Goal: Task Accomplishment & Management: Complete application form

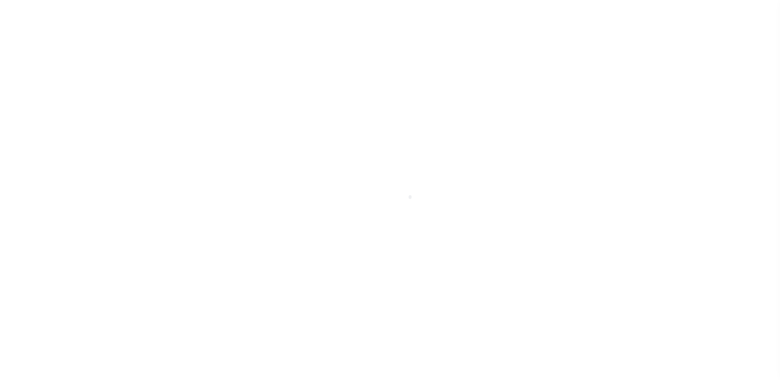
scroll to position [14, 0]
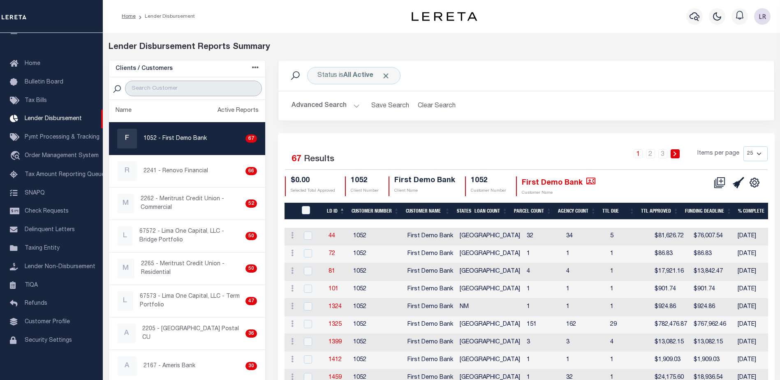
click at [187, 89] on input "search" at bounding box center [193, 89] width 137 height 16
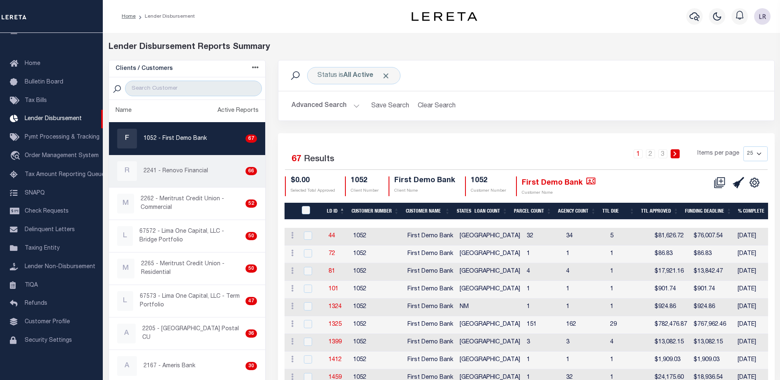
click at [135, 167] on div "R" at bounding box center [127, 171] width 20 height 20
checkbox input "true"
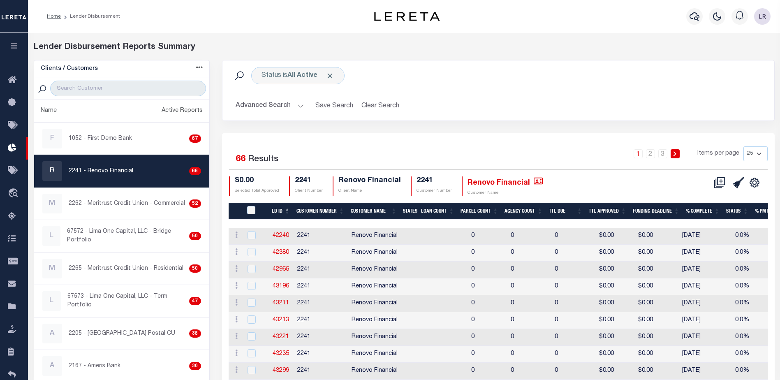
click at [289, 211] on th "LD ID" at bounding box center [280, 211] width 25 height 17
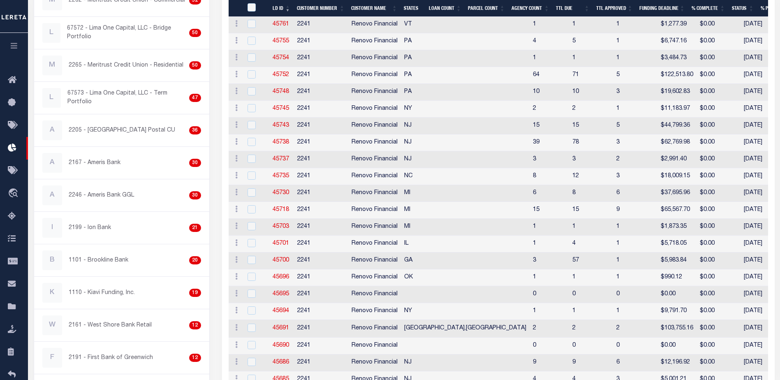
scroll to position [20, 0]
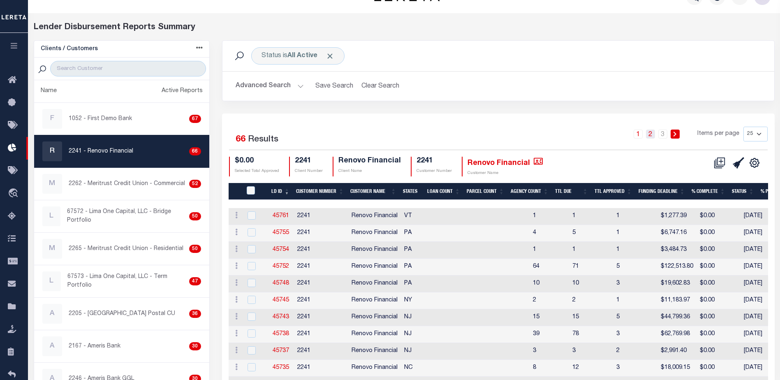
click at [653, 135] on link "2" at bounding box center [650, 133] width 9 height 9
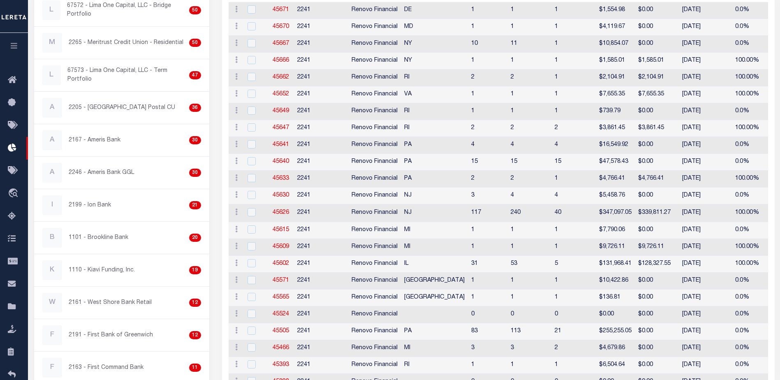
scroll to position [102, 0]
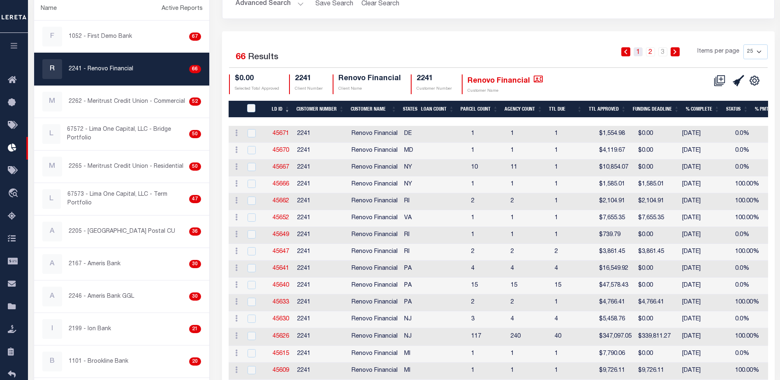
click at [635, 54] on link "1" at bounding box center [637, 51] width 9 height 9
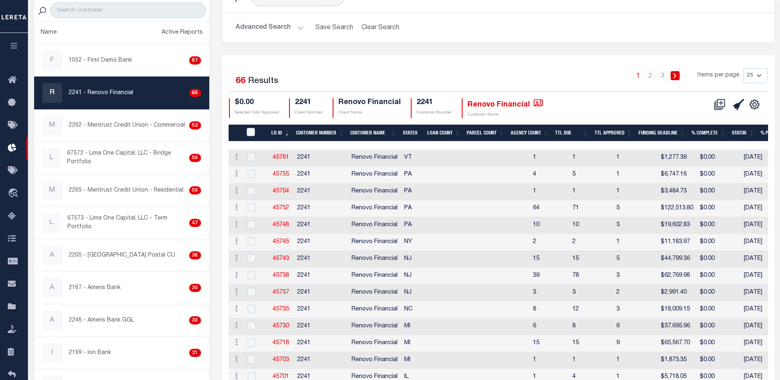
scroll to position [0, 0]
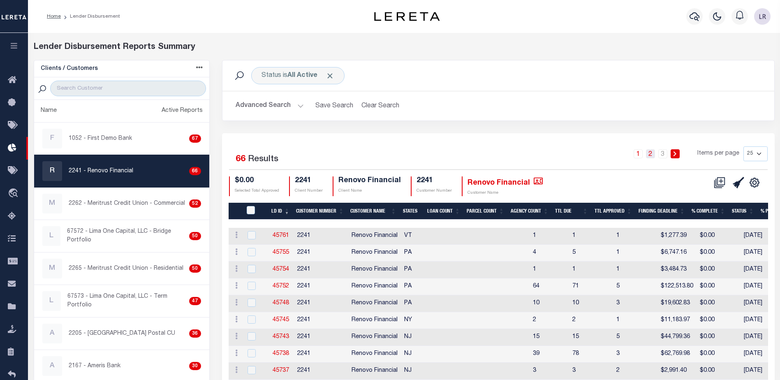
click at [652, 155] on link "2" at bounding box center [650, 153] width 9 height 9
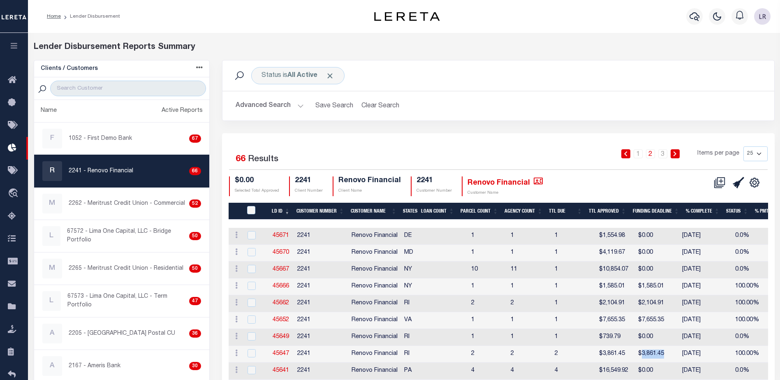
drag, startPoint x: 622, startPoint y: 354, endPoint x: 591, endPoint y: 352, distance: 30.5
click at [635, 352] on td "$3,861.45" at bounding box center [657, 354] width 44 height 17
checkbox input "true"
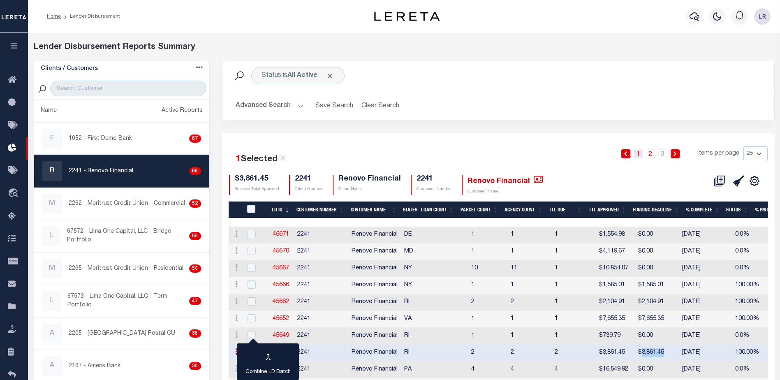
click at [641, 155] on link "1" at bounding box center [637, 153] width 9 height 9
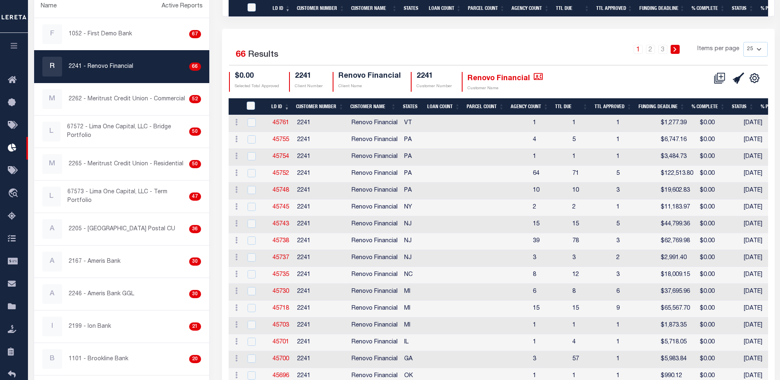
scroll to position [307, 0]
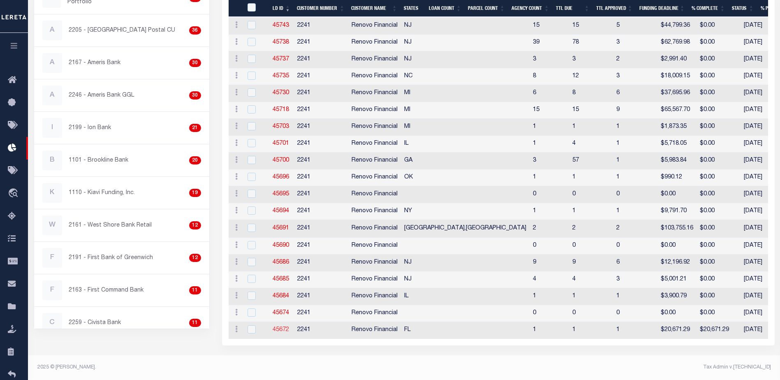
click at [283, 327] on link "45672" at bounding box center [280, 330] width 16 height 6
checkbox input "true"
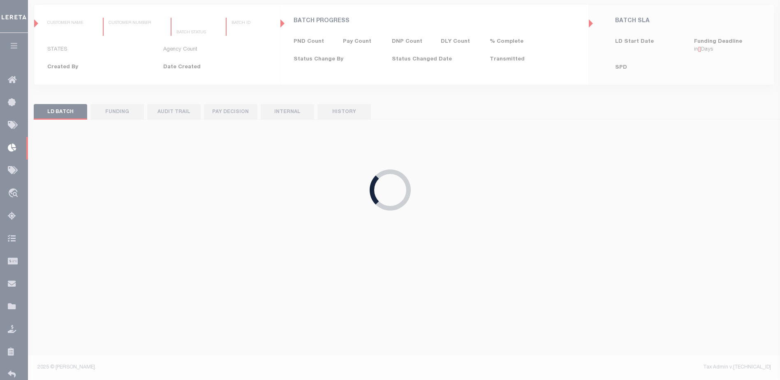
type input "$0.00"
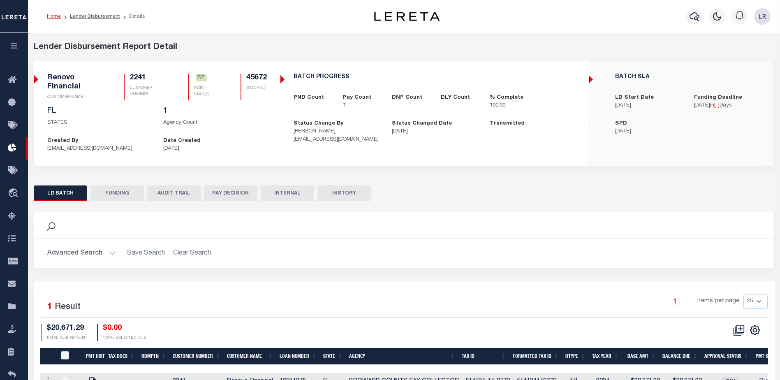
click at [118, 189] on button "FUNDING" at bounding box center [116, 193] width 53 height 16
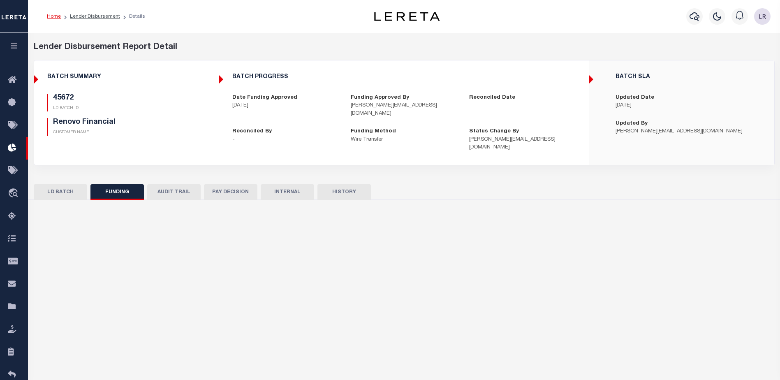
type input "$20,671.29"
type input "$0"
type input "[DATE]"
select select "100"
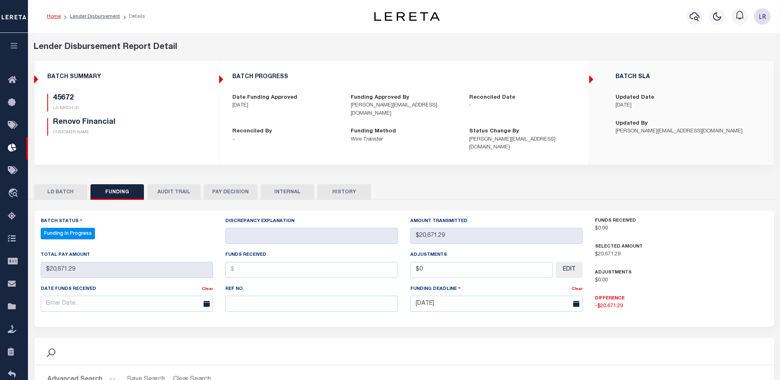
select select "100"
click at [134, 295] on input "text" at bounding box center [127, 303] width 173 height 16
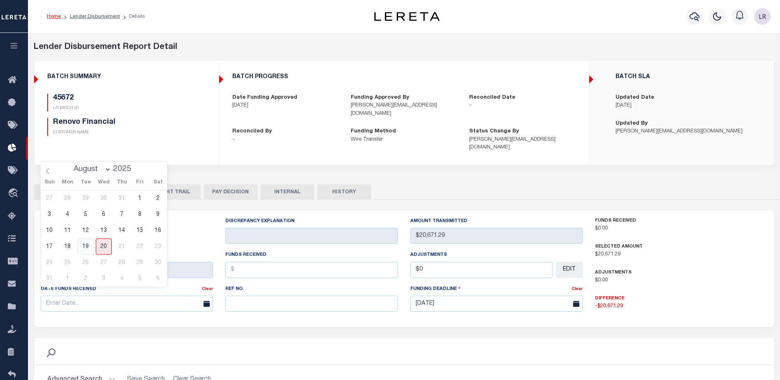
click at [90, 245] on span "19" at bounding box center [86, 246] width 16 height 16
type input "[DATE]"
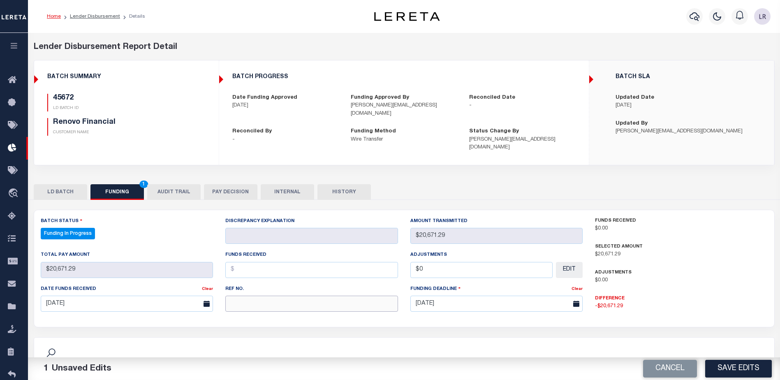
click at [271, 298] on input "text" at bounding box center [311, 303] width 173 height 16
paste input "20250819MMQFMP2700320008191718FT03"
type input "20250819MMQFMP2700320008191718FT03"
click at [258, 264] on input "text" at bounding box center [311, 270] width 173 height 16
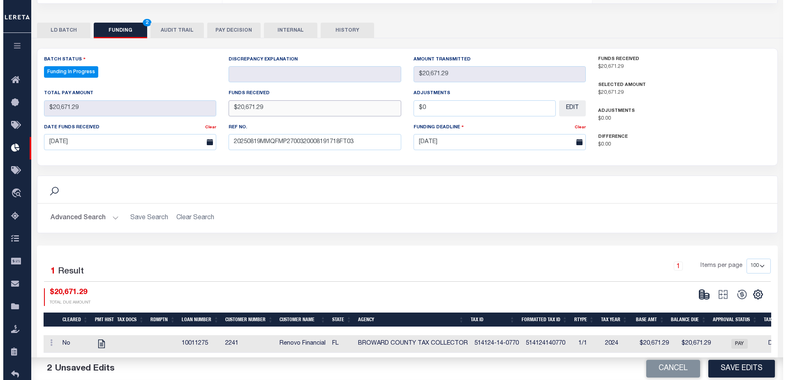
scroll to position [162, 0]
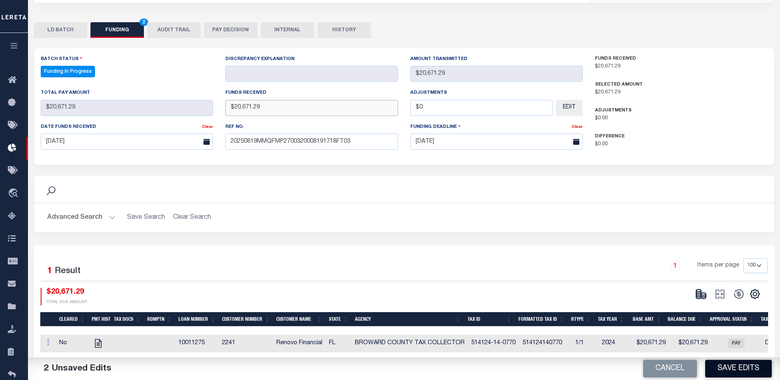
type input "$20,671.29"
click at [734, 369] on button "Save Edits" at bounding box center [738, 369] width 67 height 18
select select "100"
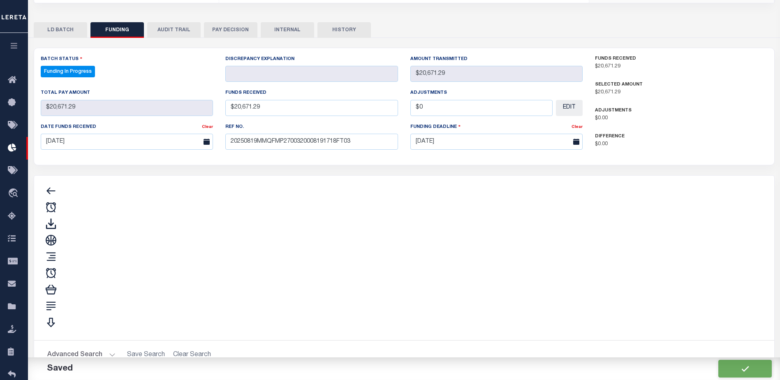
type input "$20,671.29"
type input "$0"
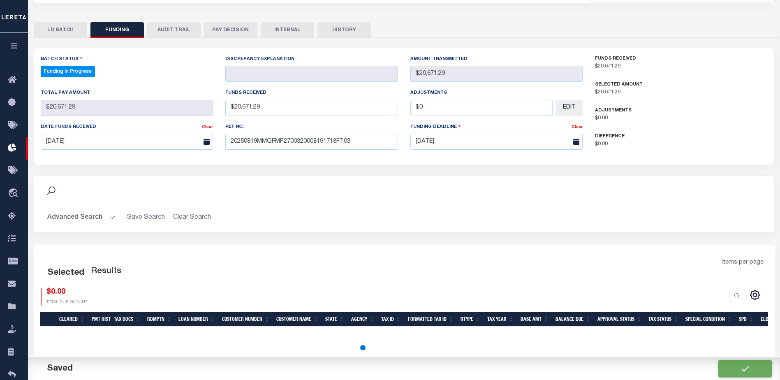
select select "100"
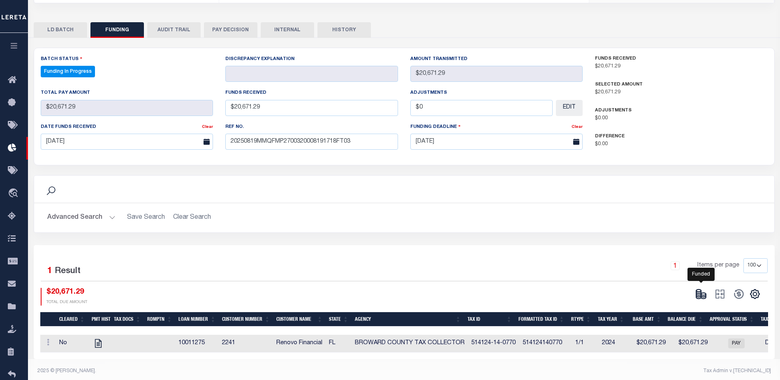
click at [702, 295] on icon at bounding box center [703, 296] width 5 height 3
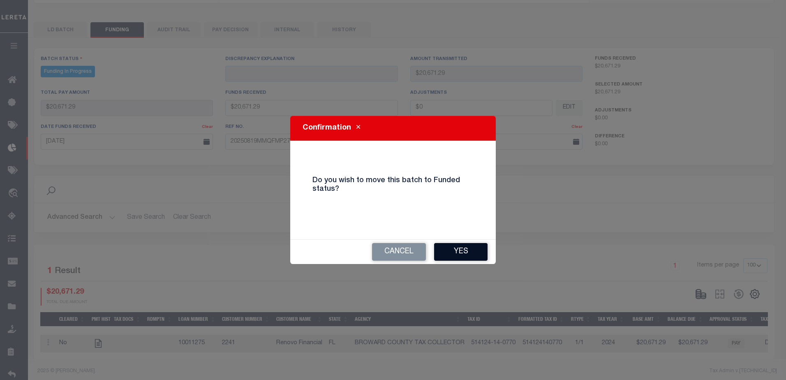
click at [457, 258] on button "Yes" at bounding box center [460, 252] width 53 height 18
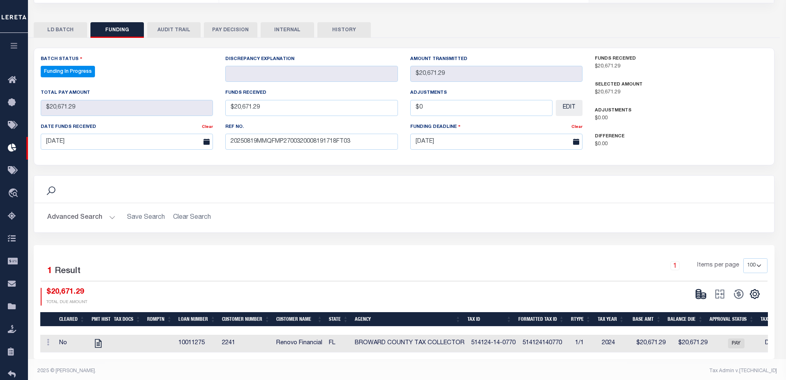
type input "$20,671.29"
type input "$0"
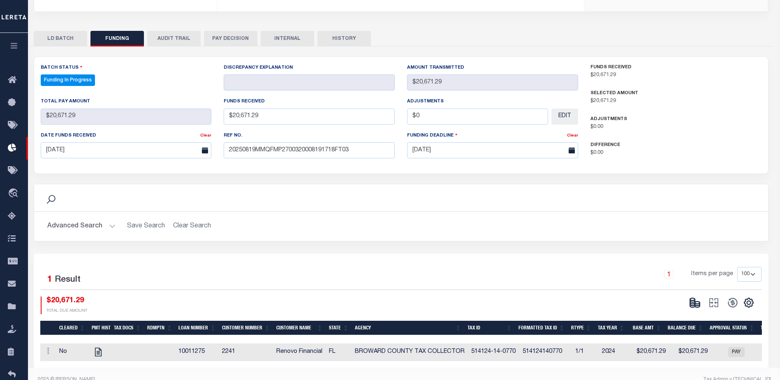
select select "100"
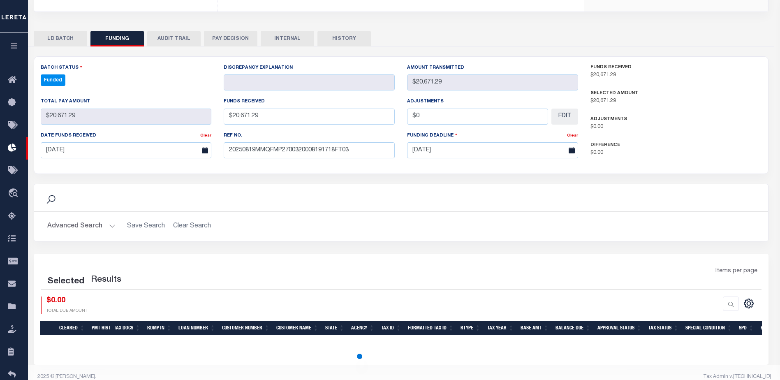
select select "100"
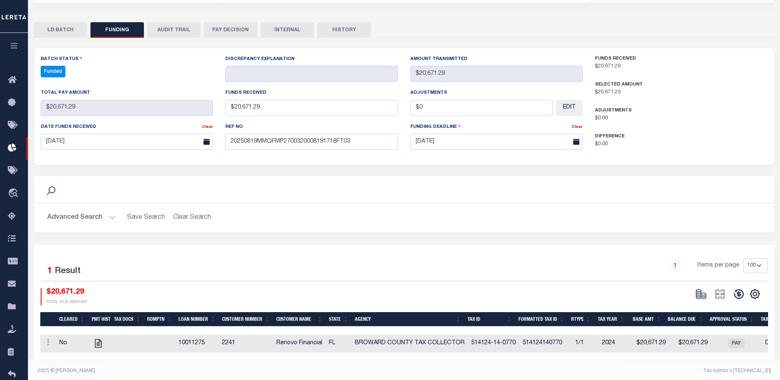
click at [733, 288] on icon at bounding box center [739, 294] width 12 height 12
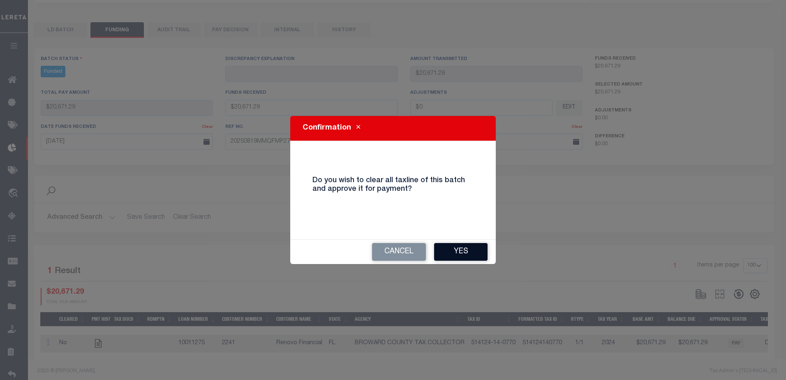
click at [468, 259] on button "Yes" at bounding box center [460, 252] width 53 height 18
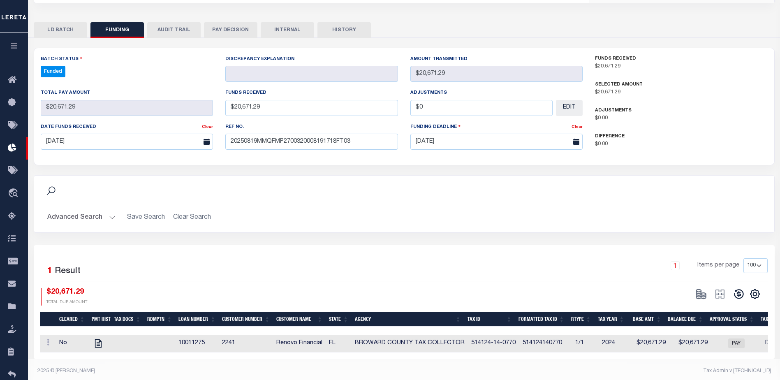
type input "$20,671.29"
type input "$0"
select select "100"
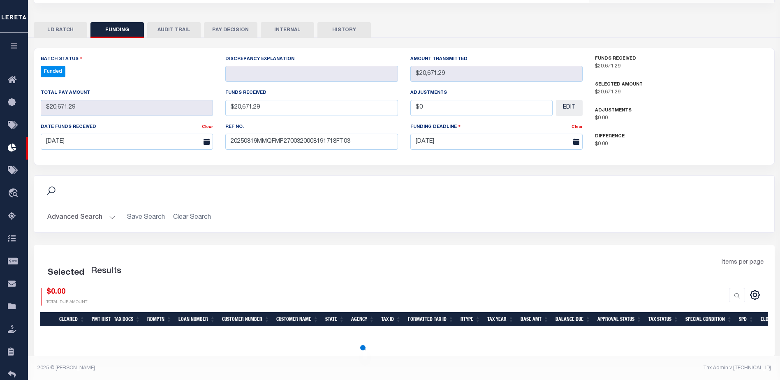
select select "100"
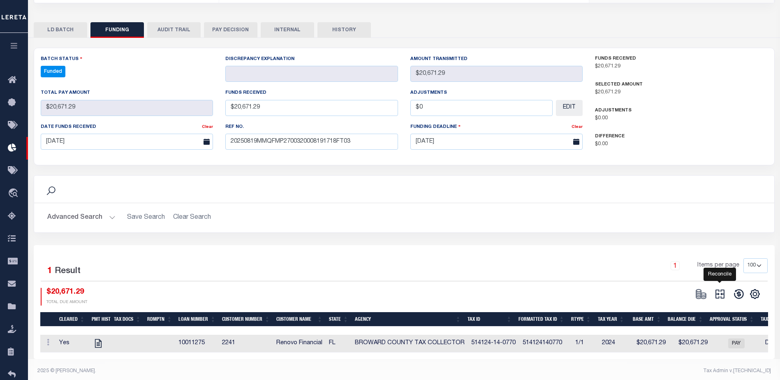
click at [718, 288] on icon at bounding box center [720, 294] width 12 height 12
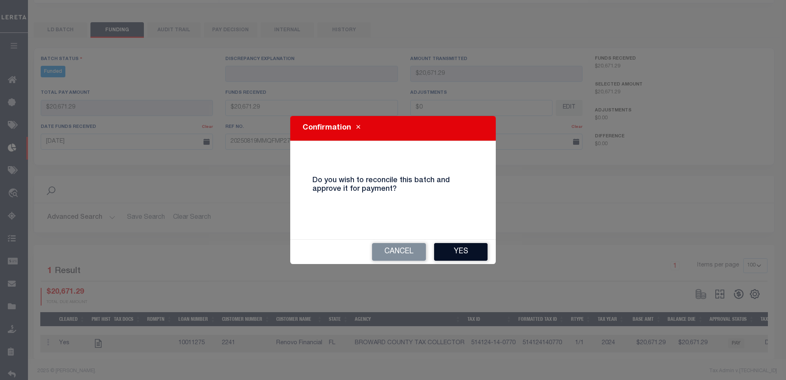
click at [467, 248] on button "Yes" at bounding box center [460, 252] width 53 height 18
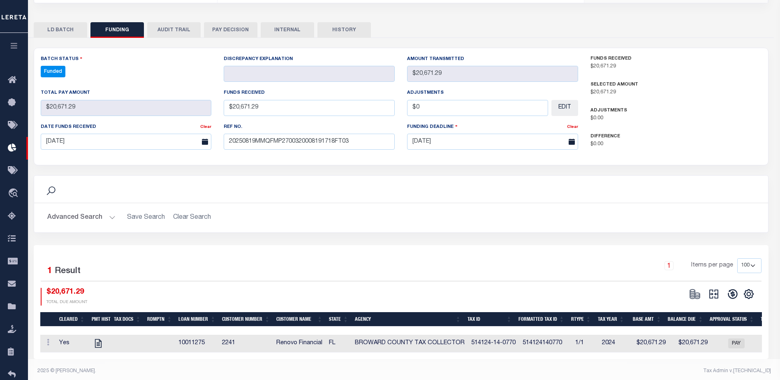
type input "$20,671.29"
type input "$0"
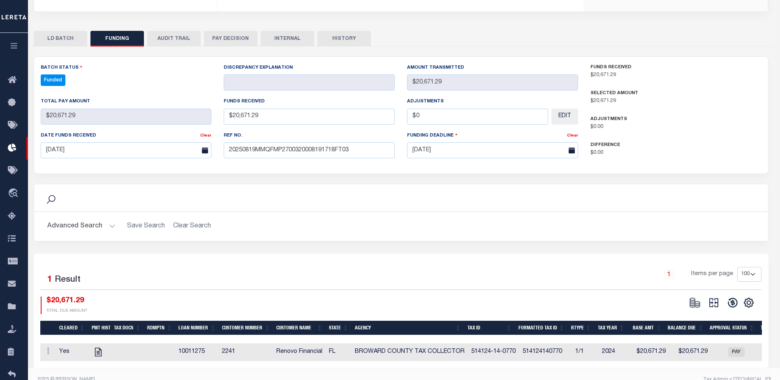
select select "100"
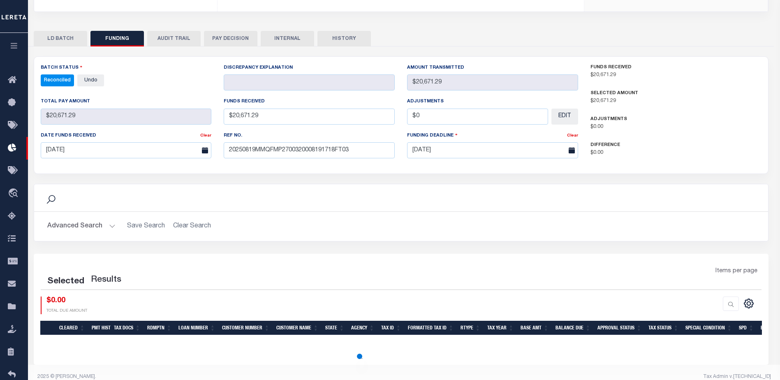
select select "100"
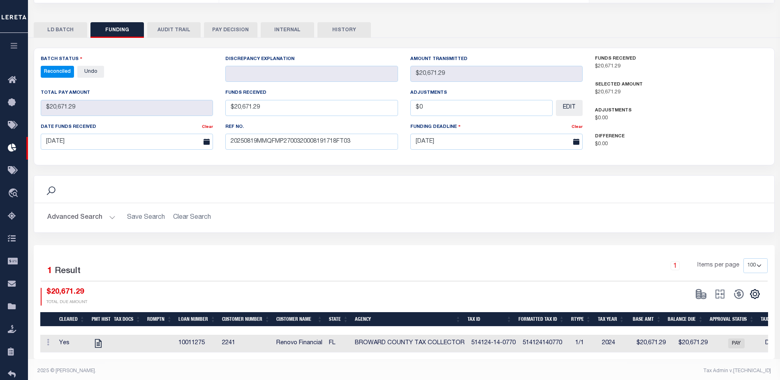
click at [301, 26] on button "INTERNAL" at bounding box center [287, 30] width 53 height 16
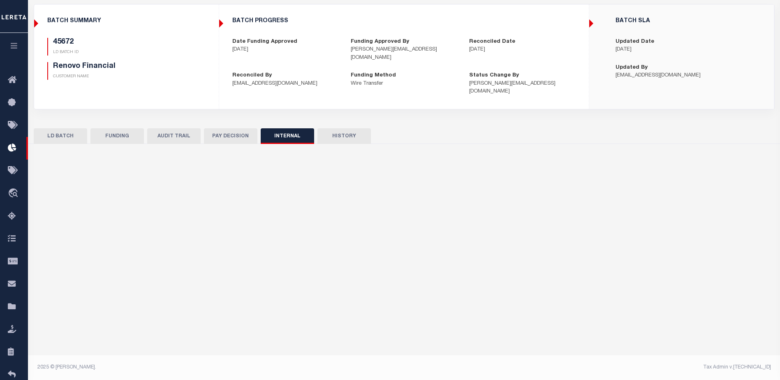
scroll to position [56, 0]
drag, startPoint x: 409, startPoint y: 196, endPoint x: 422, endPoint y: 198, distance: 13.3
click at [409, 196] on input "text" at bounding box center [403, 210] width 727 height 31
paste input "ORG AMT - $518509.35 45602- $128327.55 45609- $9726.11 45626- $339811.27 45633-…"
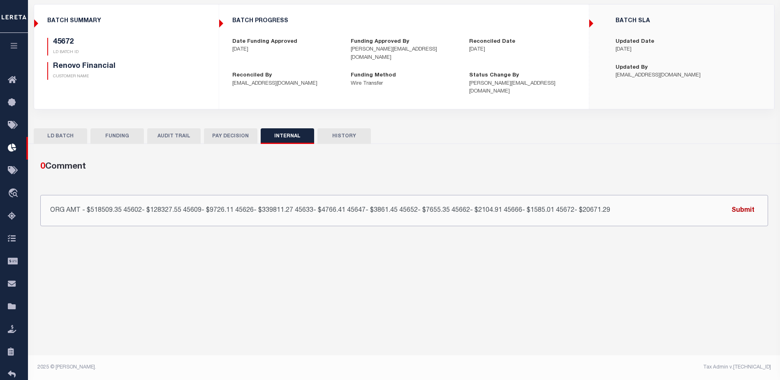
type input "ORG AMT - $518509.35 45602- $128327.55 45609- $9726.11 45626- $339811.27 45633-…"
click at [748, 202] on button "Submit" at bounding box center [743, 210] width 34 height 17
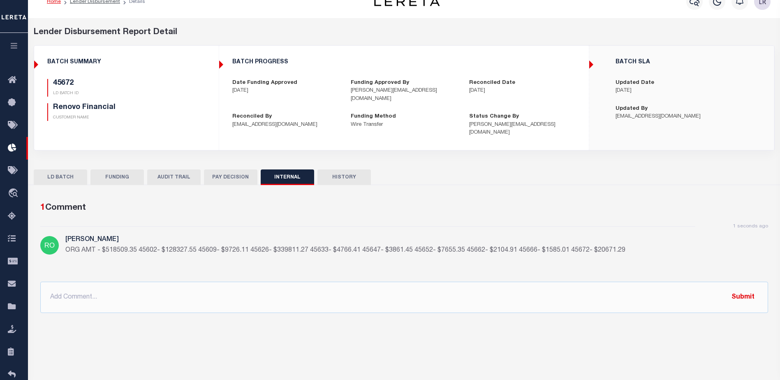
scroll to position [0, 0]
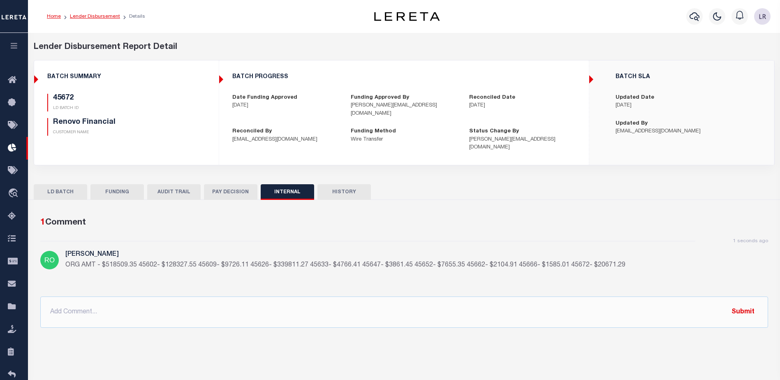
click at [104, 14] on link "Lender Disbursement" at bounding box center [95, 16] width 50 height 5
checkbox input "true"
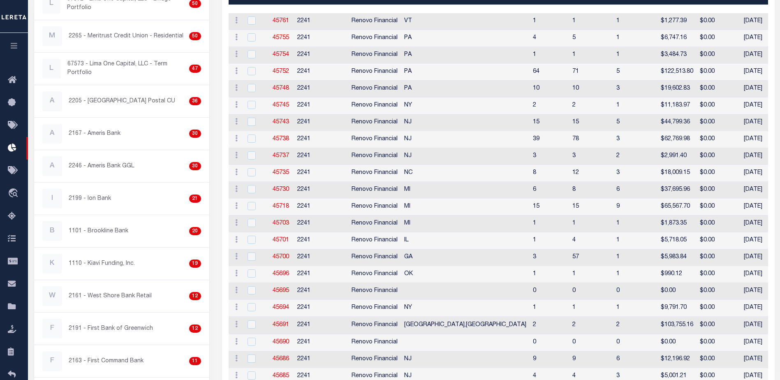
scroll to position [37, 0]
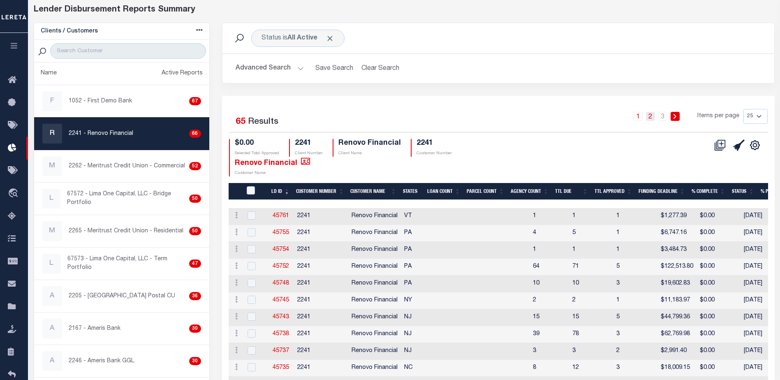
click at [653, 118] on link "2" at bounding box center [650, 116] width 9 height 9
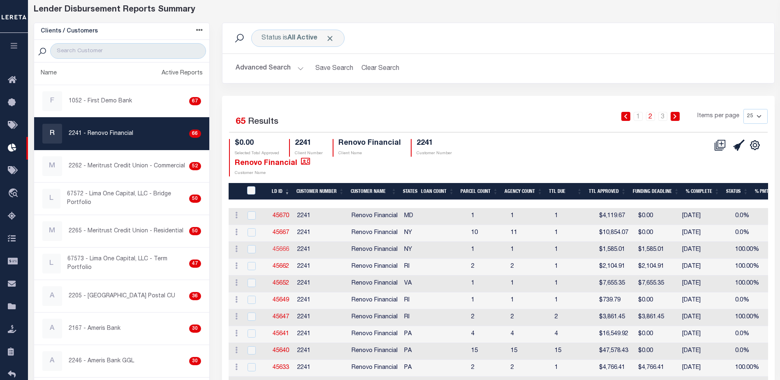
click at [282, 249] on link "45666" at bounding box center [280, 250] width 16 height 6
checkbox input "true"
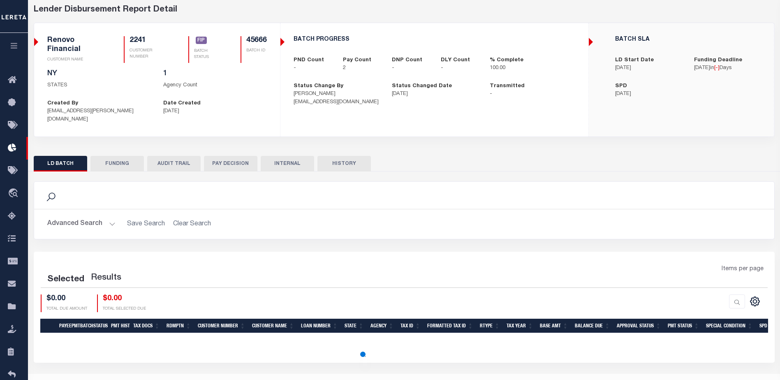
scroll to position [2, 0]
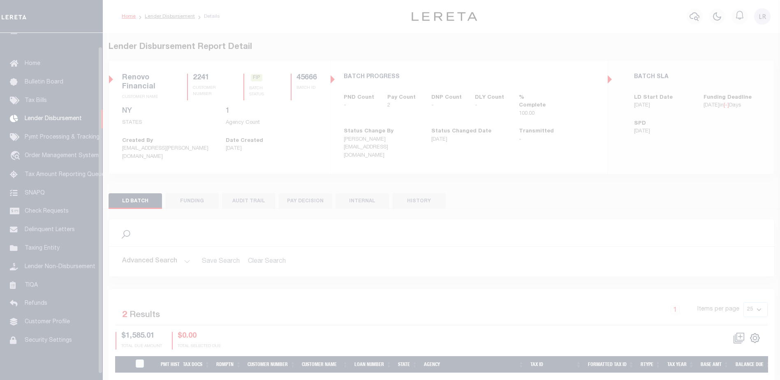
scroll to position [14, 0]
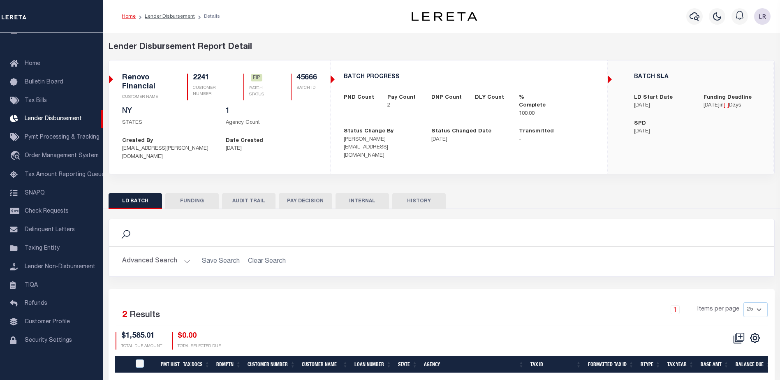
click at [194, 209] on div "Search Advanced Search Save Search Clear Search 2" at bounding box center [441, 316] width 666 height 214
click at [189, 193] on button "FUNDING" at bounding box center [191, 201] width 53 height 16
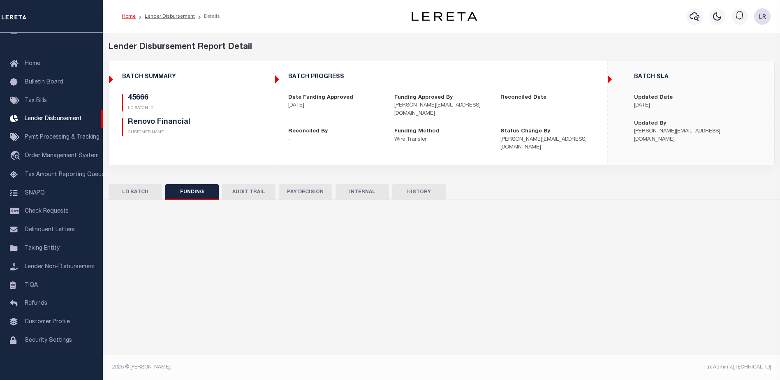
type input "$1,585.01"
type input "$0"
type input "[DATE]"
select select "100"
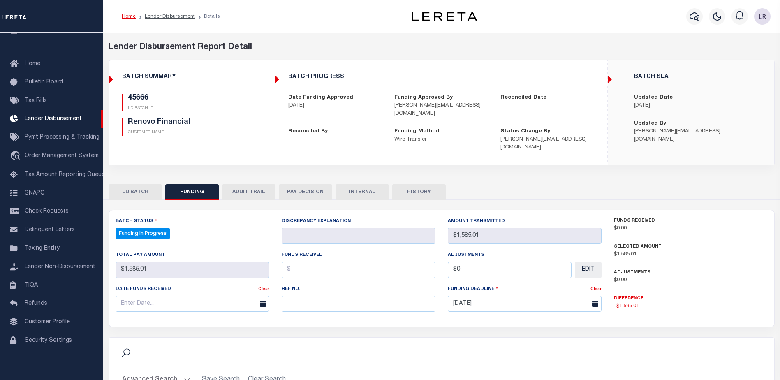
select select "100"
click at [299, 295] on input "text" at bounding box center [359, 303] width 154 height 16
paste input "20250819MMQFMP2700320008191718FT03"
type input "20250819MMQFMP2700320008191718FT03"
drag, startPoint x: 295, startPoint y: 262, endPoint x: 305, endPoint y: 261, distance: 10.3
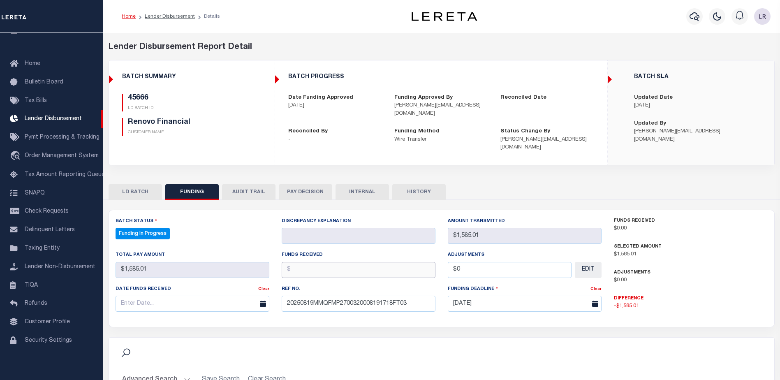
click at [295, 262] on input "text" at bounding box center [359, 270] width 154 height 16
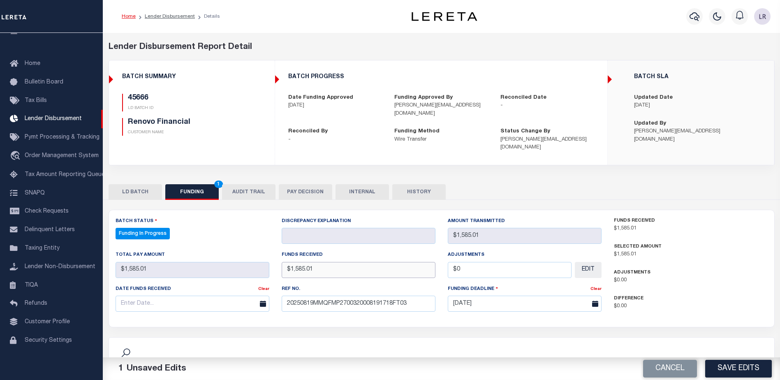
type input "$1,585.01"
click at [235, 295] on input "text" at bounding box center [192, 303] width 154 height 16
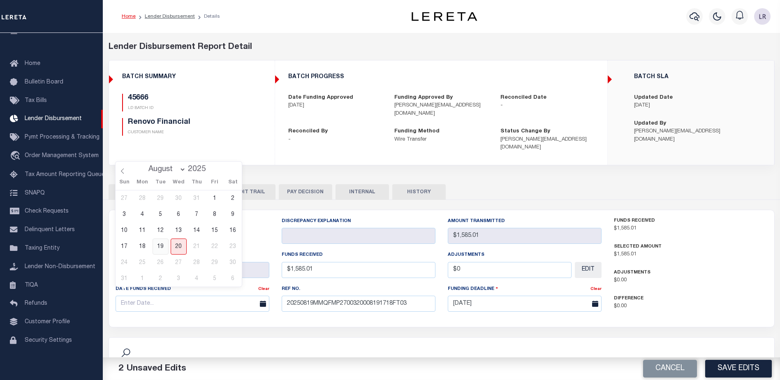
click at [166, 245] on span "19" at bounding box center [160, 246] width 16 height 16
type input "[DATE]"
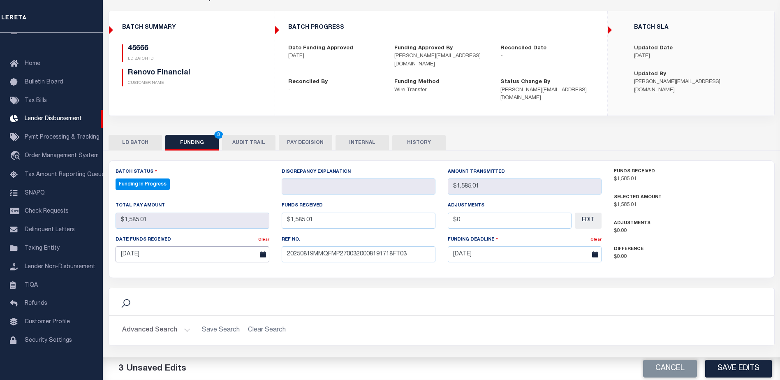
scroll to position [82, 0]
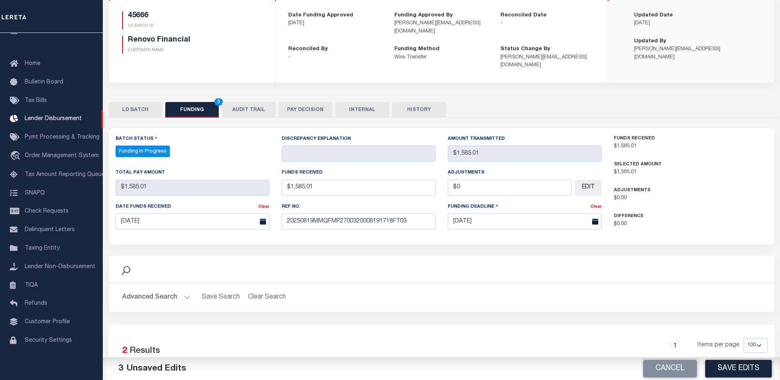
click at [732, 368] on button "Save Edits" at bounding box center [738, 369] width 67 height 18
type input "$1,585.01"
type input "$0"
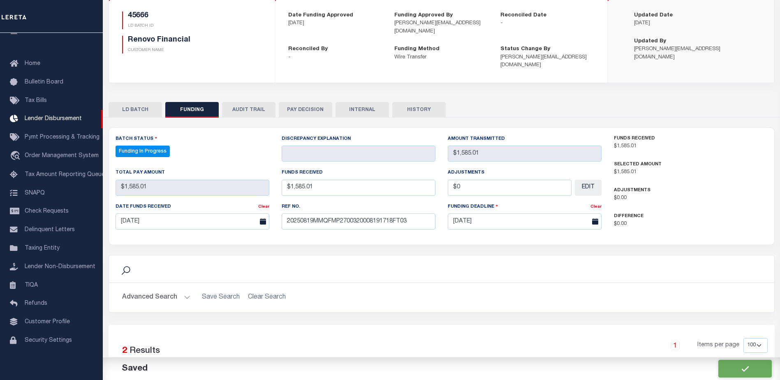
select select "100"
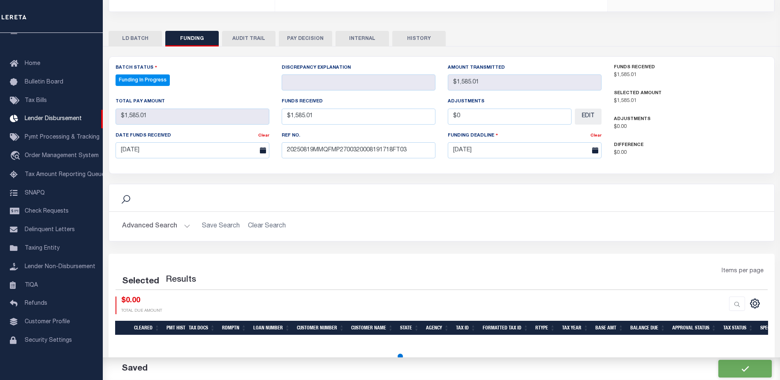
select select "100"
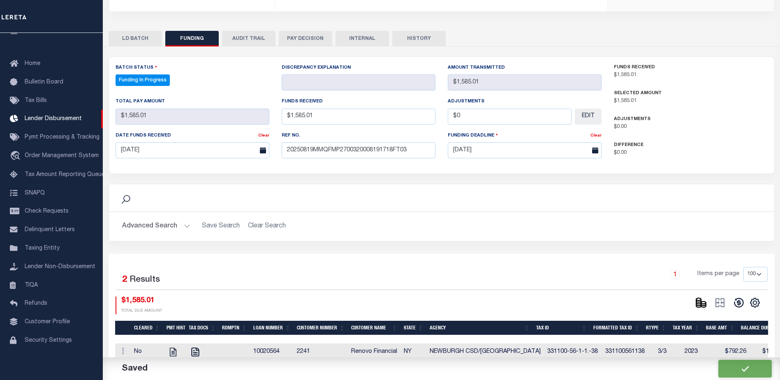
scroll to position [154, 0]
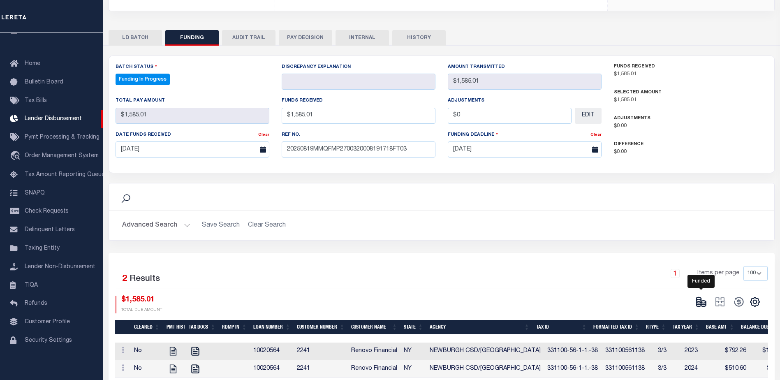
click at [704, 296] on icon at bounding box center [701, 302] width 12 height 12
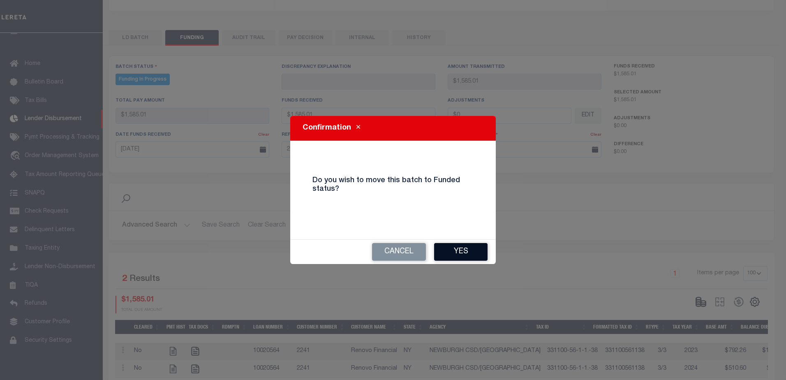
click at [478, 254] on button "Yes" at bounding box center [460, 252] width 53 height 18
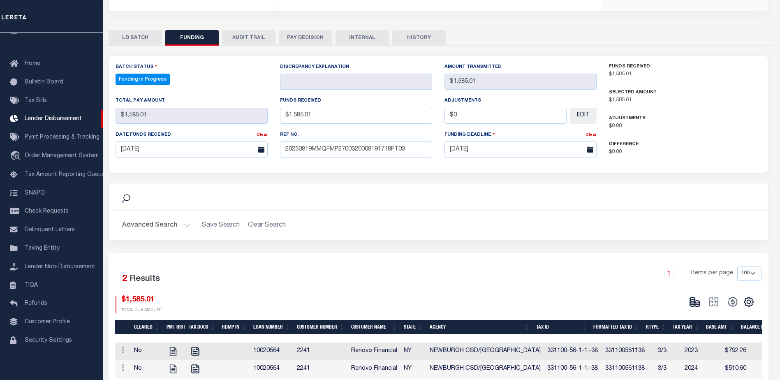
type input "$1,585.01"
type input "$0"
select select "100"
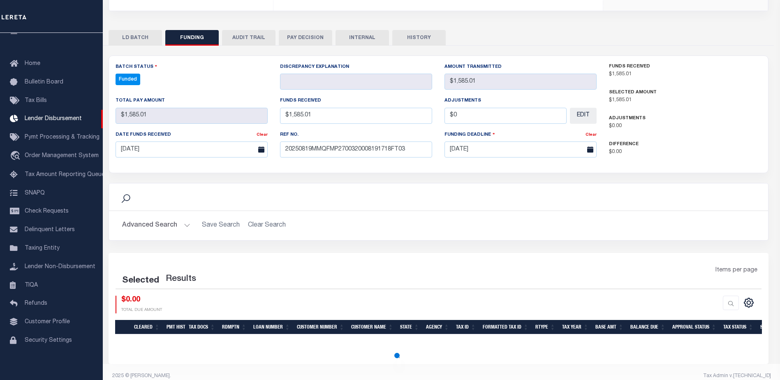
select select "100"
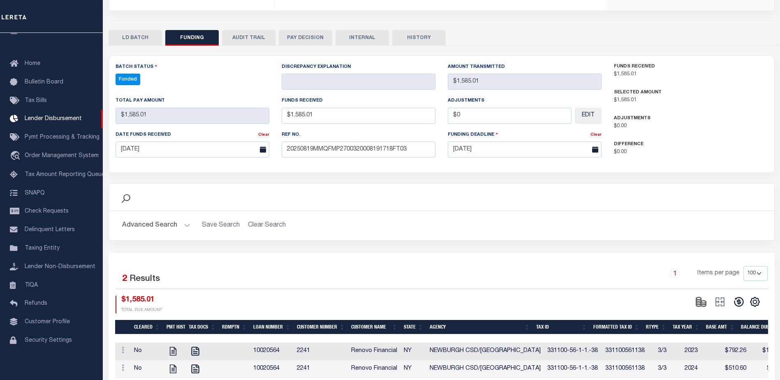
scroll to position [153, 0]
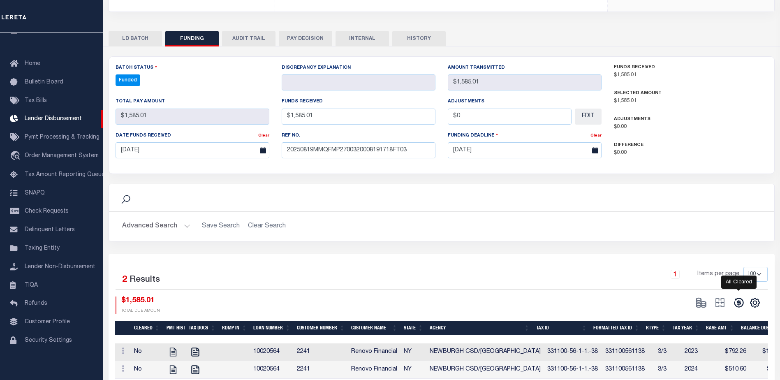
click at [737, 298] on icon at bounding box center [738, 302] width 9 height 9
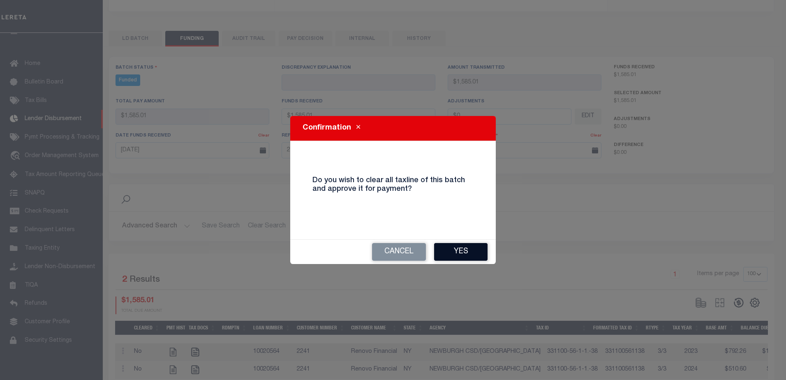
click at [478, 253] on button "Yes" at bounding box center [460, 252] width 53 height 18
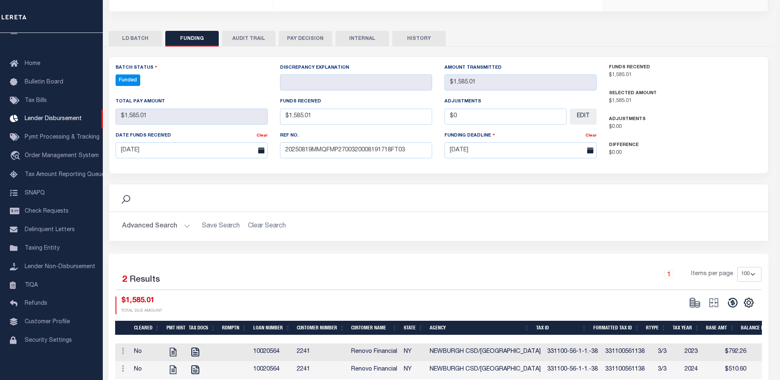
type input "$1,585.01"
type input "$0"
select select "100"
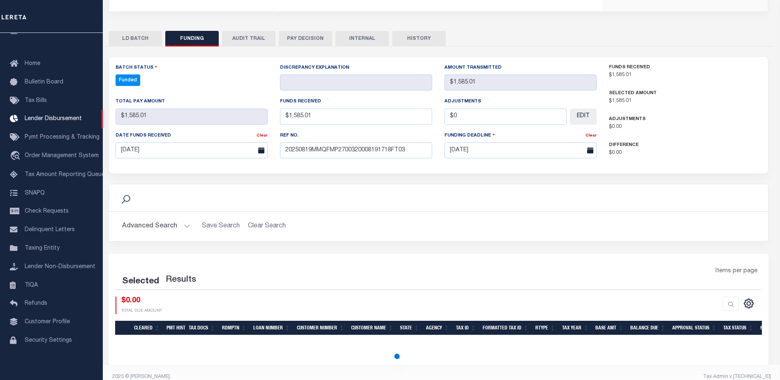
select select "100"
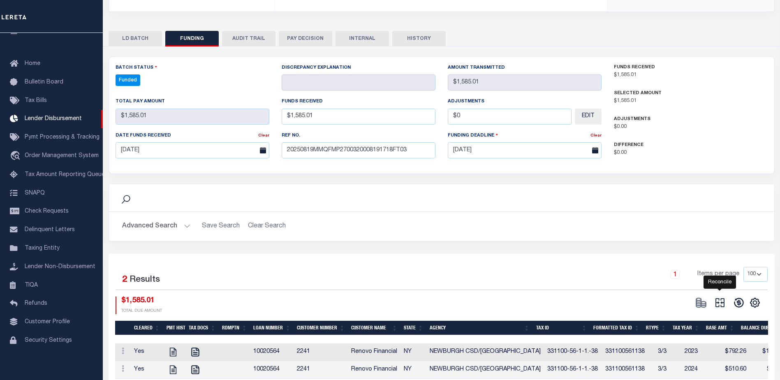
click at [723, 297] on icon at bounding box center [720, 303] width 12 height 12
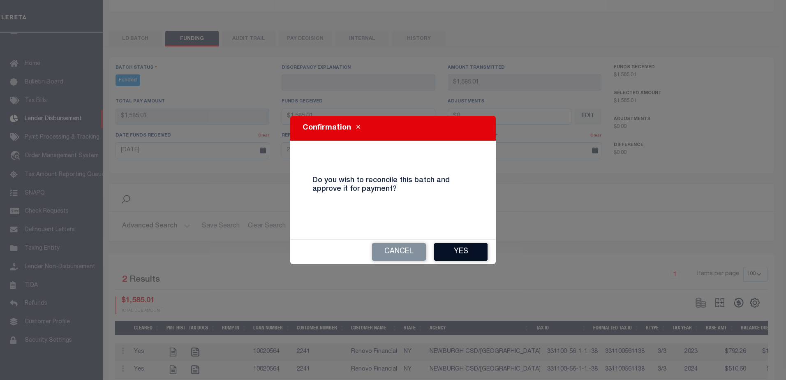
click at [464, 253] on button "Yes" at bounding box center [460, 252] width 53 height 18
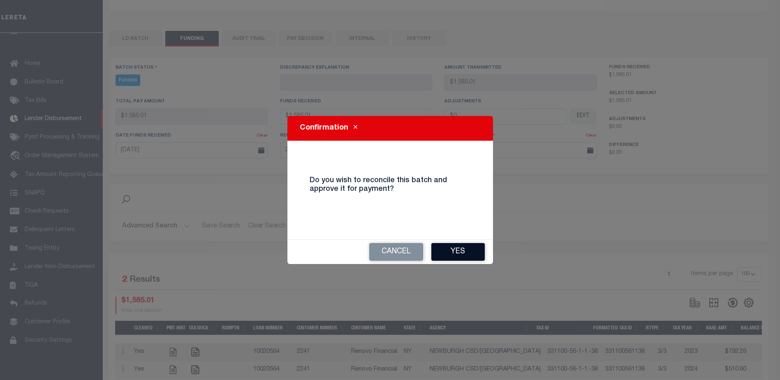
type input "$1,585.01"
type input "$0"
select select "100"
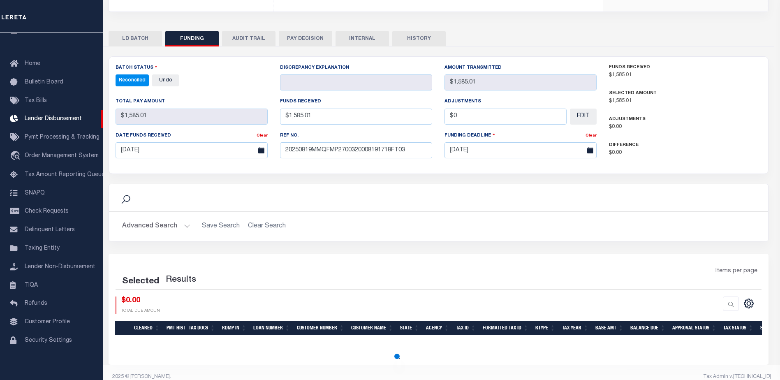
select select "100"
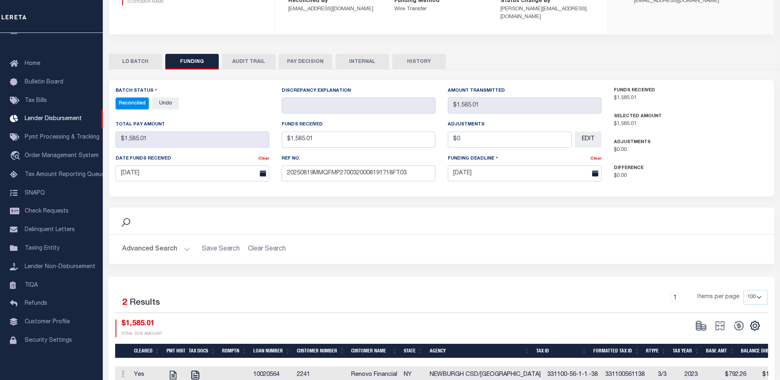
scroll to position [98, 0]
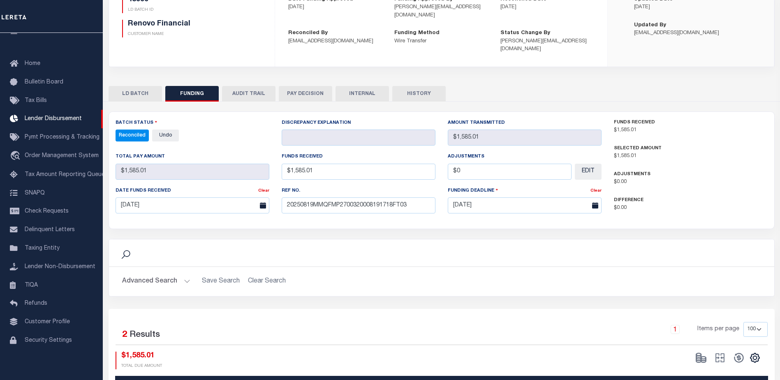
click at [372, 86] on button "INTERNAL" at bounding box center [361, 94] width 53 height 16
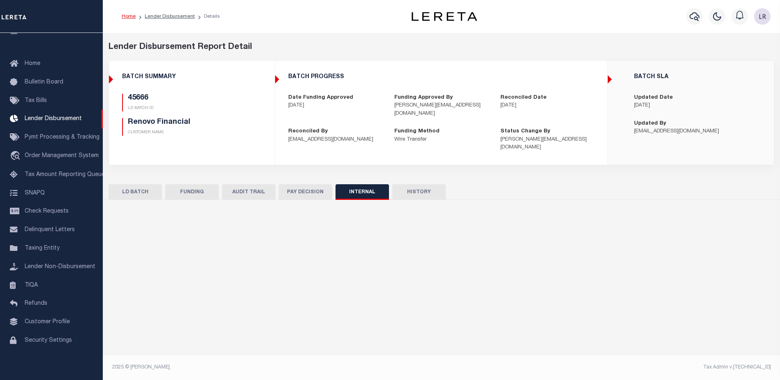
scroll to position [0, 0]
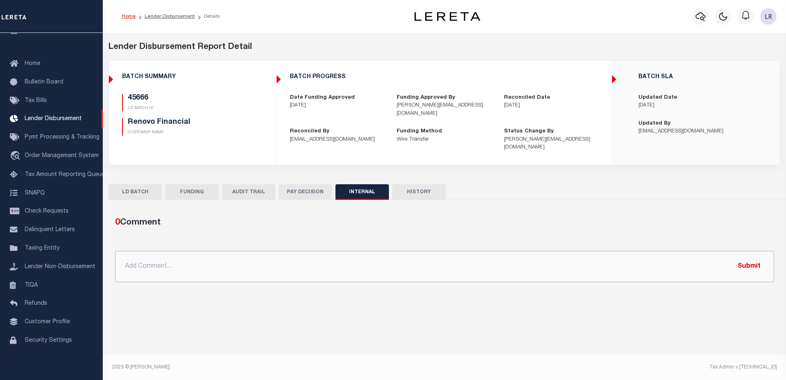
click at [455, 260] on input "text" at bounding box center [444, 266] width 659 height 31
paste input "ORG AMT - $518509.35 45602- $128327.55 45609- $9726.11 45626- $339811.27 45633-…"
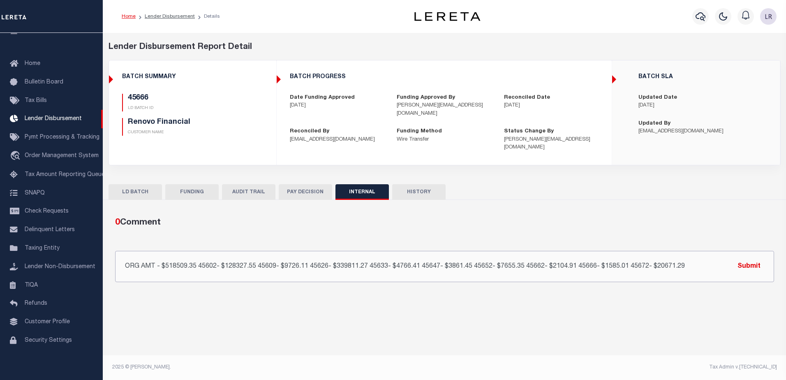
type input "ORG AMT - $518509.35 45602- $128327.55 45609- $9726.11 45626- $339811.27 45633-…"
click at [754, 258] on button "Submit" at bounding box center [749, 266] width 34 height 17
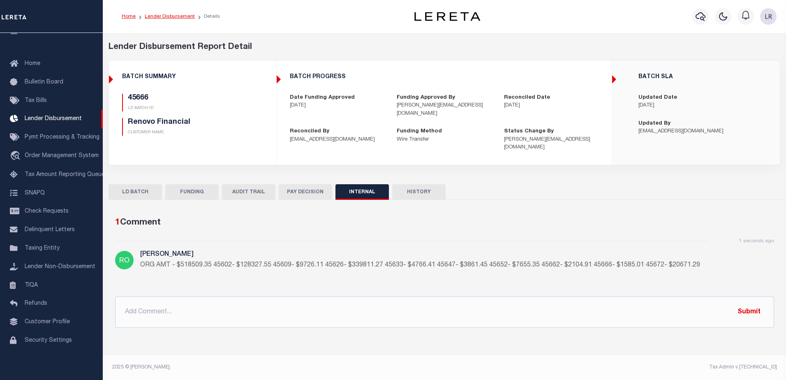
click at [168, 17] on link "Lender Disbursement" at bounding box center [170, 16] width 50 height 5
checkbox input "true"
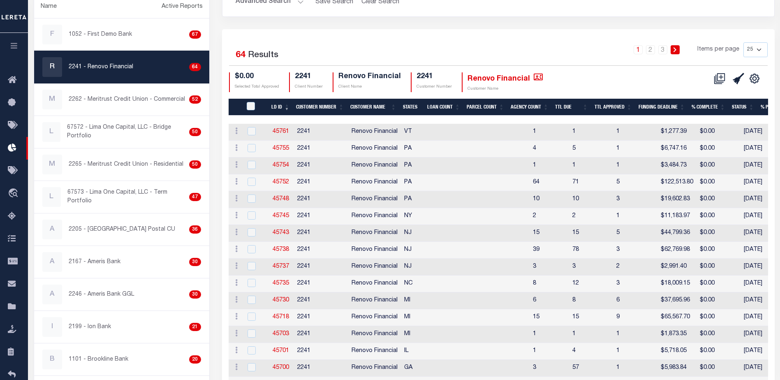
scroll to position [41, 0]
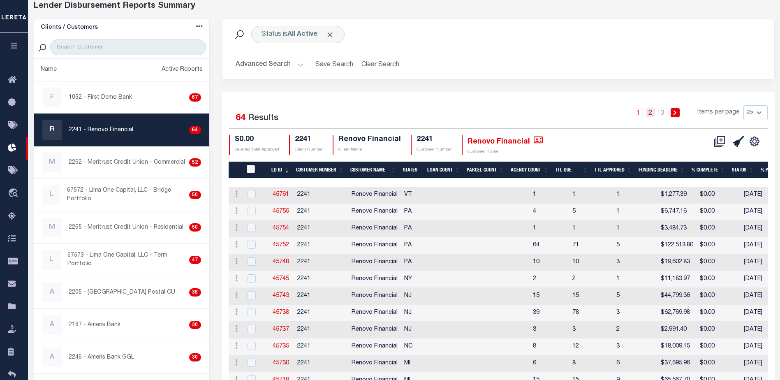
click at [653, 114] on link "2" at bounding box center [650, 112] width 9 height 9
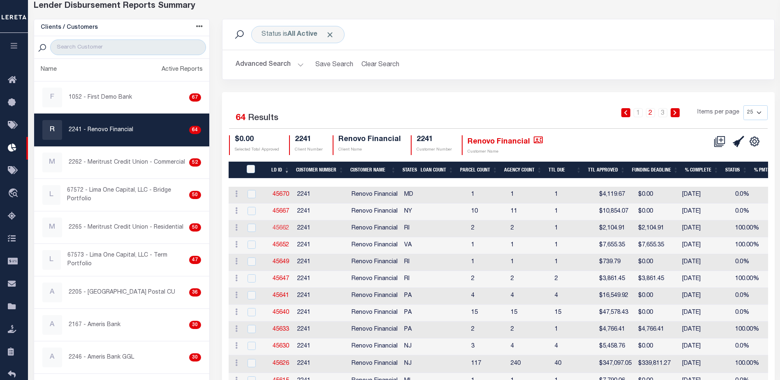
click at [289, 227] on link "45662" at bounding box center [280, 228] width 16 height 6
checkbox input "true"
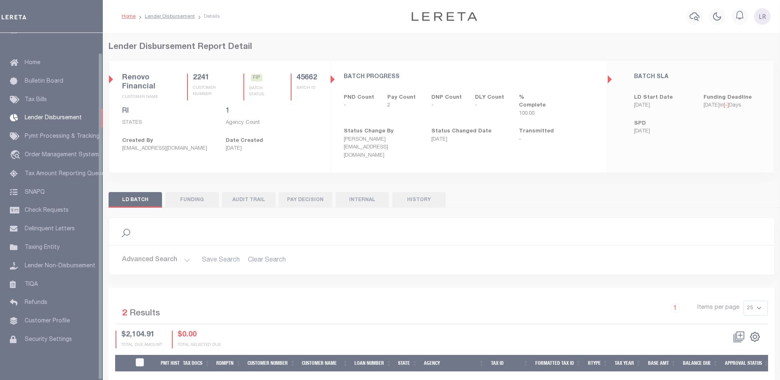
scroll to position [21, 0]
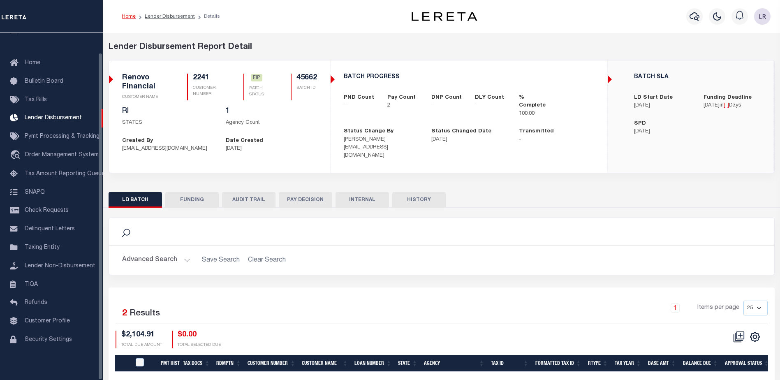
click at [185, 193] on button "FUNDING" at bounding box center [191, 200] width 53 height 16
type input "$2,104.91"
type input "$0"
type input "[DATE]"
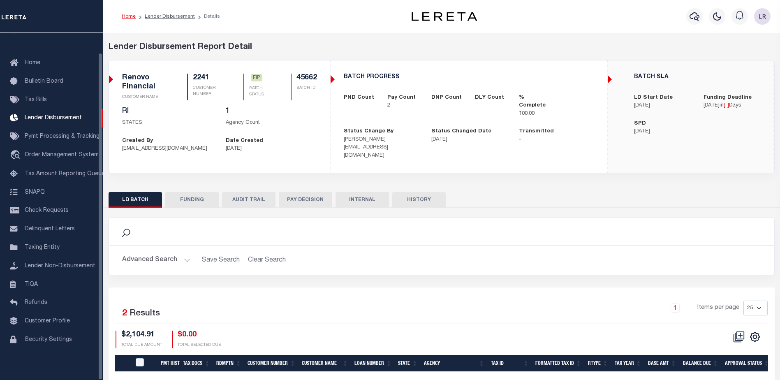
select select "100"
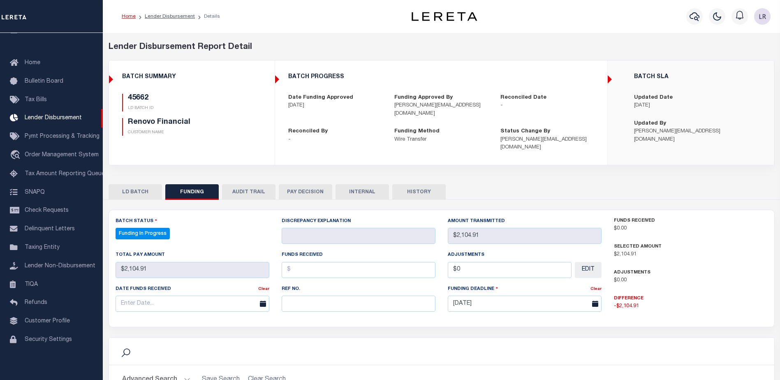
select select "100"
click at [307, 300] on input "text" at bounding box center [359, 303] width 154 height 16
paste input "20250819MMQFMP2700320008191718FT03"
type input "20250819MMQFMP2700320008191718FT03"
click at [304, 262] on input "text" at bounding box center [359, 270] width 154 height 16
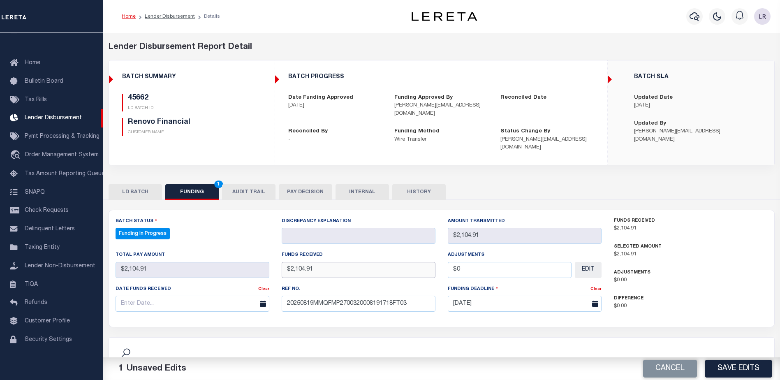
type input "$2,104.91"
click at [231, 295] on input "text" at bounding box center [192, 303] width 154 height 16
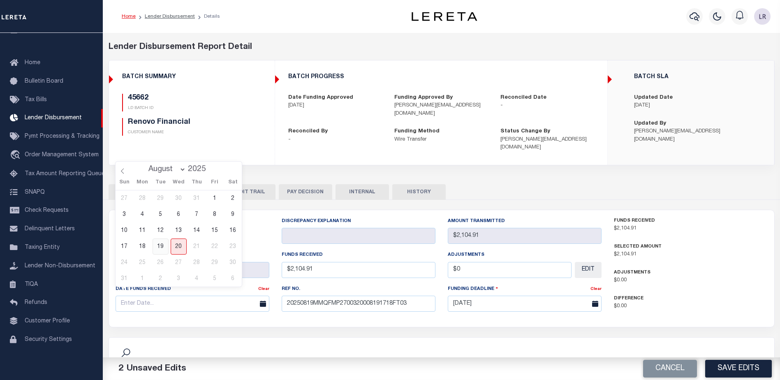
click at [160, 247] on span "19" at bounding box center [160, 246] width 16 height 16
type input "[DATE]"
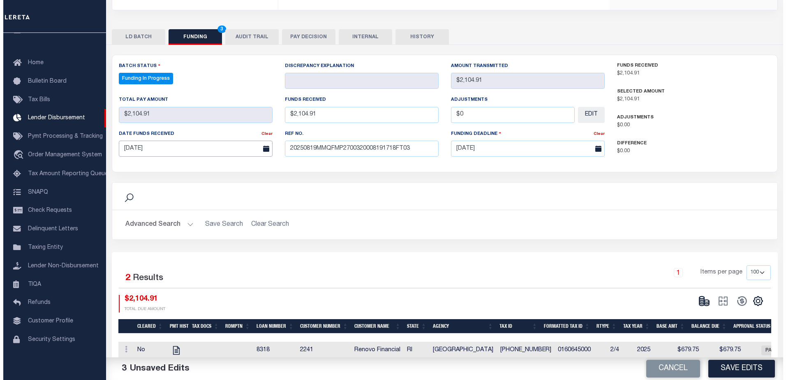
scroll to position [164, 0]
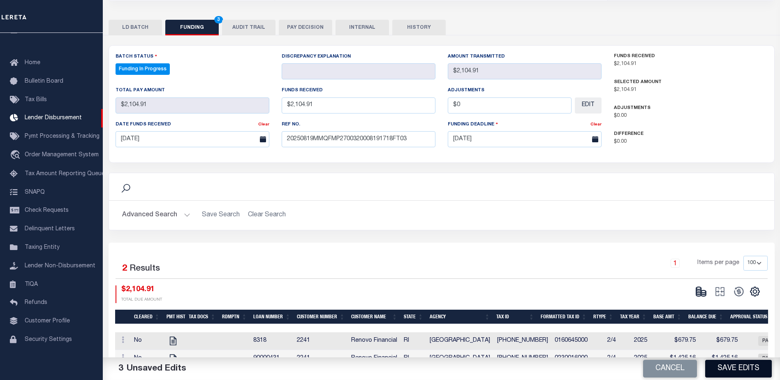
click at [730, 367] on button "Save Edits" at bounding box center [738, 369] width 67 height 18
type input "$2,104.91"
type input "$0"
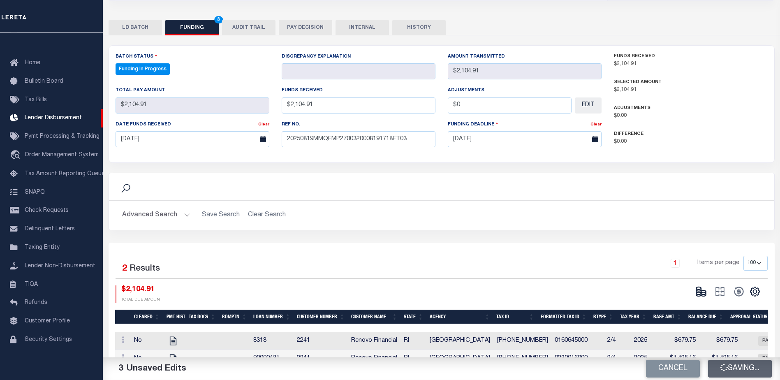
select select "100"
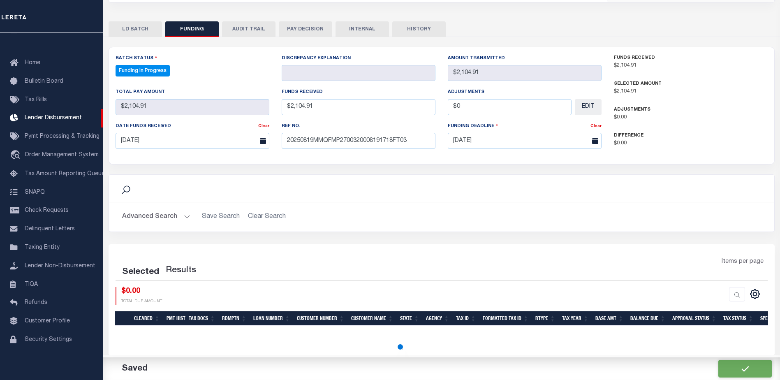
select select "100"
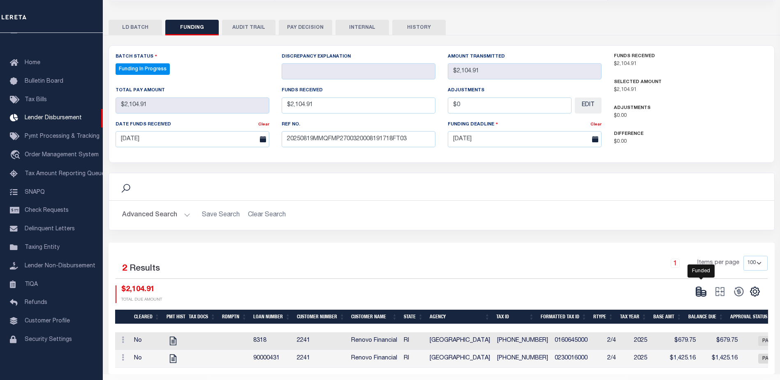
click at [698, 286] on icon at bounding box center [701, 292] width 12 height 12
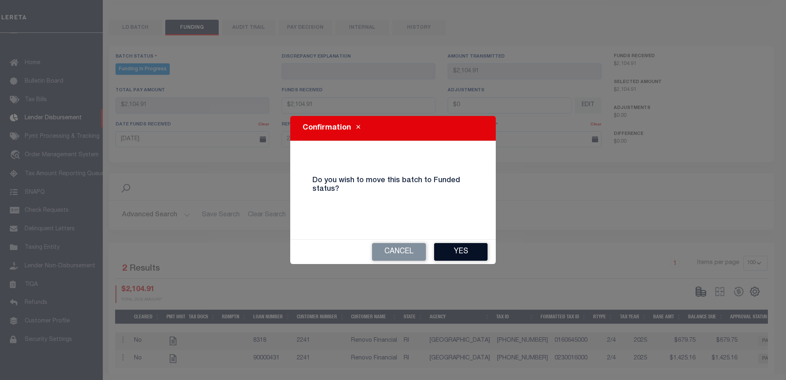
click at [462, 249] on button "Yes" at bounding box center [460, 252] width 53 height 18
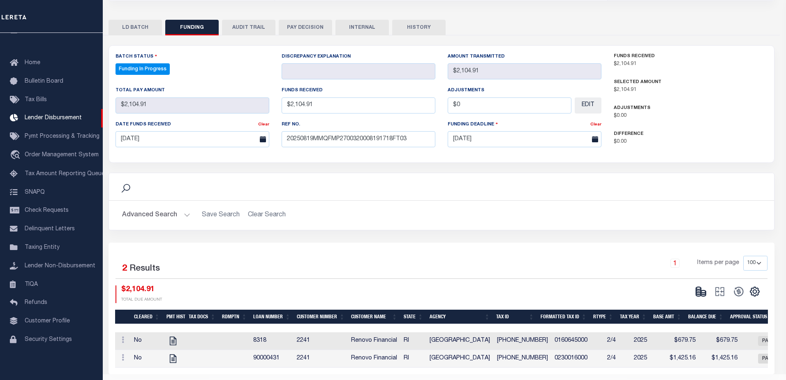
type input "$2,104.91"
type input "$0"
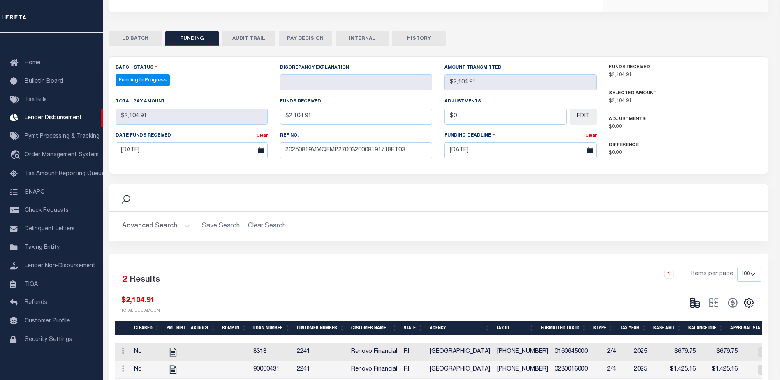
select select "100"
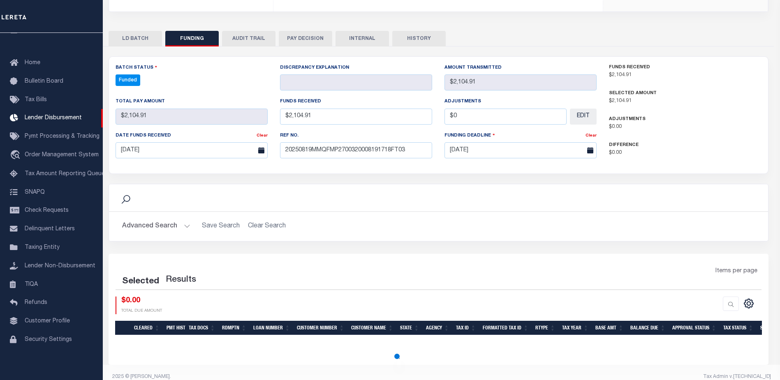
select select "100"
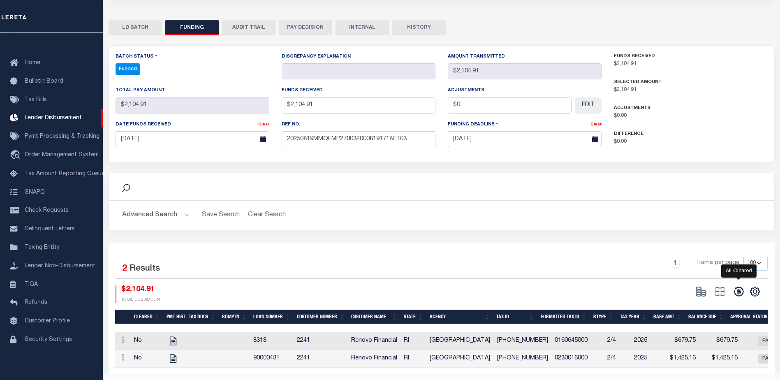
click at [736, 286] on icon at bounding box center [739, 292] width 12 height 12
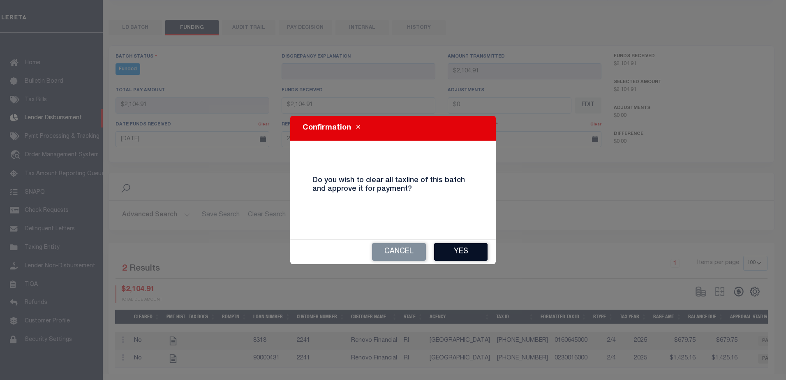
click at [460, 249] on button "Yes" at bounding box center [460, 252] width 53 height 18
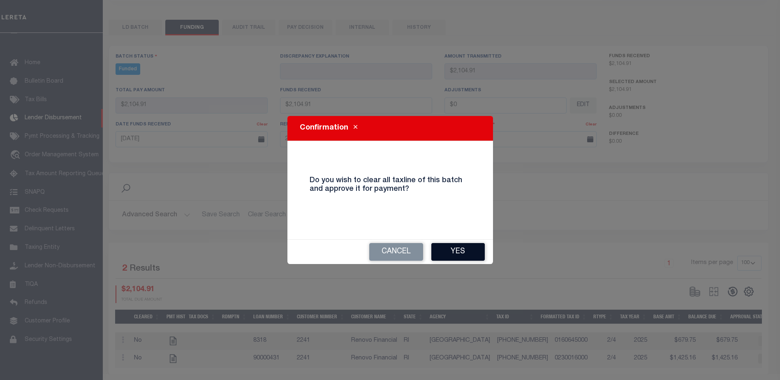
type input "$2,104.91"
type input "$0"
select select "100"
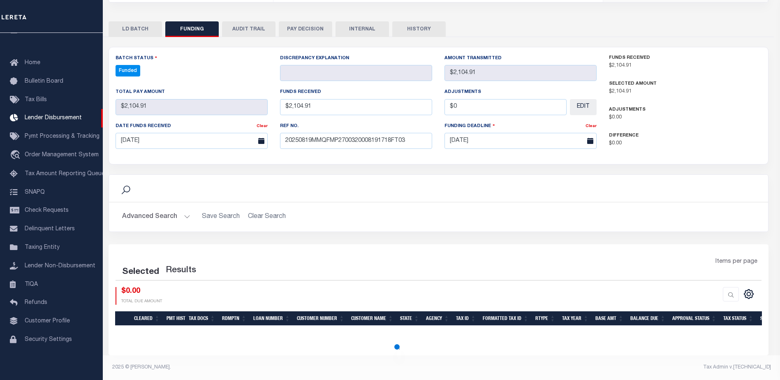
select select "100"
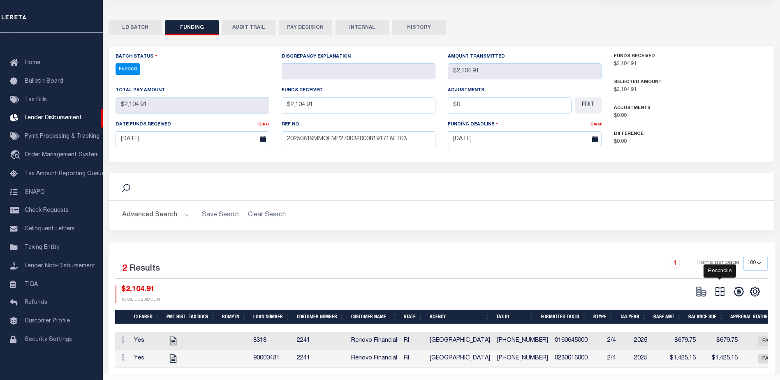
click at [717, 287] on icon at bounding box center [719, 291] width 9 height 9
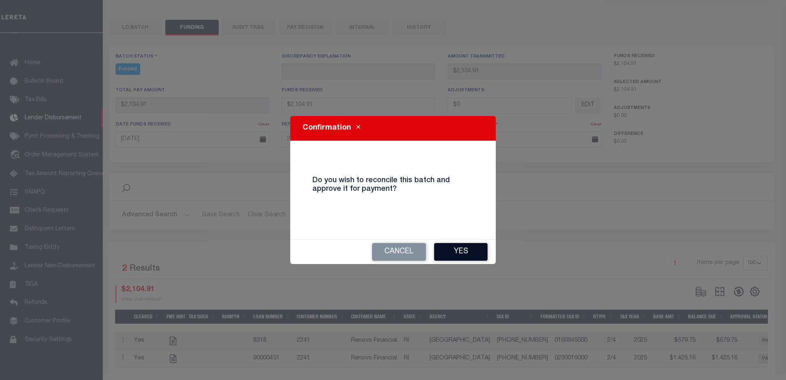
click at [457, 252] on button "Yes" at bounding box center [460, 252] width 53 height 18
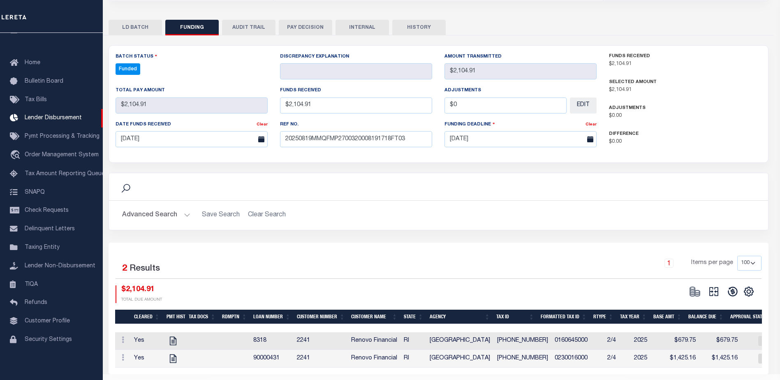
type input "$2,104.91"
type input "$0"
select select "100"
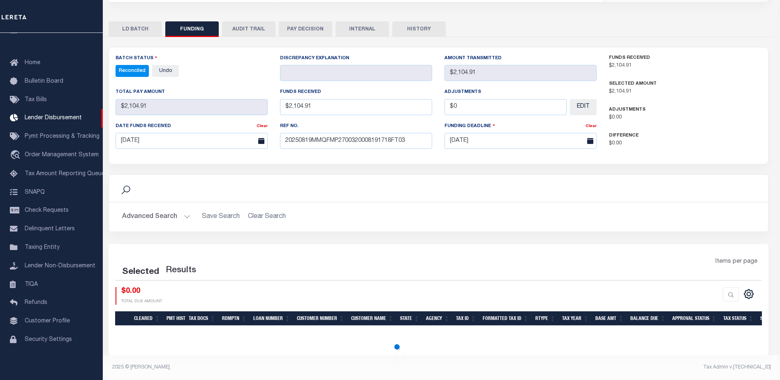
select select "100"
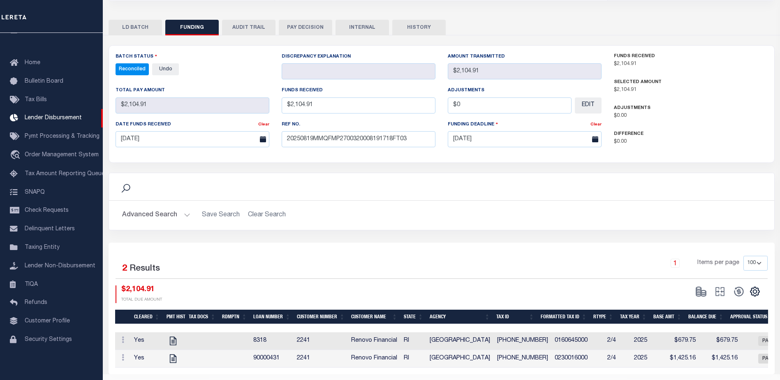
click at [349, 20] on button "INTERNAL" at bounding box center [361, 28] width 53 height 16
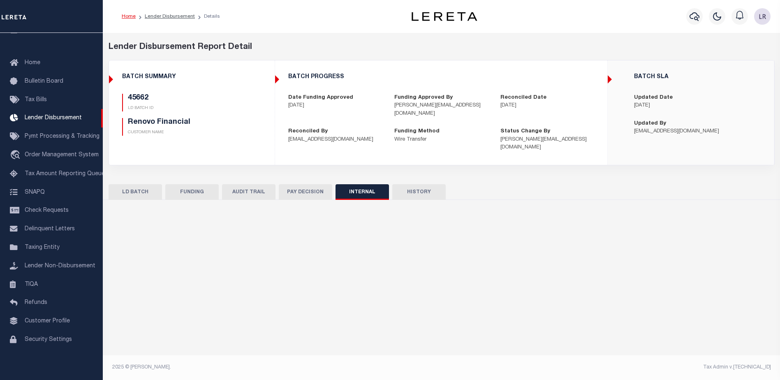
scroll to position [0, 0]
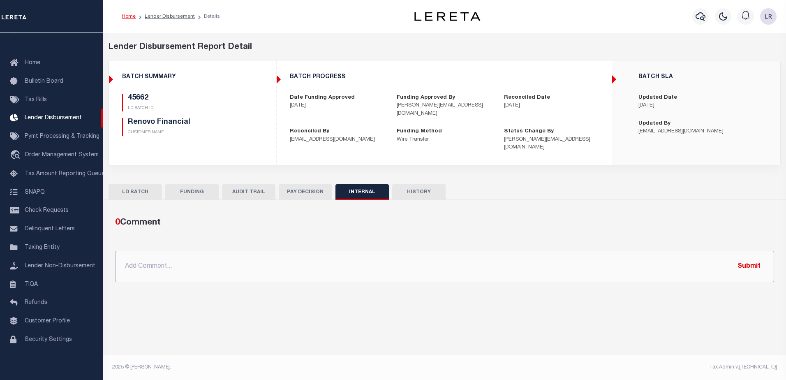
click at [446, 258] on input "text" at bounding box center [444, 266] width 659 height 31
paste input "ORG AMT - $518509.35 45602- $128327.55 45609- $9726.11 45626- $339811.27 45633-…"
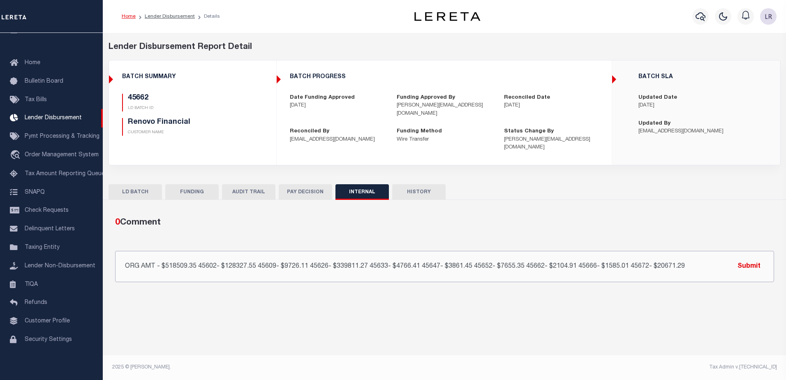
type input "ORG AMT - $518509.35 45602- $128327.55 45609- $9726.11 45626- $339811.27 45633-…"
click at [751, 258] on button "Submit" at bounding box center [749, 266] width 34 height 17
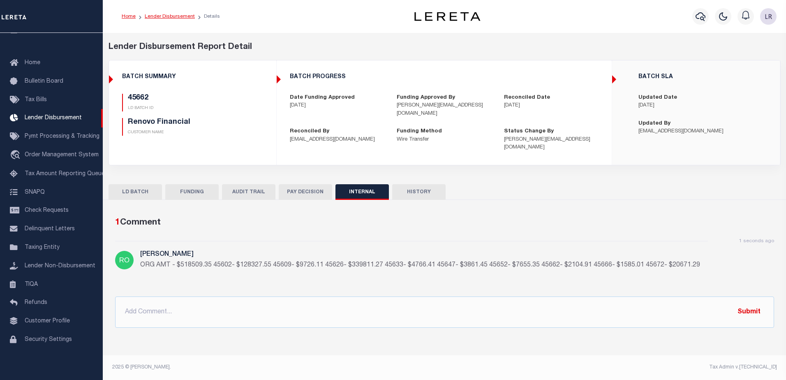
click at [159, 19] on link "Lender Disbursement" at bounding box center [170, 16] width 50 height 5
checkbox input "true"
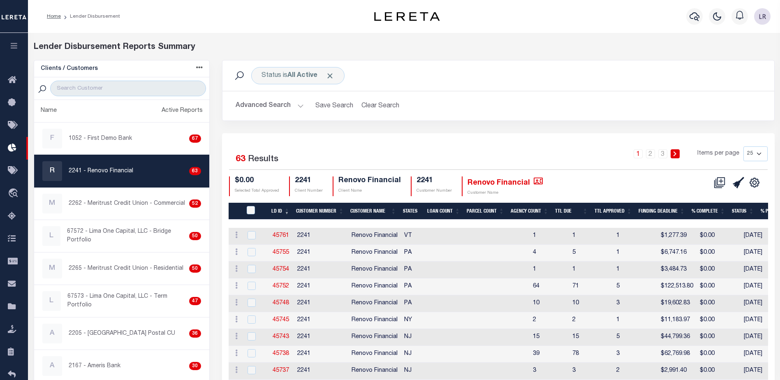
click at [646, 152] on li "2" at bounding box center [650, 153] width 12 height 9
click at [651, 152] on link "2" at bounding box center [650, 153] width 9 height 9
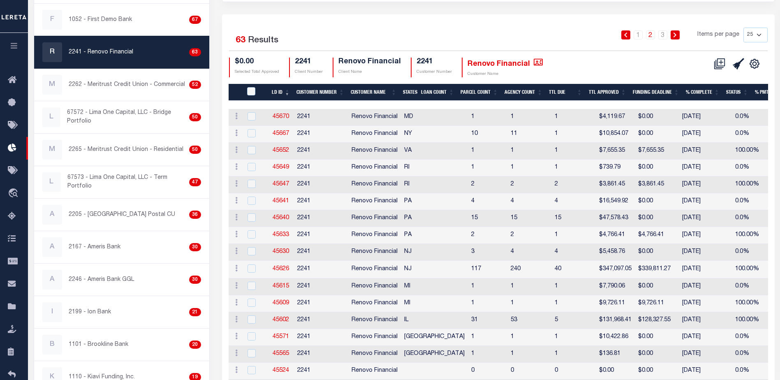
scroll to position [123, 0]
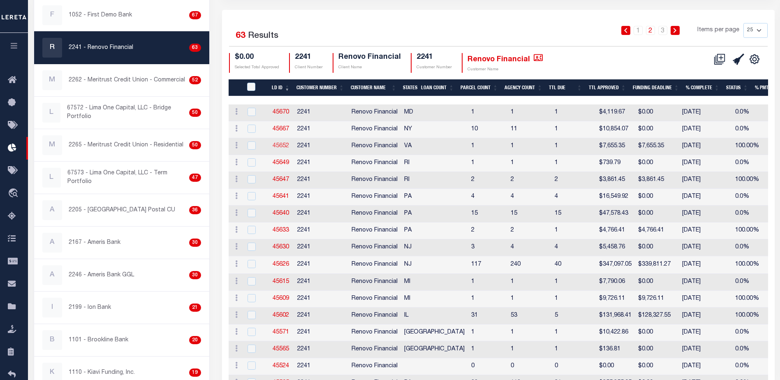
click at [282, 147] on link "45652" at bounding box center [280, 146] width 16 height 6
checkbox input "true"
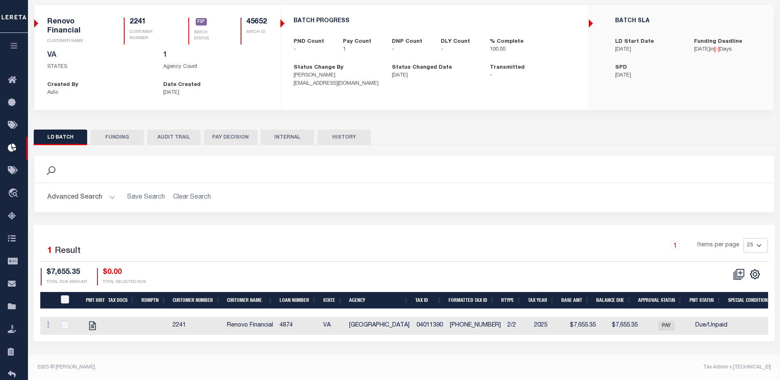
scroll to position [56, 0]
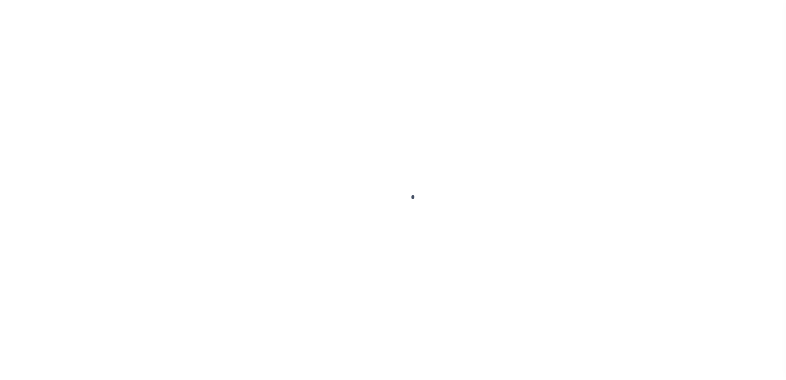
type input "$0.00"
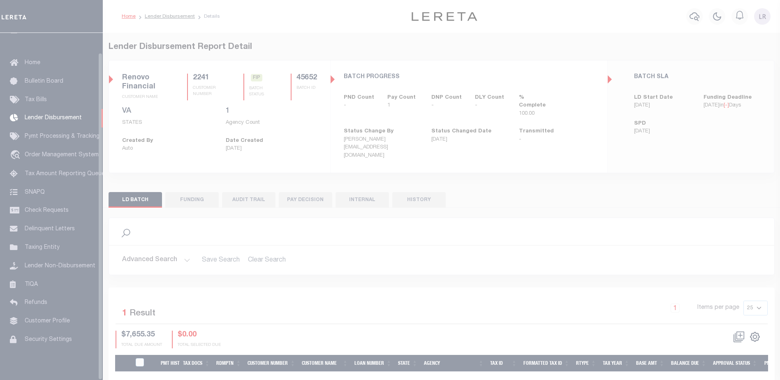
scroll to position [21, 0]
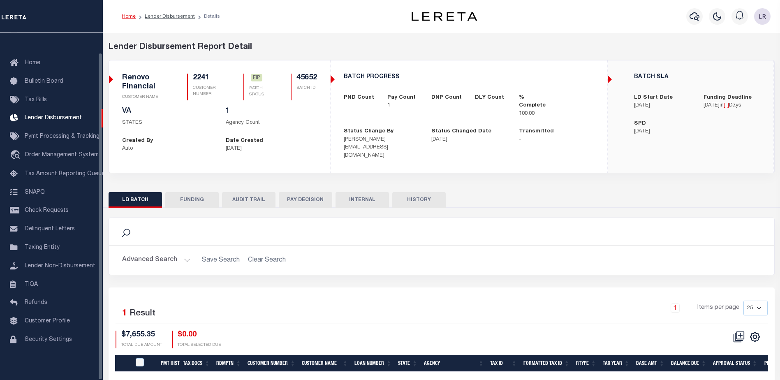
click at [204, 192] on button "FUNDING" at bounding box center [191, 200] width 53 height 16
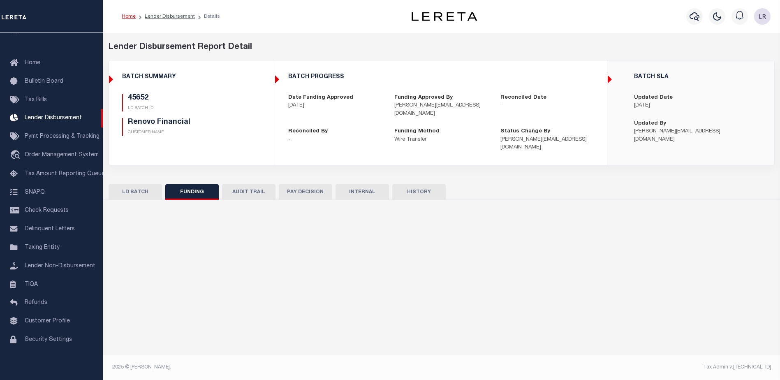
type input "$7,655.35"
type input "$0"
type input "[DATE]"
select select "100"
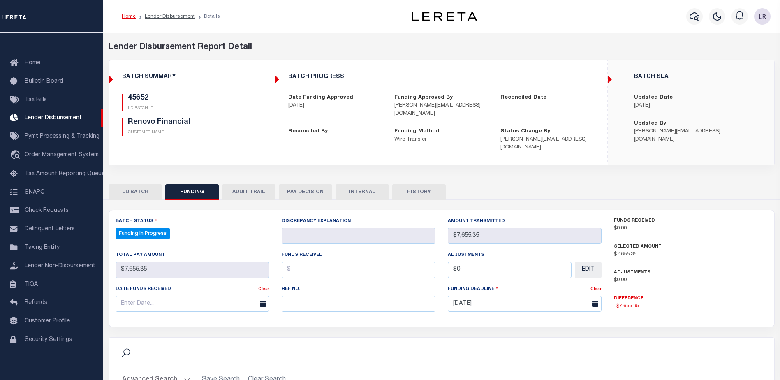
select select "100"
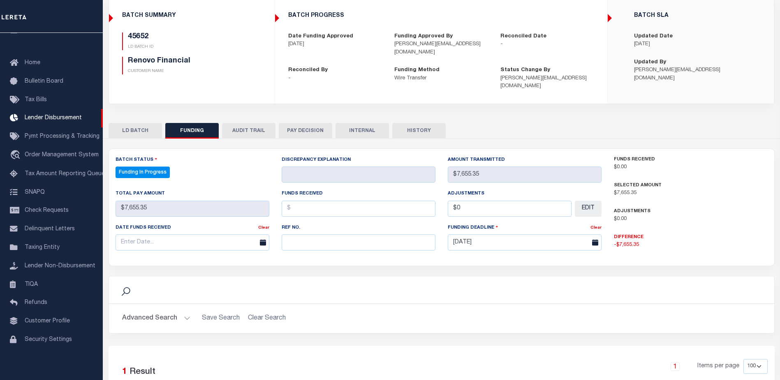
scroll to position [82, 0]
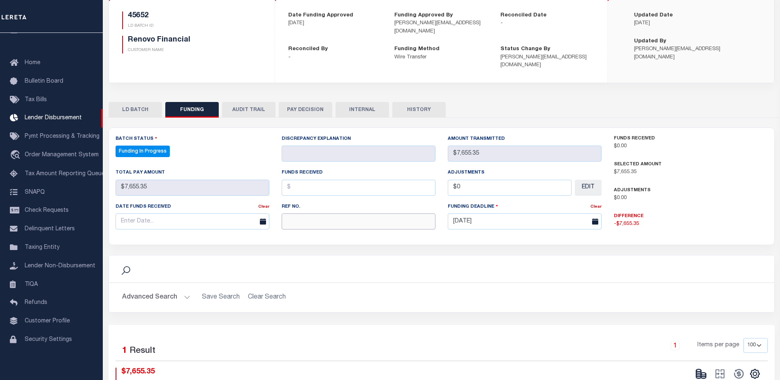
click at [295, 213] on input "text" at bounding box center [359, 221] width 154 height 16
paste input "20250819MMQFMP2700320008191718FT03"
type input "20250819MMQFMP2700320008191718FT03"
click at [295, 180] on input "text" at bounding box center [359, 188] width 154 height 16
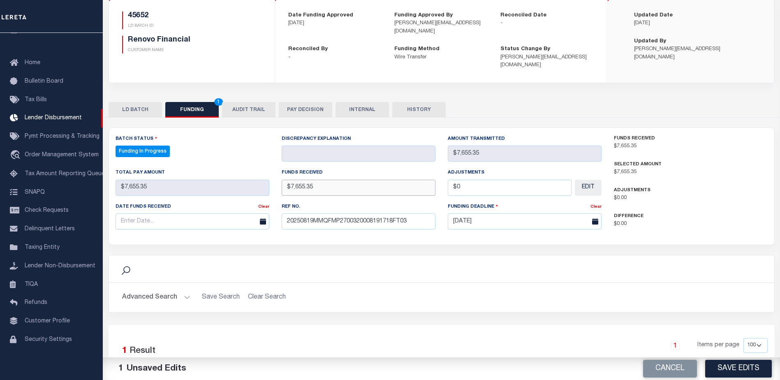
type input "$7,655.35"
click at [230, 221] on body "Home Lender Disbursement Details Profile" at bounding box center [390, 190] width 780 height 545
click at [155, 308] on span "19" at bounding box center [160, 307] width 16 height 16
type input "[DATE]"
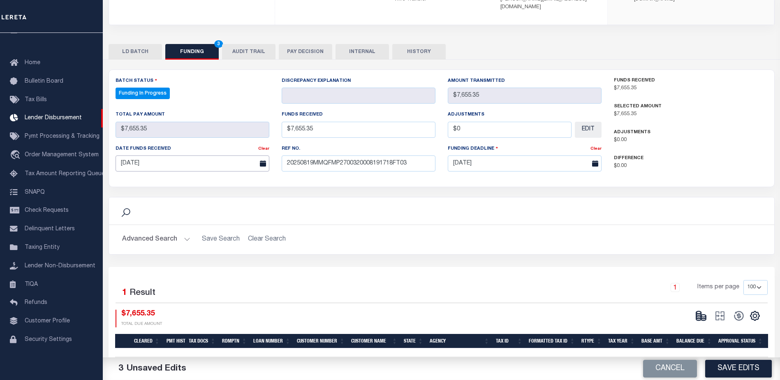
scroll to position [162, 0]
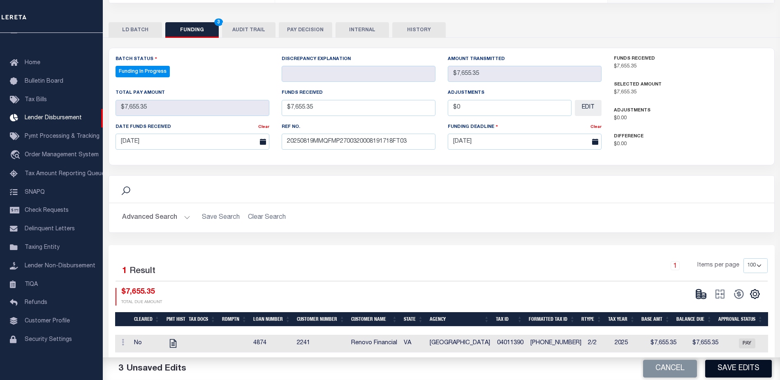
click at [722, 369] on button "Save Edits" at bounding box center [738, 369] width 67 height 18
type input "$7,655.35"
type input "$0"
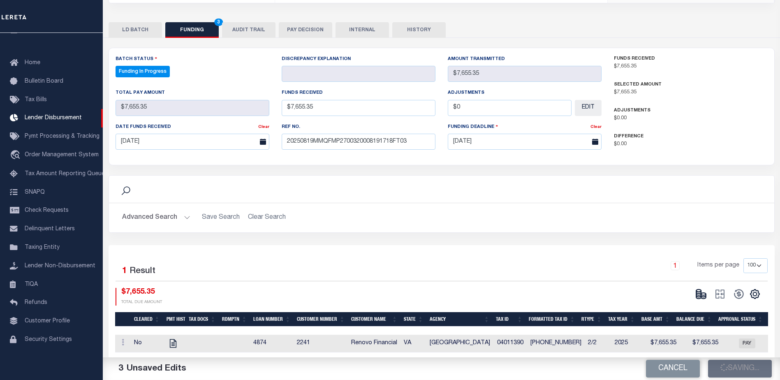
select select "100"
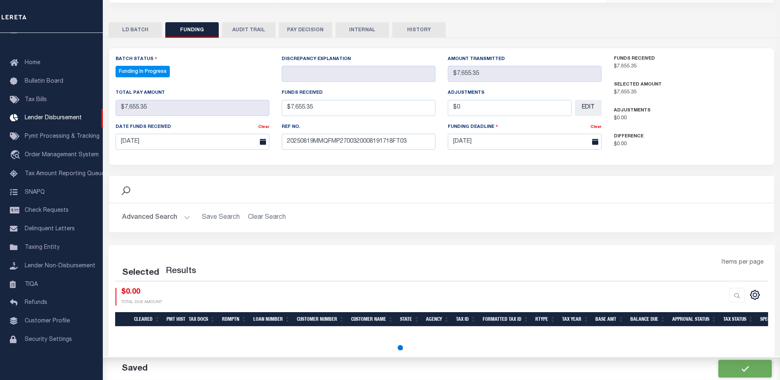
select select "100"
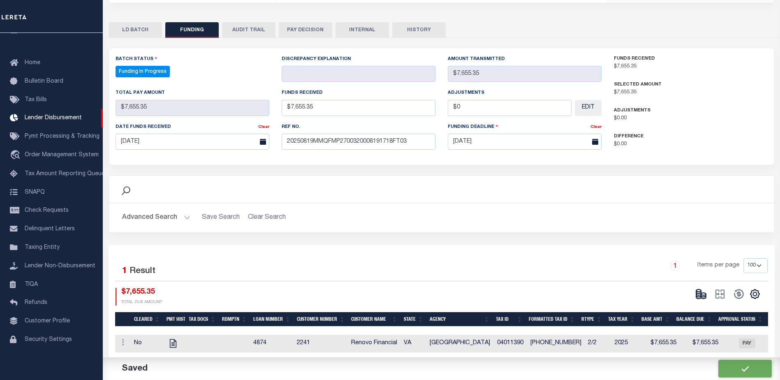
click at [700, 290] on icon at bounding box center [701, 294] width 12 height 12
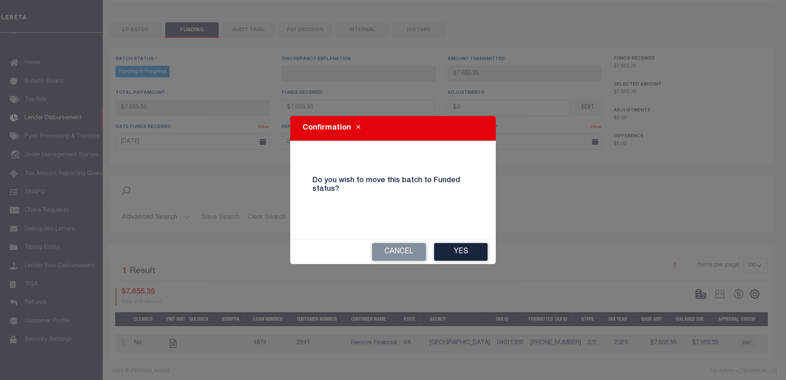
click at [473, 262] on div "Cancel Yes" at bounding box center [392, 252] width 205 height 24
click at [474, 254] on button "Yes" at bounding box center [460, 252] width 53 height 18
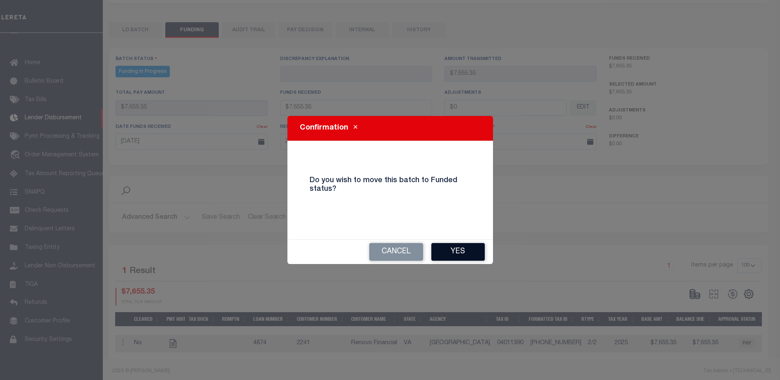
type input "$7,655.35"
type input "$0"
select select "100"
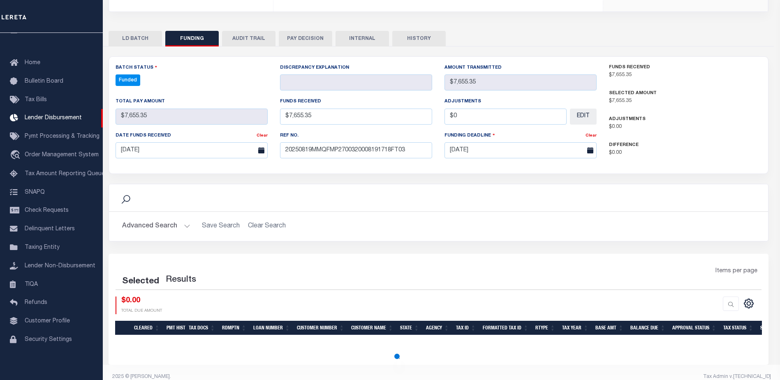
select select "100"
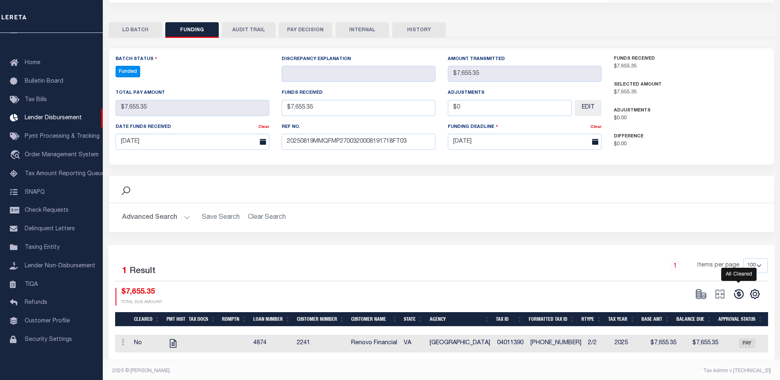
click at [736, 288] on icon at bounding box center [739, 294] width 12 height 12
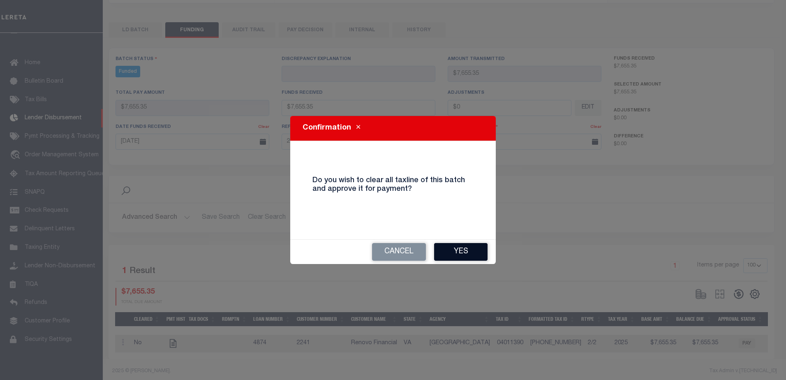
click at [471, 256] on button "Yes" at bounding box center [460, 252] width 53 height 18
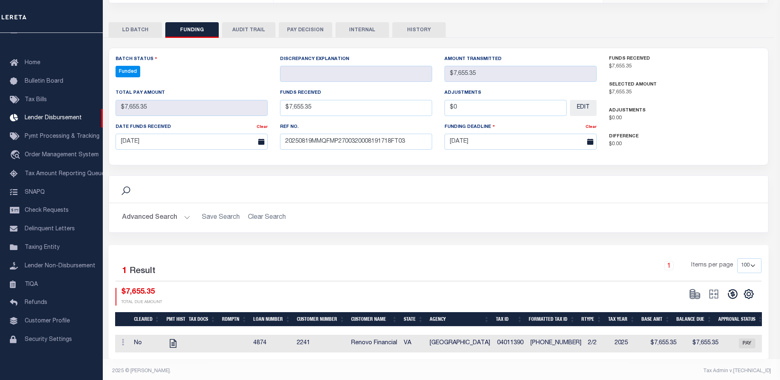
type input "$7,655.35"
type input "$0"
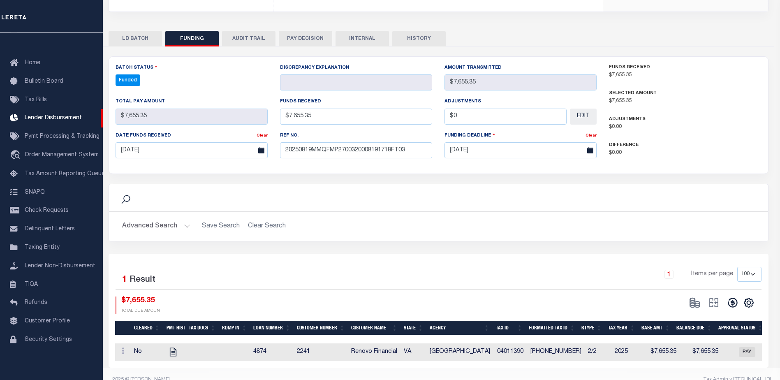
select select "100"
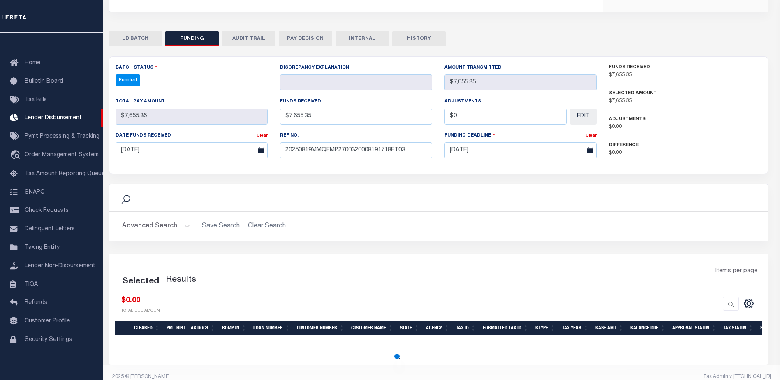
select select "100"
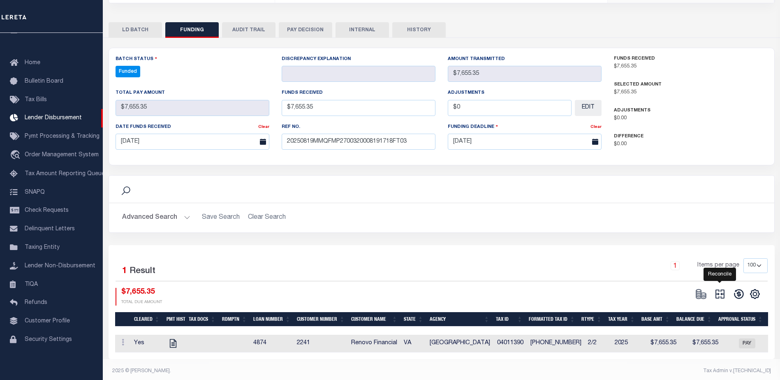
click at [718, 290] on icon at bounding box center [720, 294] width 12 height 12
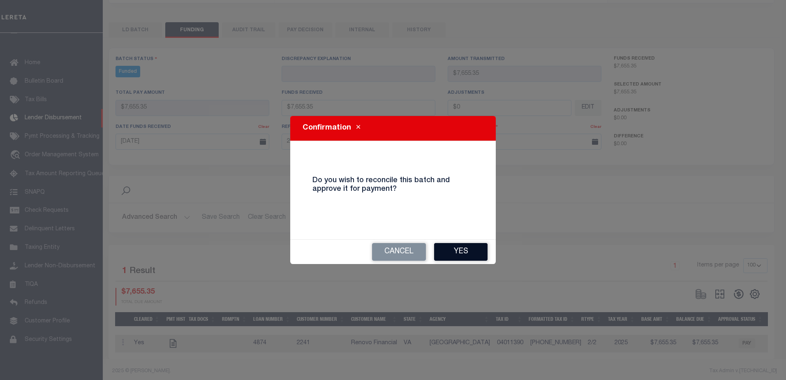
click at [480, 258] on button "Yes" at bounding box center [460, 252] width 53 height 18
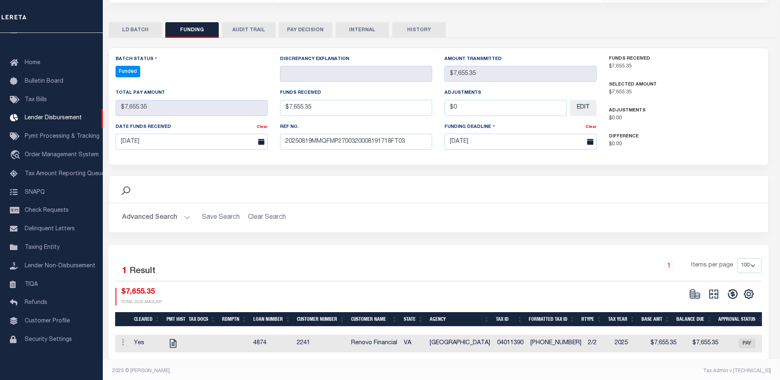
type input "$7,655.35"
type input "$0"
select select "100"
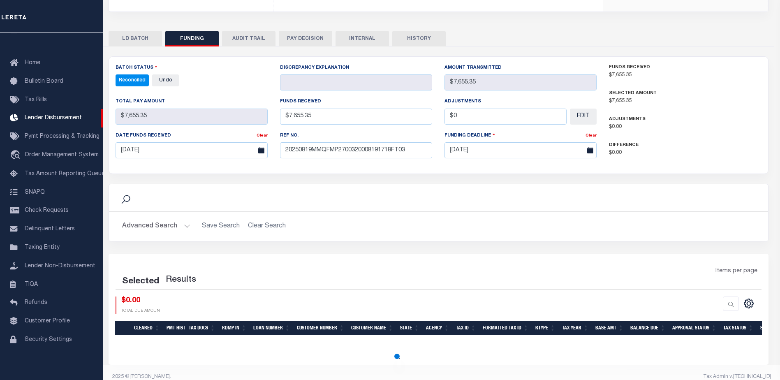
select select "100"
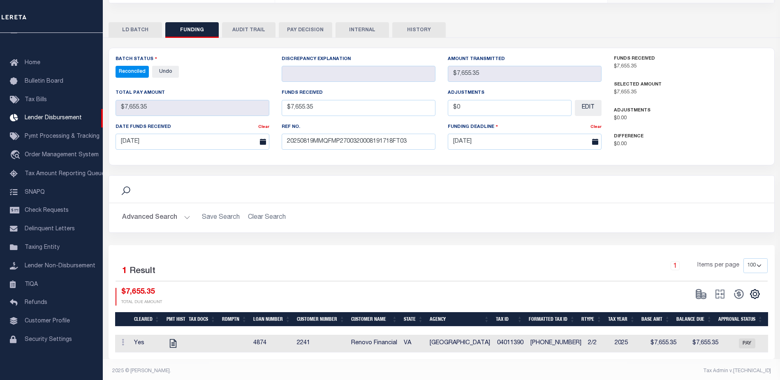
click at [367, 26] on button "INTERNAL" at bounding box center [361, 30] width 53 height 16
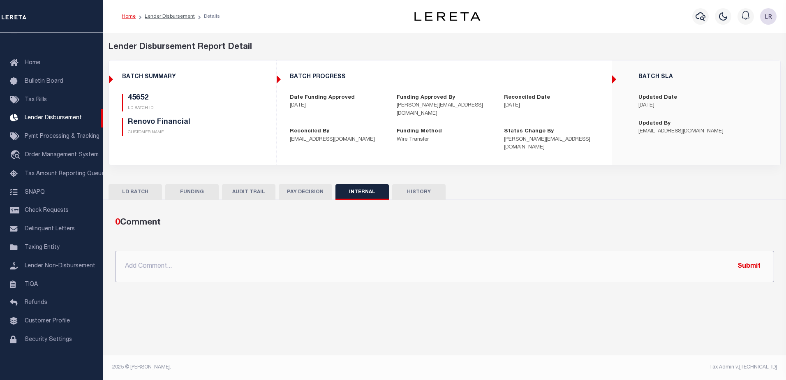
drag, startPoint x: 434, startPoint y: 257, endPoint x: 440, endPoint y: 257, distance: 5.8
click at [434, 257] on input "text" at bounding box center [444, 266] width 659 height 31
paste input "ORG AMT - $518509.35 45602- $128327.55 45609- $9726.11 45626- $339811.27 45633-…"
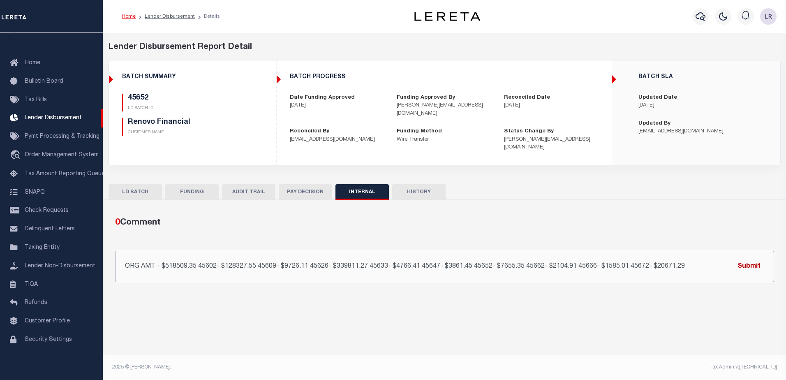
type input "ORG AMT - $518509.35 45602- $128327.55 45609- $9726.11 45626- $339811.27 45633-…"
click at [747, 258] on button "Submit" at bounding box center [749, 266] width 34 height 17
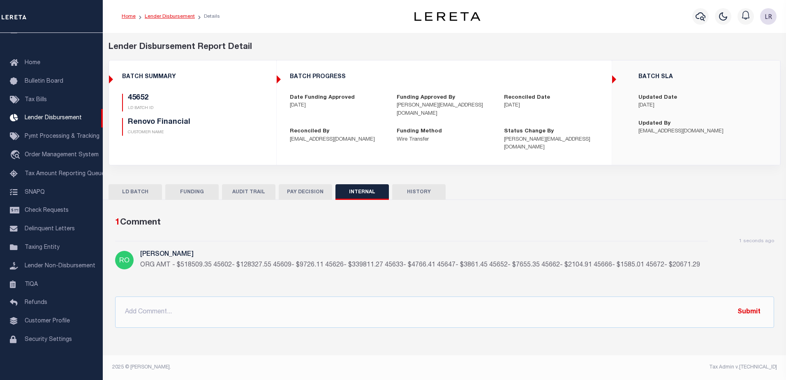
click at [178, 20] on ol "Home Lender Disbursement Details" at bounding box center [170, 16] width 111 height 17
click at [177, 16] on link "Lender Disbursement" at bounding box center [170, 16] width 50 height 5
checkbox input "true"
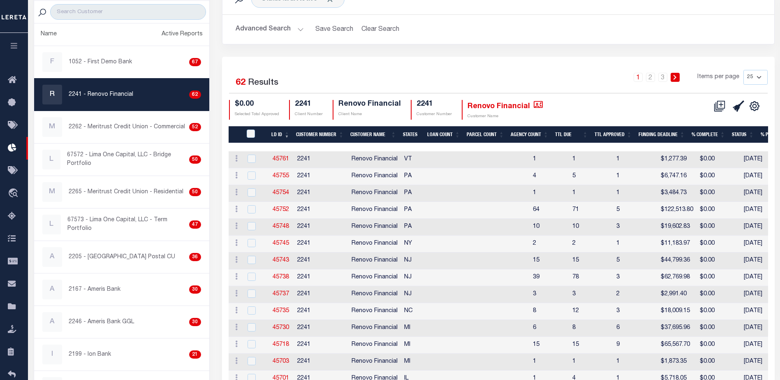
scroll to position [72, 0]
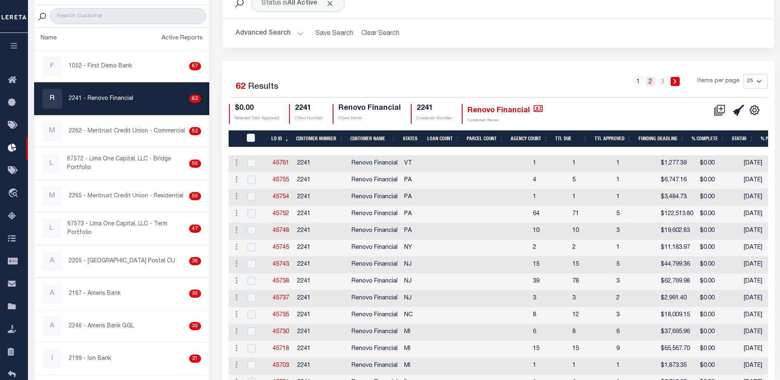
click at [651, 83] on link "2" at bounding box center [650, 81] width 9 height 9
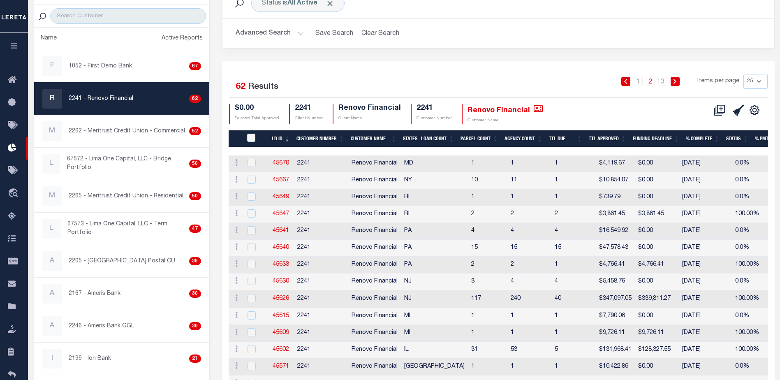
click at [277, 213] on link "45647" at bounding box center [280, 214] width 16 height 6
checkbox input "true"
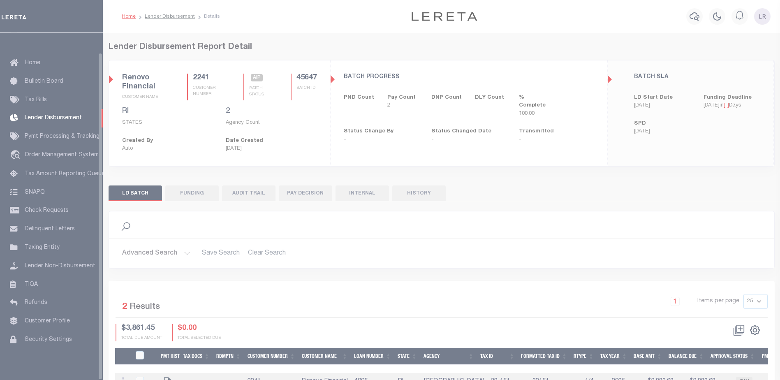
scroll to position [21, 0]
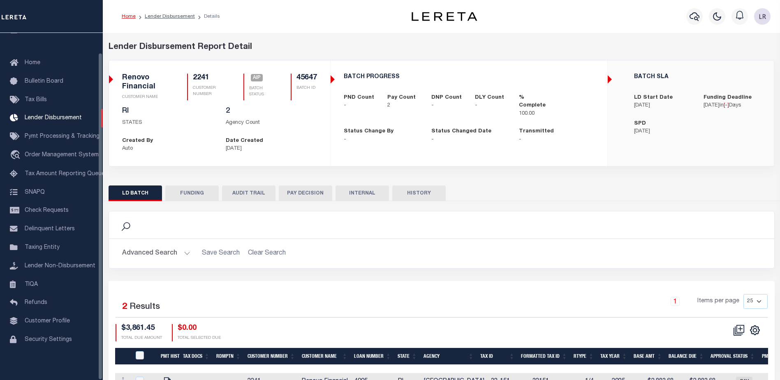
click at [184, 192] on button "FUNDING" at bounding box center [191, 193] width 53 height 16
type input "$3,861.45"
type input "$0"
type input "[DATE]"
select select "100"
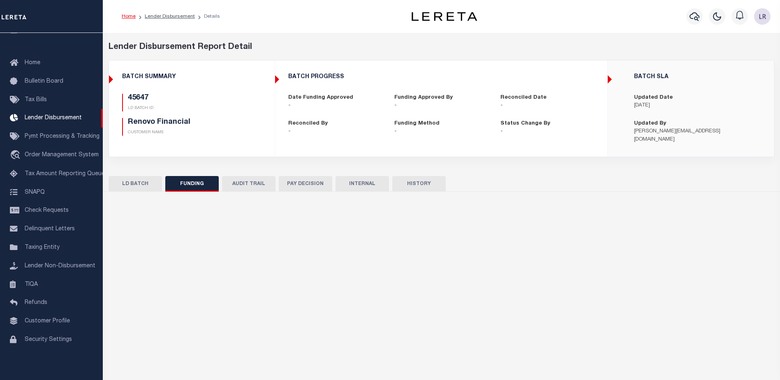
select select "100"
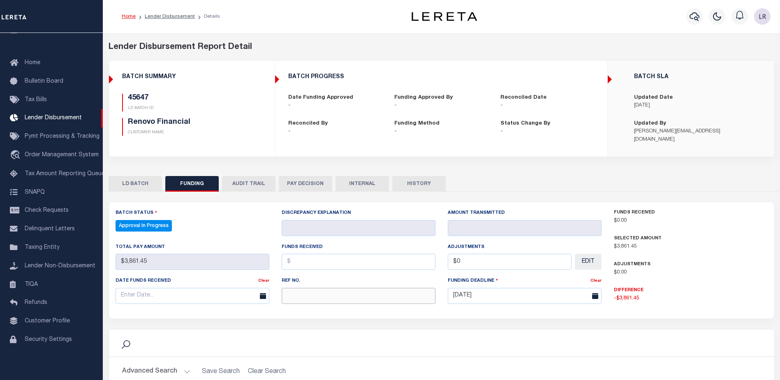
click at [289, 294] on input "text" at bounding box center [359, 296] width 154 height 16
paste input "20250819MMQFMP2700320008191718FT03"
type input "20250819MMQFMP2700320008191718FT03"
click at [293, 263] on input "text" at bounding box center [359, 262] width 154 height 16
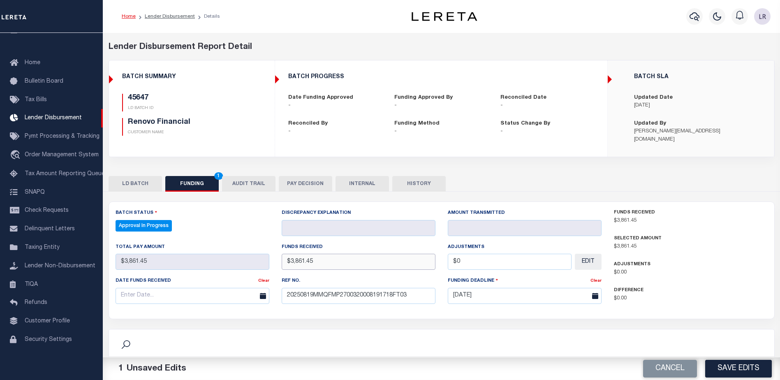
type input "$3,861.45"
click at [200, 305] on div "Date funds received Clear" at bounding box center [192, 293] width 166 height 34
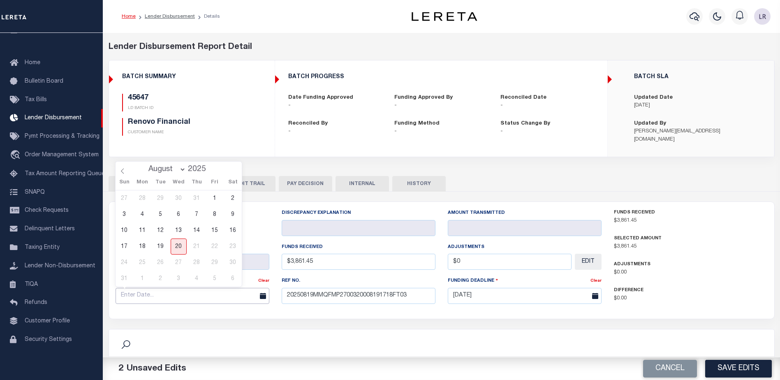
click at [204, 299] on input "text" at bounding box center [192, 296] width 154 height 16
click at [164, 247] on span "19" at bounding box center [160, 246] width 16 height 16
type input "[DATE]"
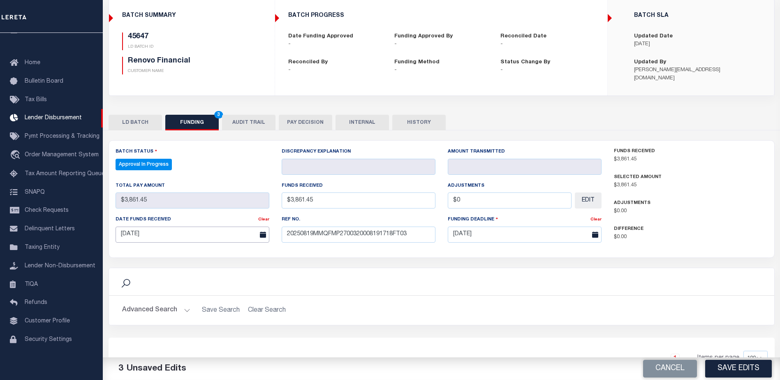
scroll to position [123, 0]
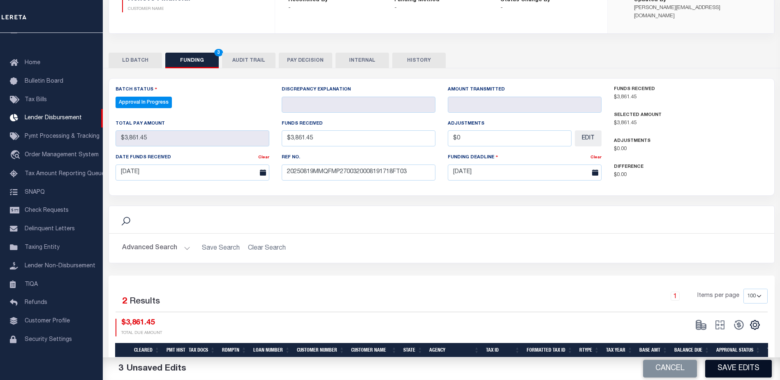
click at [711, 364] on button "Save Edits" at bounding box center [738, 369] width 67 height 18
type input "$3,861.45"
type input "$0"
select select "100"
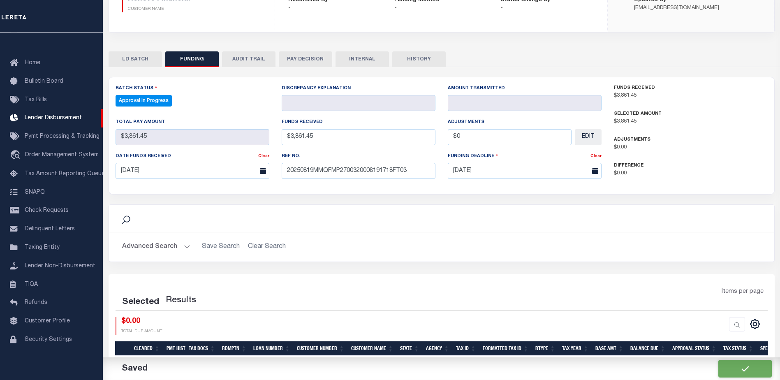
select select "100"
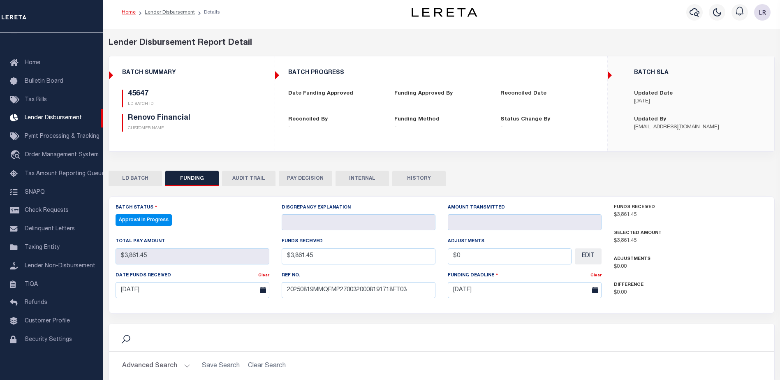
scroll to position [0, 0]
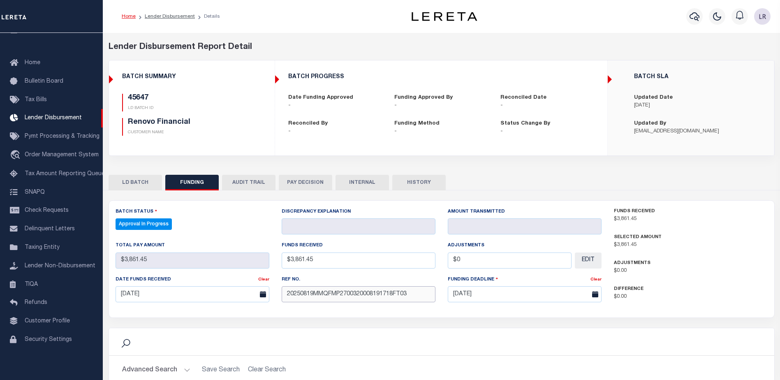
drag, startPoint x: 417, startPoint y: 293, endPoint x: 290, endPoint y: 293, distance: 126.6
click at [290, 293] on input "20250819MMQFMP2700320008191718FT03" at bounding box center [359, 294] width 154 height 16
type input "2"
click at [258, 258] on div "Batch Status Approval In Progress - Select Status - All Active Approval In Prog…" at bounding box center [358, 258] width 498 height 102
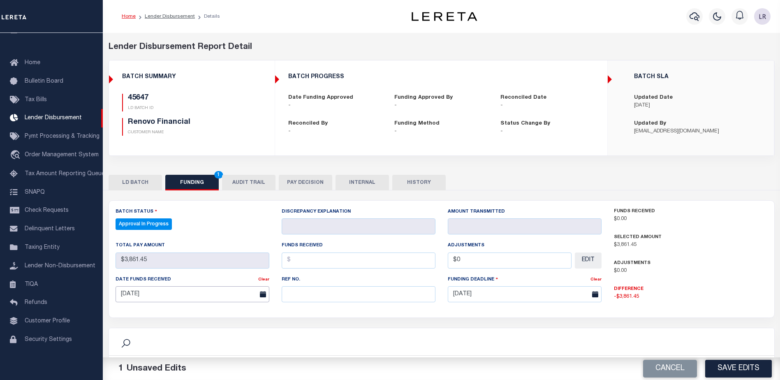
click at [230, 291] on input "[DATE]" at bounding box center [192, 294] width 154 height 16
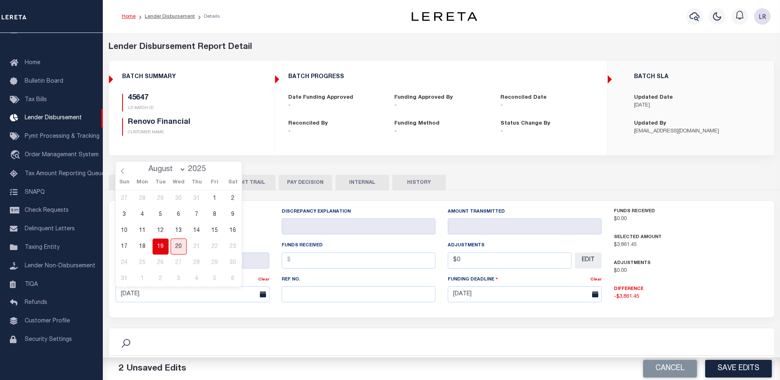
click at [158, 248] on span "19" at bounding box center [160, 246] width 16 height 16
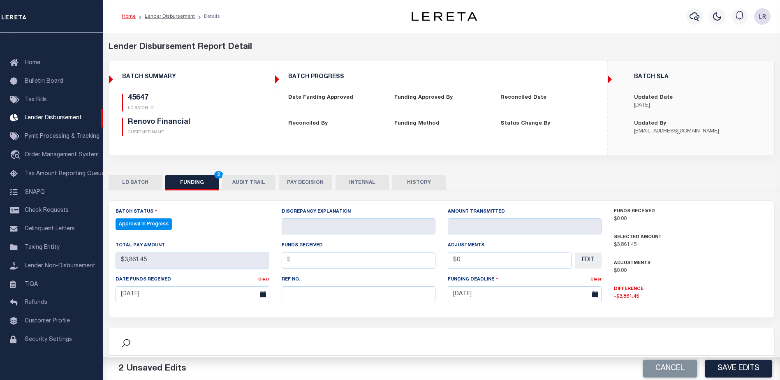
click at [311, 314] on div "Batch Status Approval In Progress - Select Status - All Active Approval In Prog…" at bounding box center [441, 259] width 665 height 117
click at [216, 227] on div "Approval In Progress - Select Status - All Active Approval In Progress Batching…" at bounding box center [192, 224] width 154 height 12
click at [265, 280] on link "Clear" at bounding box center [263, 279] width 11 height 4
click at [720, 369] on button "Save Edits" at bounding box center [738, 369] width 67 height 18
type input "$3,861.45"
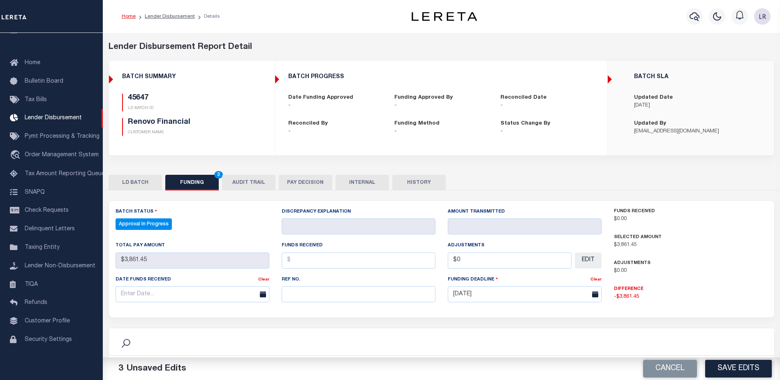
type input "$0"
select select "100"
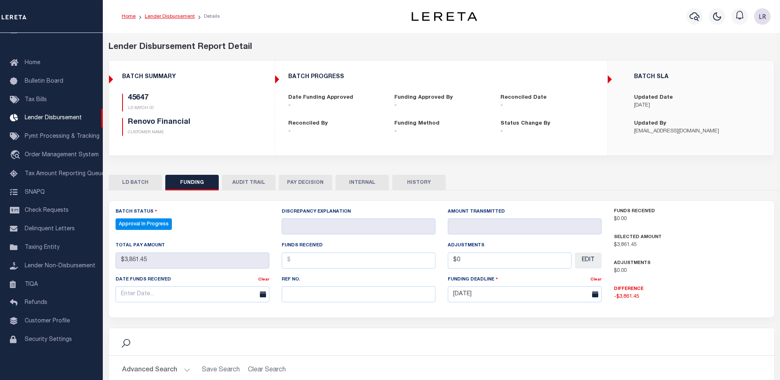
click at [164, 18] on link "Lender Disbursement" at bounding box center [170, 16] width 50 height 5
checkbox input "true"
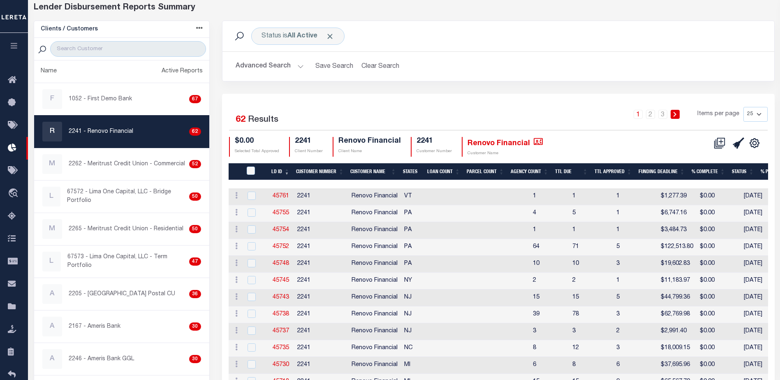
scroll to position [31, 0]
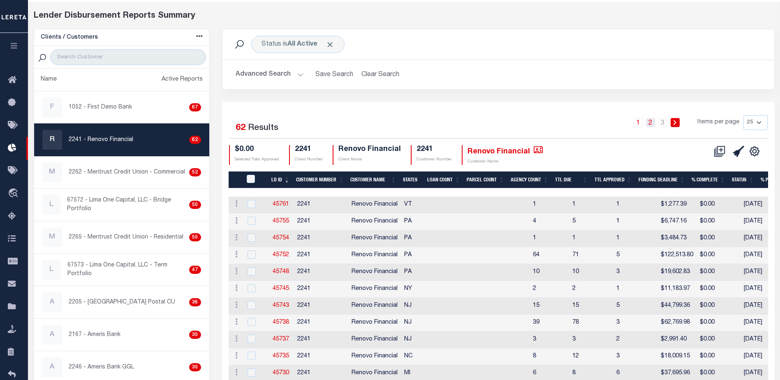
click at [651, 124] on link "2" at bounding box center [650, 122] width 9 height 9
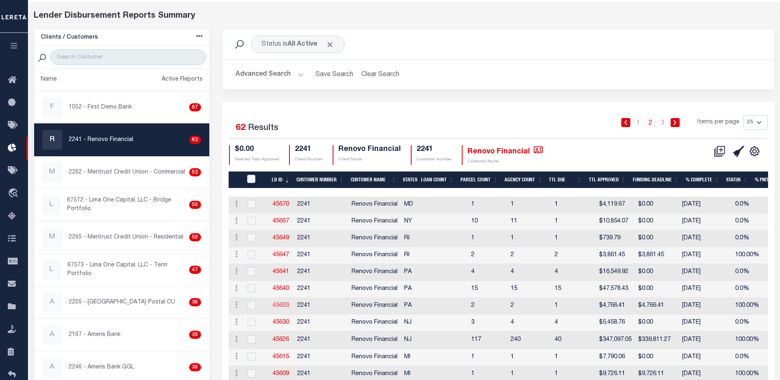
click at [282, 307] on link "45633" at bounding box center [280, 305] width 16 height 6
checkbox input "true"
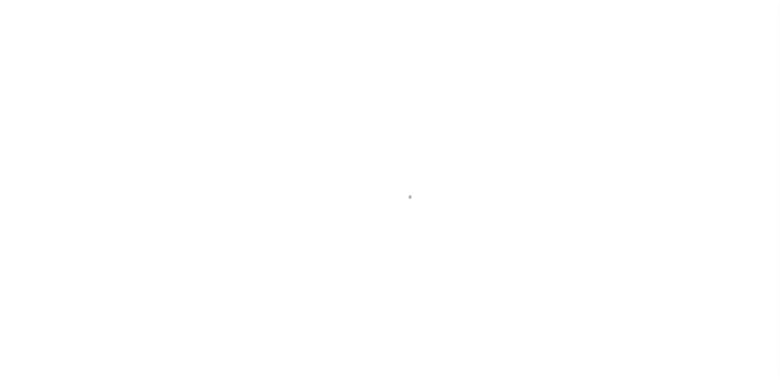
scroll to position [14, 0]
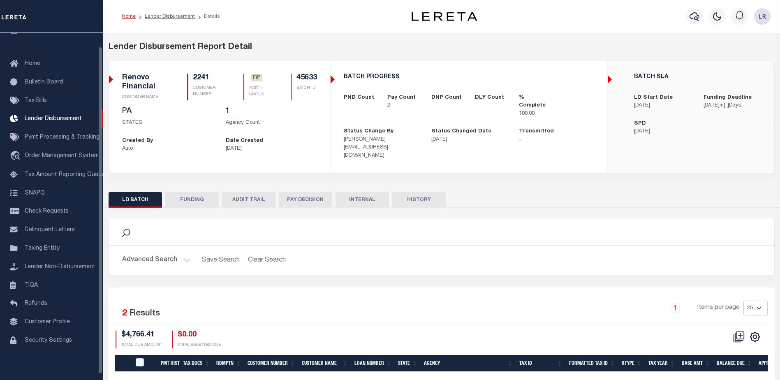
click at [189, 200] on button "FUNDING" at bounding box center [191, 200] width 53 height 16
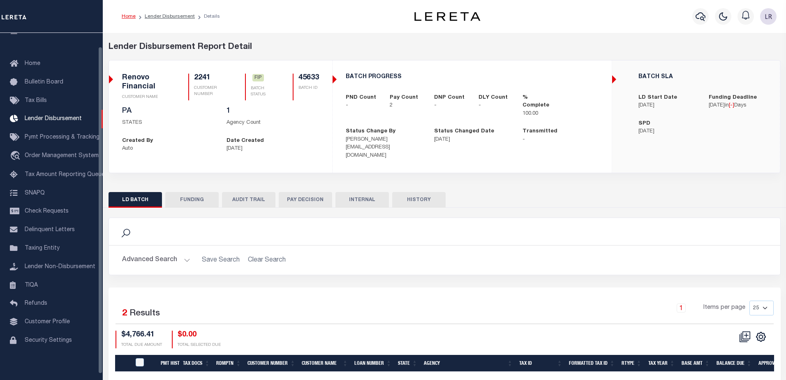
type input "$4,766.41"
type input "$0"
type input "[DATE]"
select select "100"
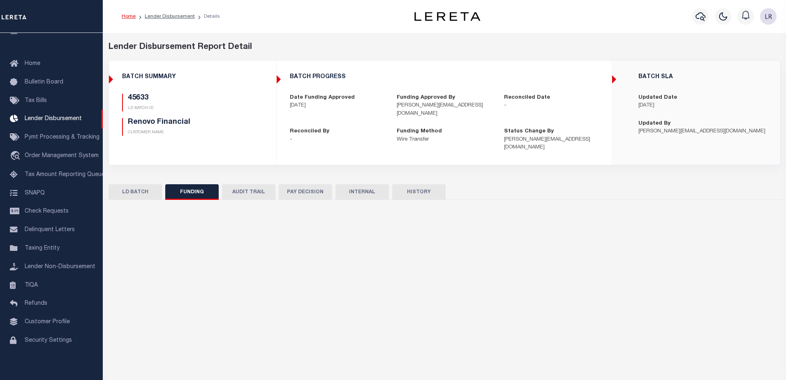
select select "100"
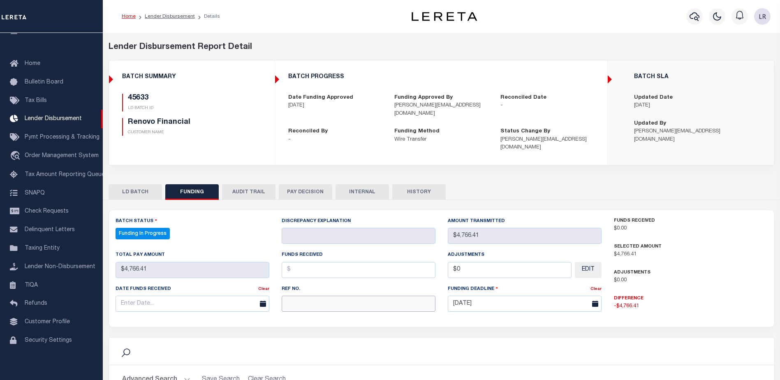
click at [294, 296] on input "text" at bounding box center [359, 303] width 154 height 16
paste input "20250819MMQFMP2700320008191718FT03"
type input "20250819MMQFMP2700320008191718FT03"
click at [295, 262] on input "text" at bounding box center [359, 270] width 154 height 16
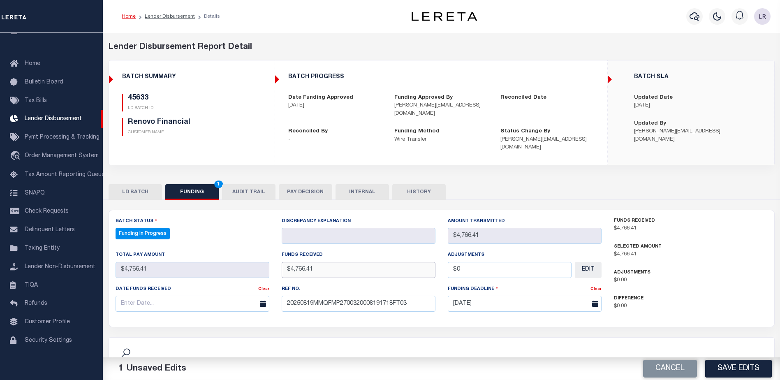
type input "$4,766.41"
click at [216, 298] on input "text" at bounding box center [192, 303] width 154 height 16
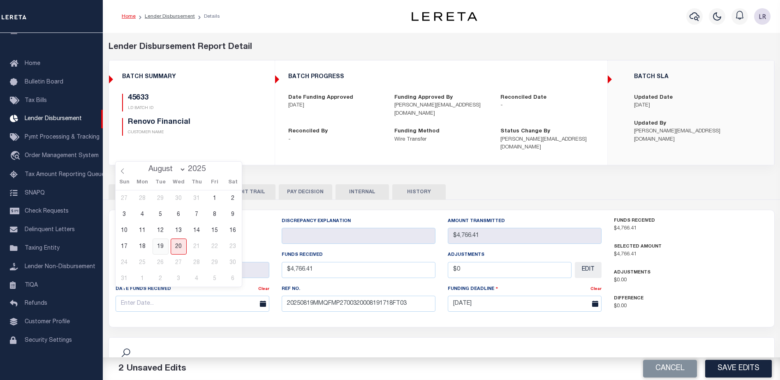
click at [165, 240] on span "19" at bounding box center [160, 246] width 16 height 16
type input "[DATE]"
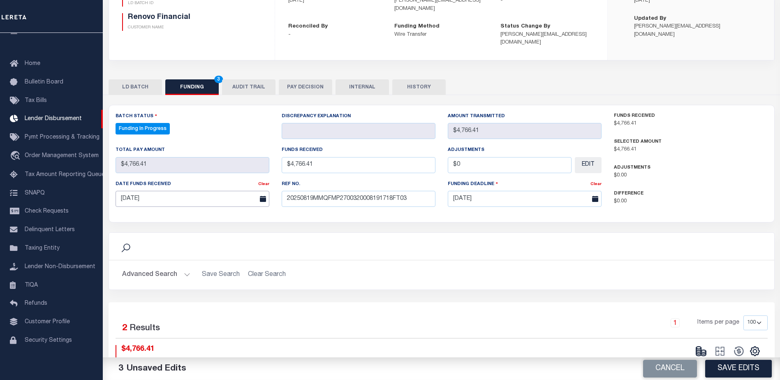
scroll to position [123, 0]
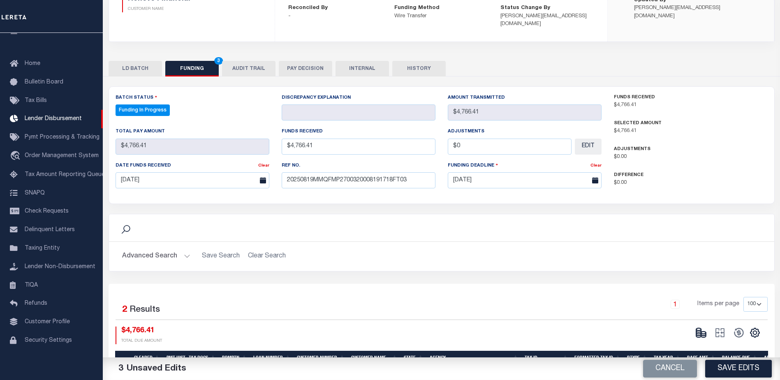
click at [736, 366] on button "Save Edits" at bounding box center [738, 369] width 67 height 18
type input "$4,766.41"
type input "$0"
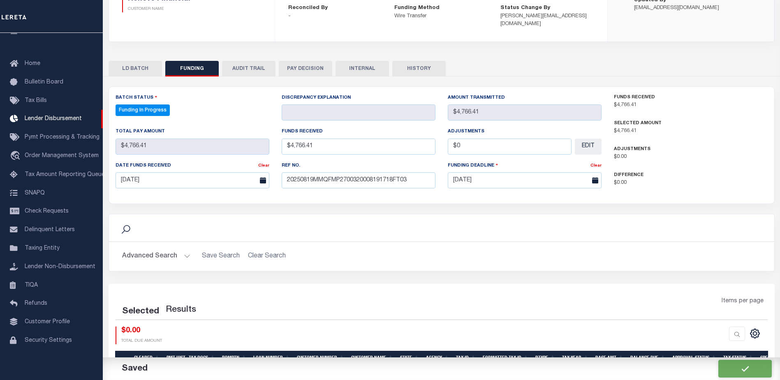
select select "100"
click at [700, 327] on icon at bounding box center [701, 333] width 12 height 12
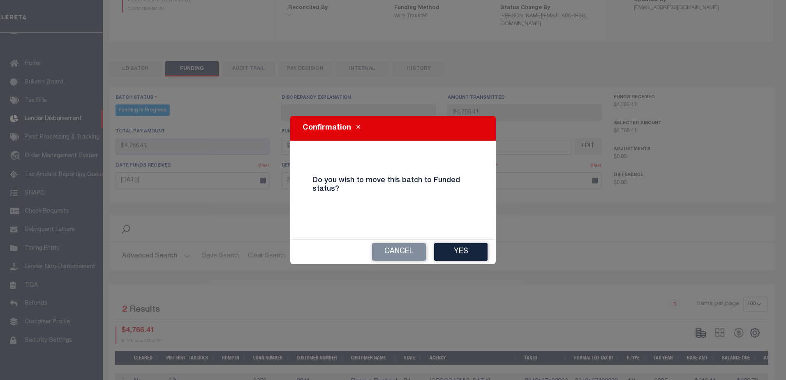
click at [448, 256] on button "Yes" at bounding box center [460, 252] width 53 height 18
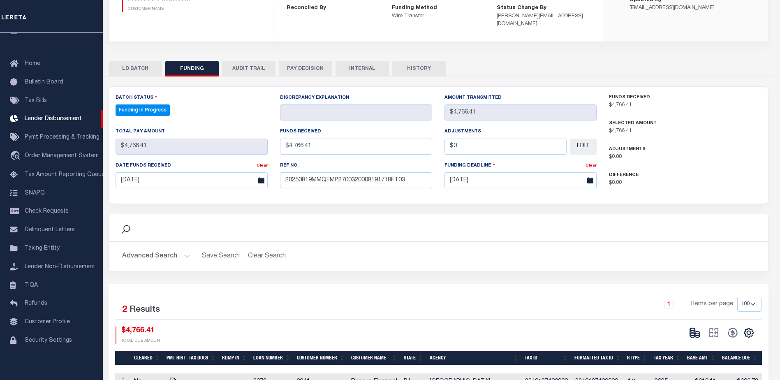
type input "$4,766.41"
type input "$0"
select select "100"
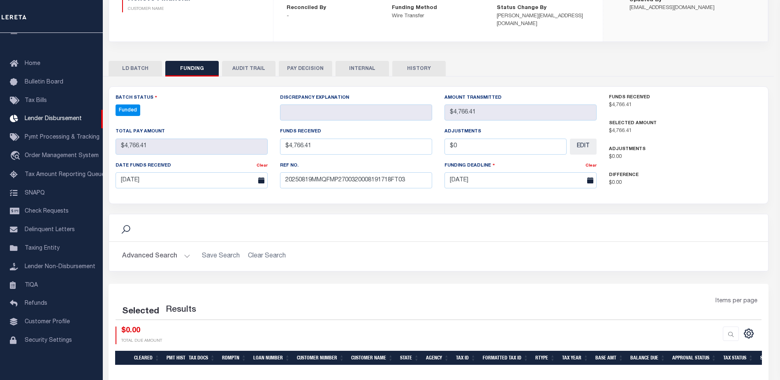
select select "100"
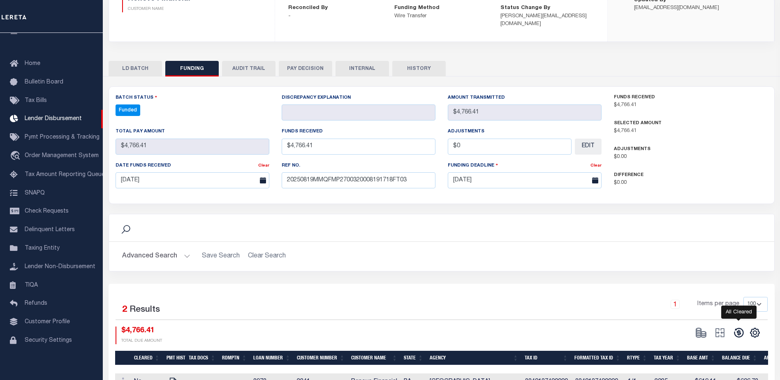
click at [733, 327] on icon at bounding box center [739, 333] width 12 height 12
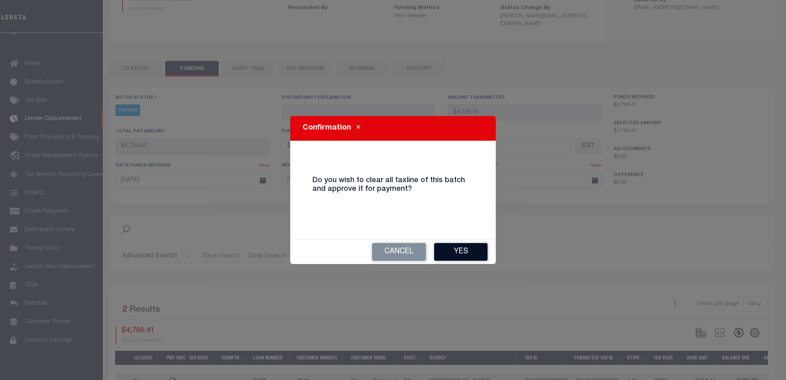
click at [466, 254] on button "Yes" at bounding box center [460, 252] width 53 height 18
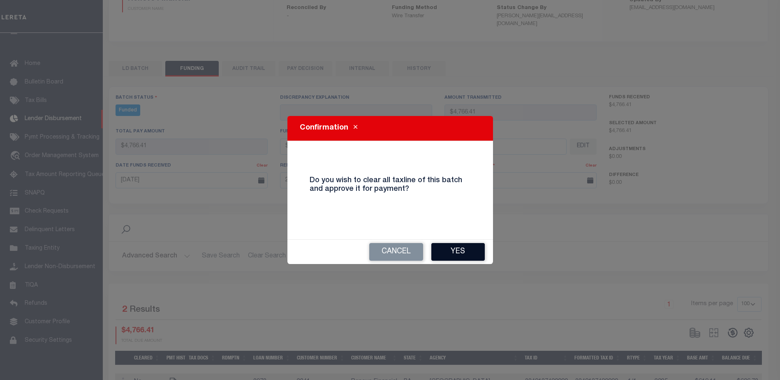
type input "$4,766.41"
type input "$0"
select select "100"
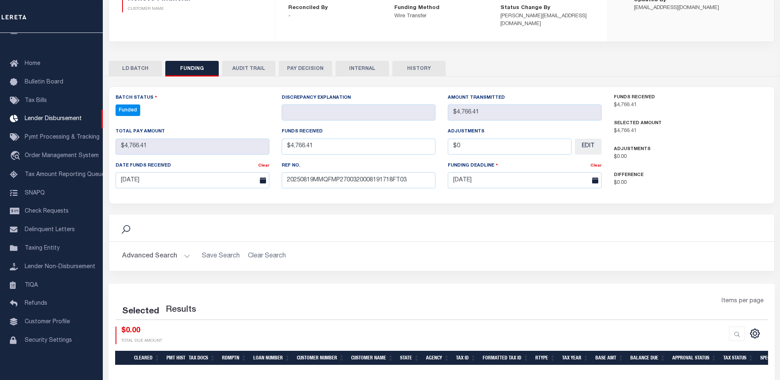
select select "100"
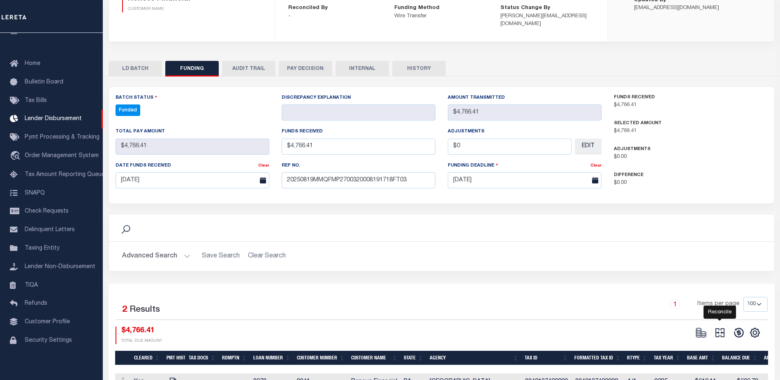
click at [723, 327] on icon at bounding box center [720, 333] width 12 height 12
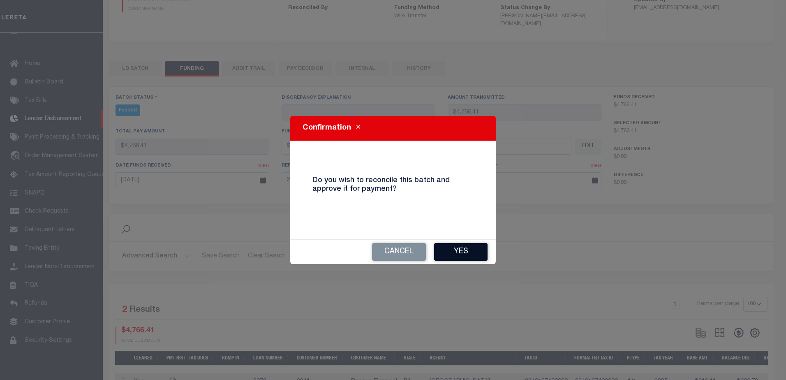
click at [464, 255] on button "Yes" at bounding box center [460, 252] width 53 height 18
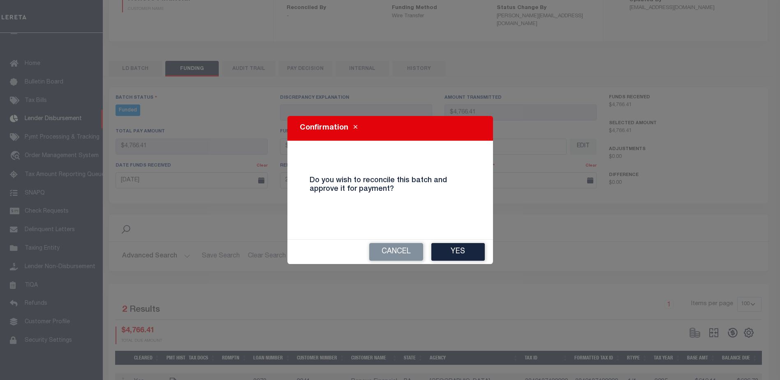
type input "$4,766.41"
type input "$0"
select select "100"
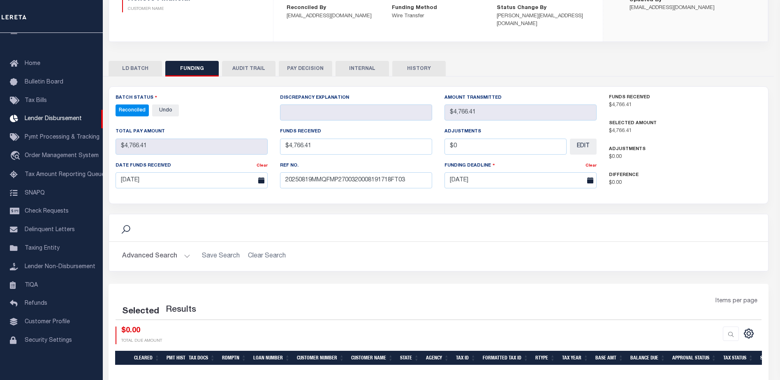
select select "100"
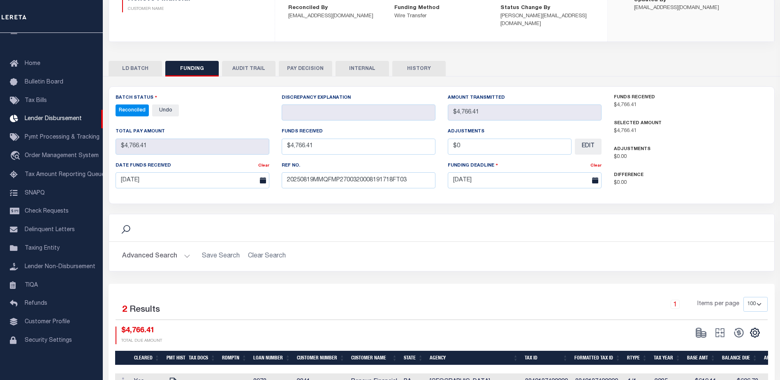
click at [351, 62] on button "INTERNAL" at bounding box center [361, 69] width 53 height 16
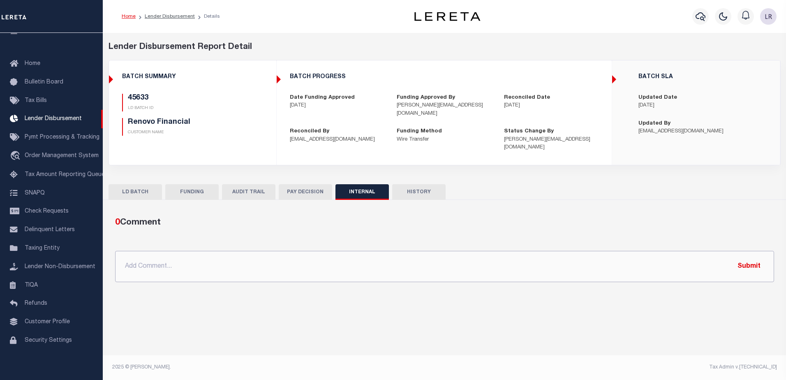
click at [457, 251] on input "text" at bounding box center [444, 266] width 659 height 31
paste input "ORG AMT - $518509.35 45602- $128327.55 45609- $9726.11 45626- $339811.27 45633-…"
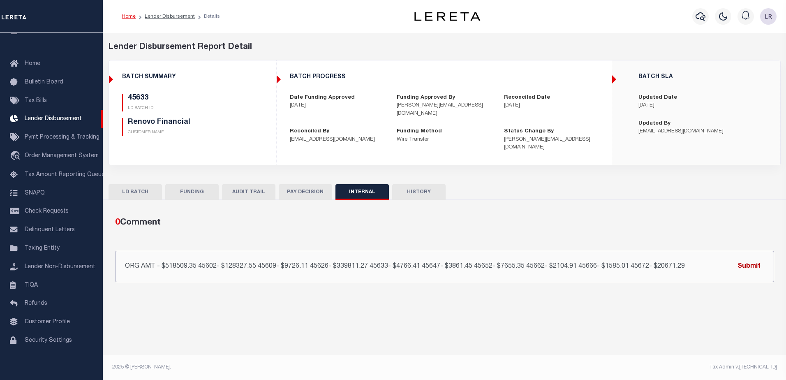
type input "ORG AMT - $518509.35 45602- $128327.55 45609- $9726.11 45626- $339811.27 45633-…"
click at [748, 258] on button "Submit" at bounding box center [749, 266] width 34 height 17
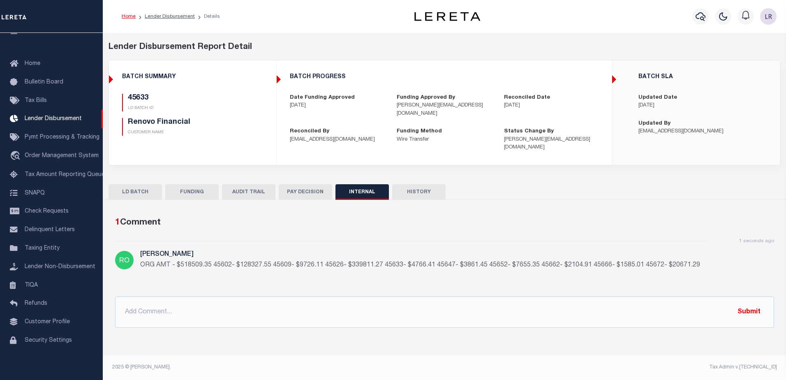
click at [175, 20] on ol "Home Lender Disbursement Details" at bounding box center [170, 16] width 111 height 17
click at [175, 18] on link "Lender Disbursement" at bounding box center [170, 16] width 50 height 5
checkbox input "true"
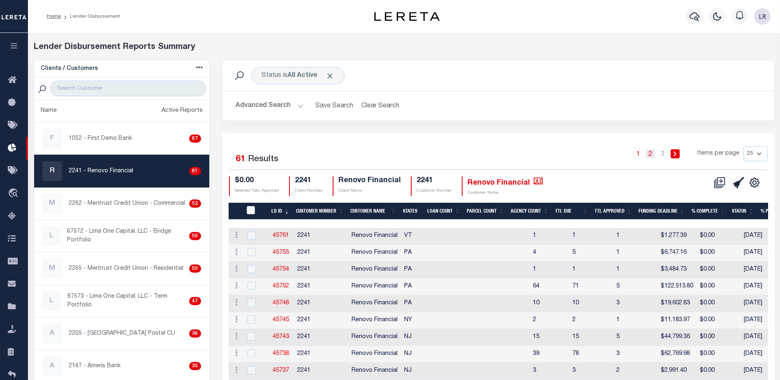
click at [653, 153] on link "2" at bounding box center [650, 153] width 9 height 9
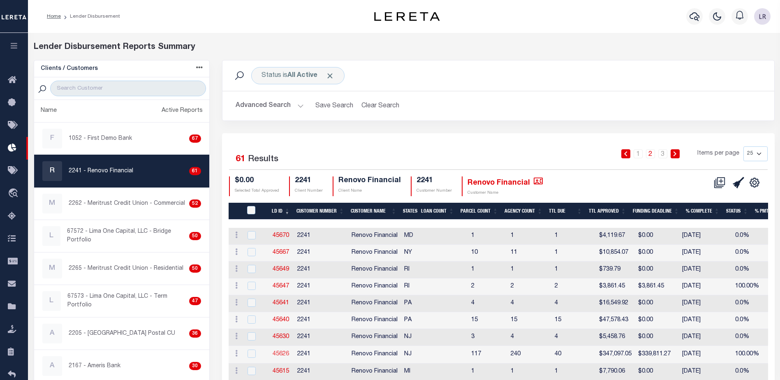
click at [286, 353] on link "45626" at bounding box center [280, 354] width 16 height 6
checkbox input "true"
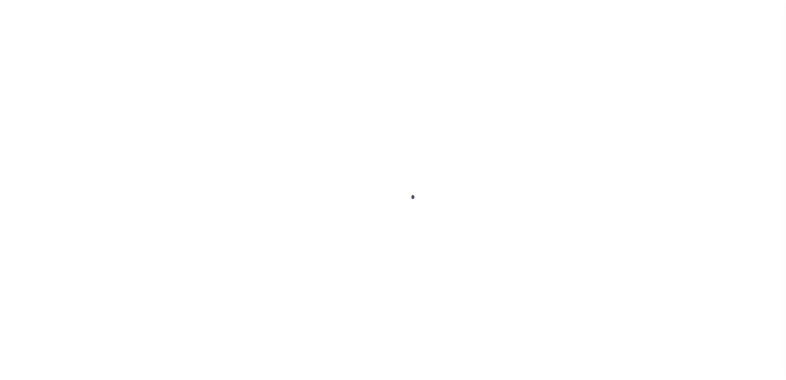
type input "$0.00"
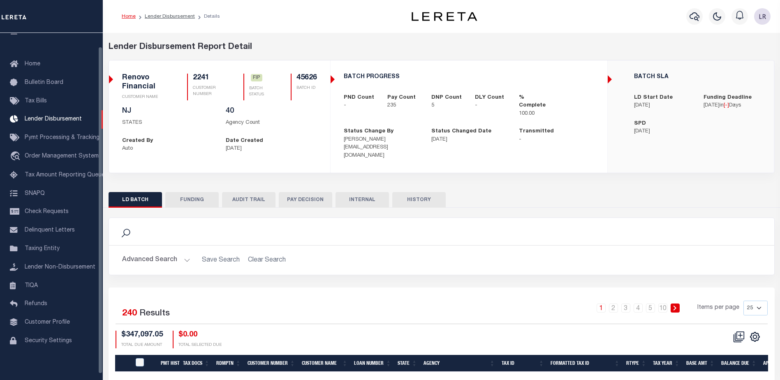
scroll to position [14, 0]
click at [201, 194] on button "FUNDING" at bounding box center [191, 200] width 53 height 16
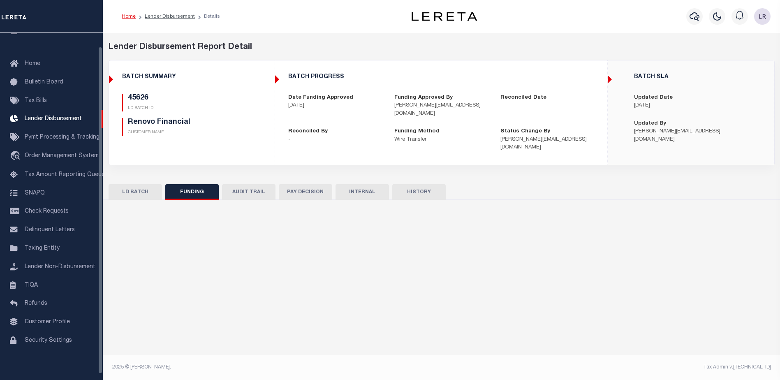
type input "$339,811.27"
type input "$0"
type input "[DATE]"
select select "100"
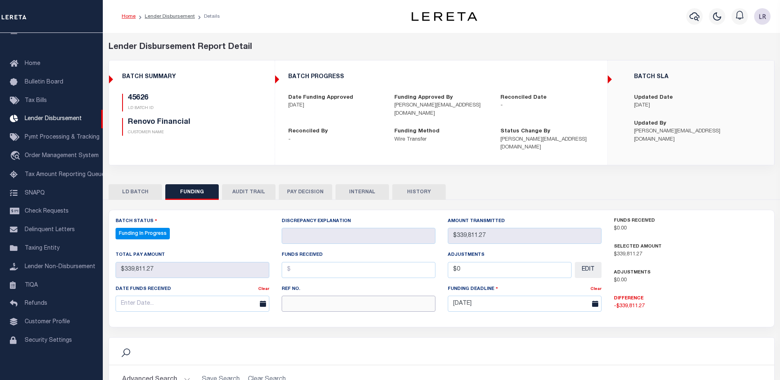
click at [322, 295] on input "text" at bounding box center [359, 303] width 154 height 16
paste input "20250819MMQFMP2700320008191718FT03"
type input "20250819MMQFMP2700320008191718FT03"
select select "100"
type input "20250819MMQFMP2700320008191718FT03"
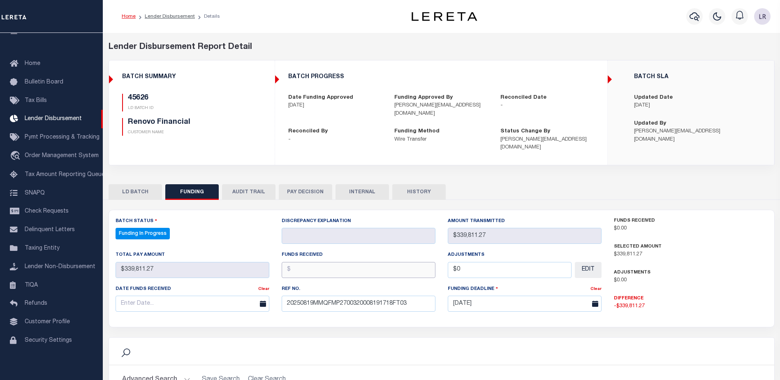
click at [295, 263] on input "text" at bounding box center [359, 270] width 154 height 16
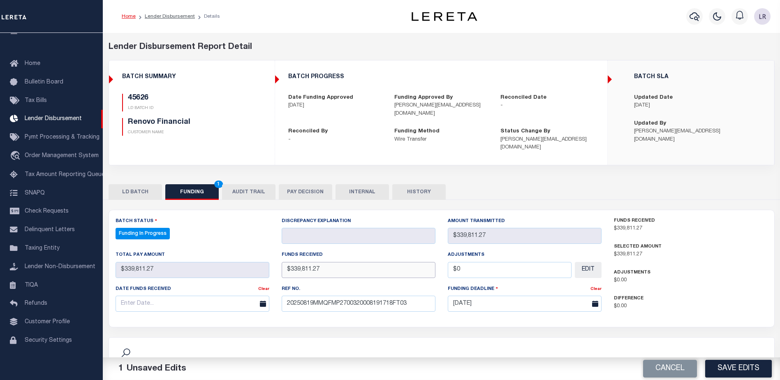
type input "$339,811.27"
click at [204, 297] on input "text" at bounding box center [192, 303] width 154 height 16
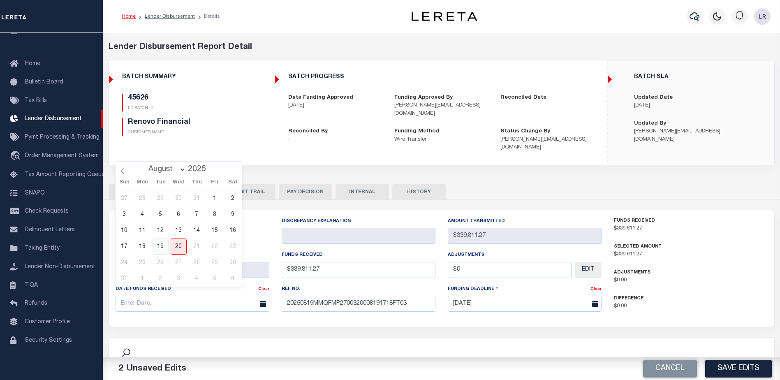
click at [162, 245] on span "19" at bounding box center [160, 246] width 16 height 16
type input "[DATE]"
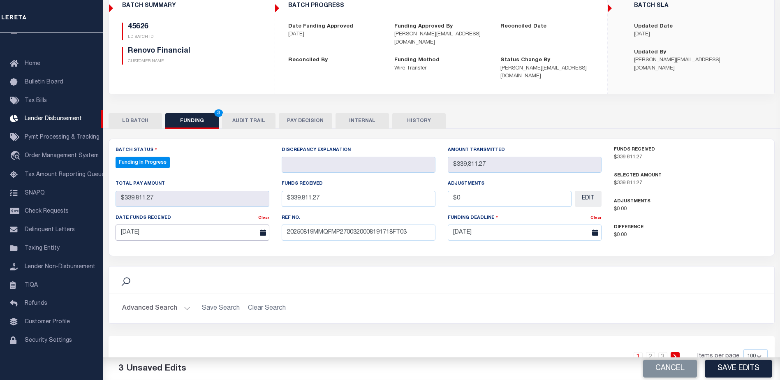
scroll to position [123, 0]
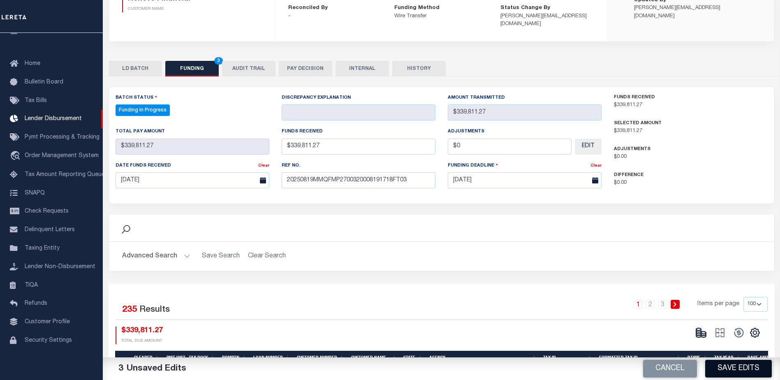
click at [726, 370] on button "Save Edits" at bounding box center [738, 369] width 67 height 18
type input "$339,811.27"
type input "$0"
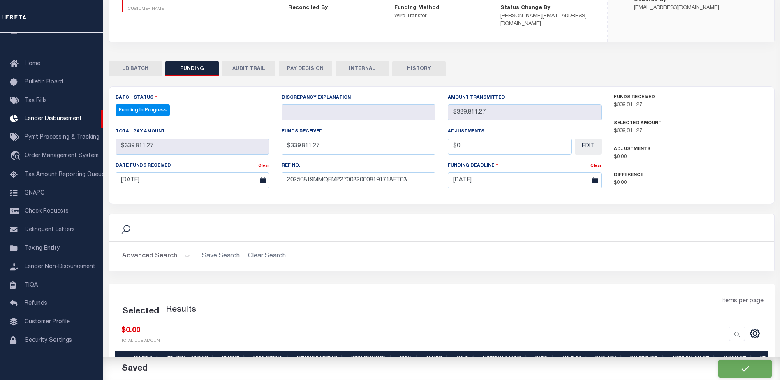
select select "100"
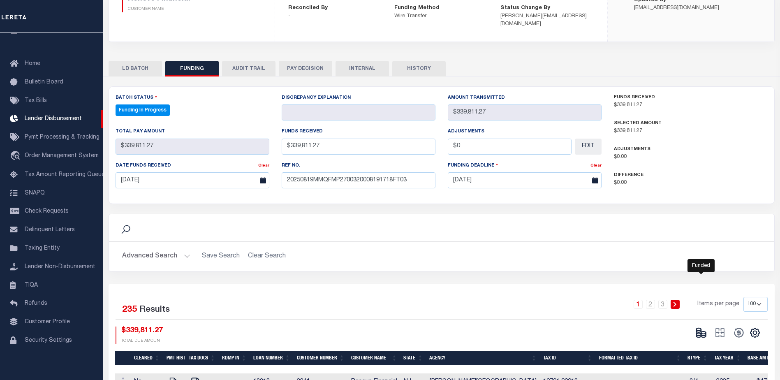
click at [701, 332] on icon at bounding box center [703, 333] width 5 height 3
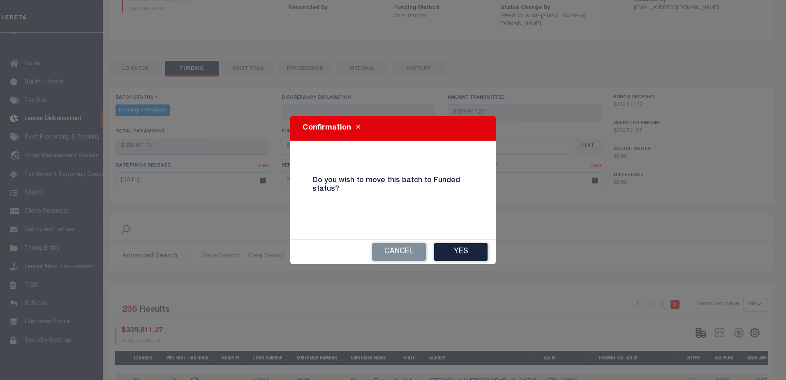
click at [467, 258] on button "Yes" at bounding box center [460, 252] width 53 height 18
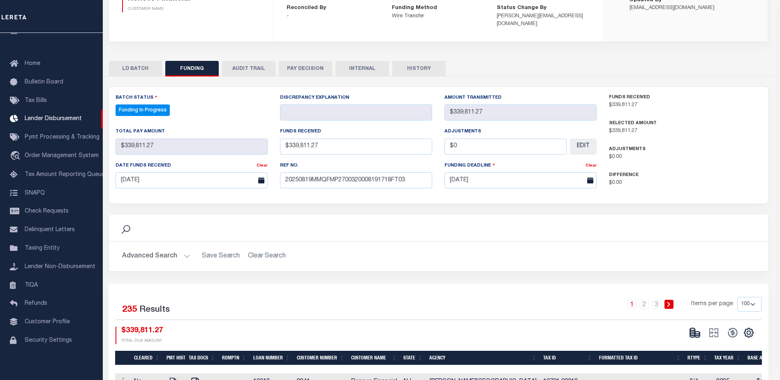
type input "$339,811.27"
type input "$0"
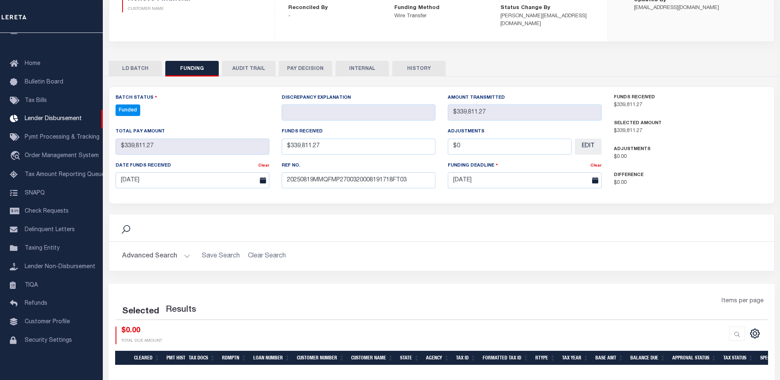
select select "100"
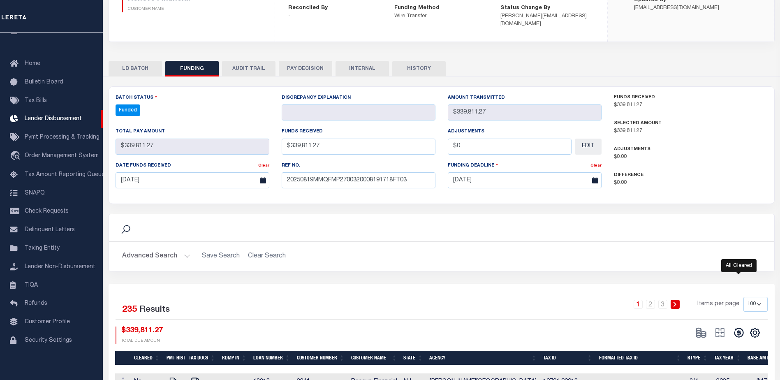
click at [739, 327] on icon at bounding box center [739, 333] width 12 height 12
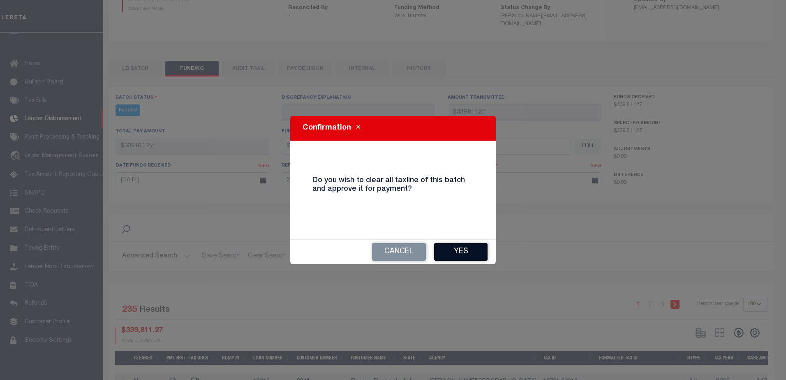
click at [448, 250] on button "Yes" at bounding box center [460, 252] width 53 height 18
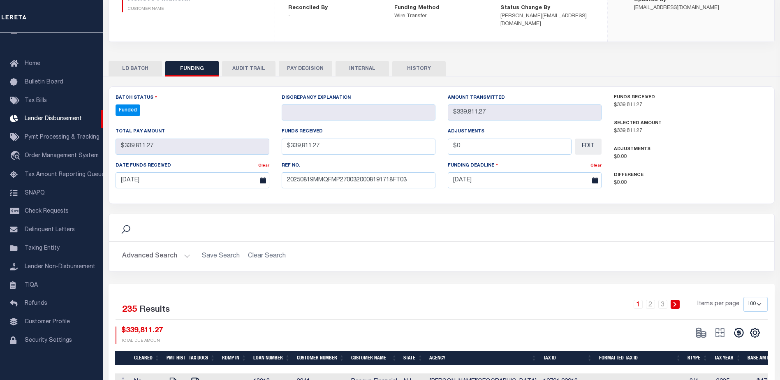
type input "$339,811.27"
type input "$0"
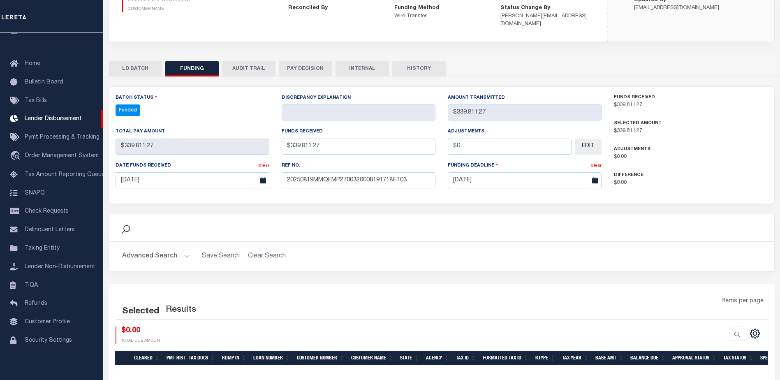
select select "100"
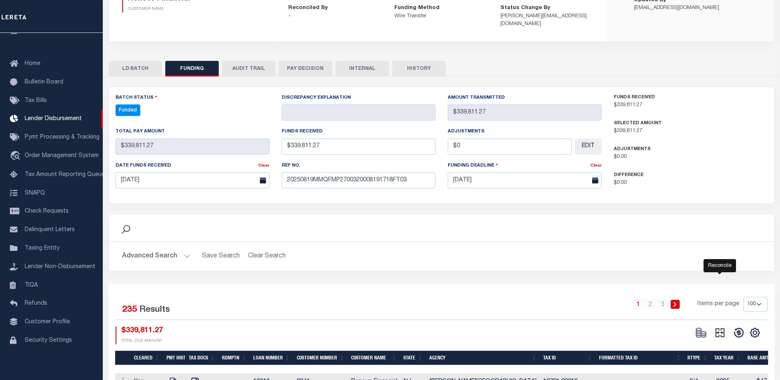
click at [725, 327] on icon at bounding box center [720, 333] width 12 height 12
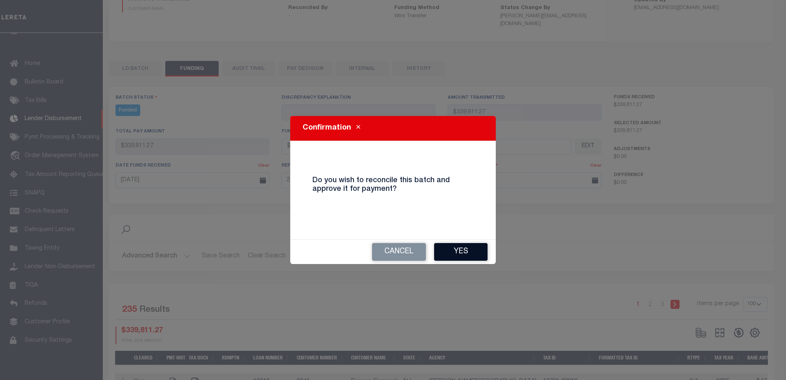
click at [466, 256] on button "Yes" at bounding box center [460, 252] width 53 height 18
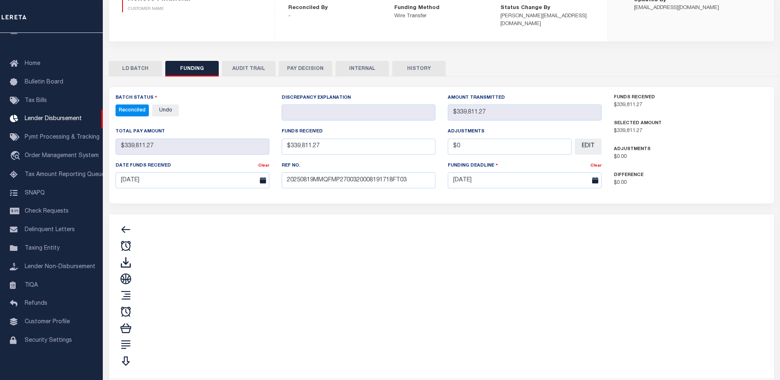
type input "$339,811.27"
type input "$0"
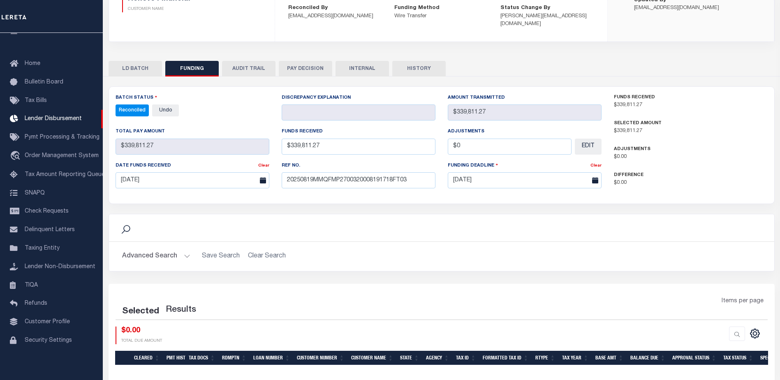
select select "100"
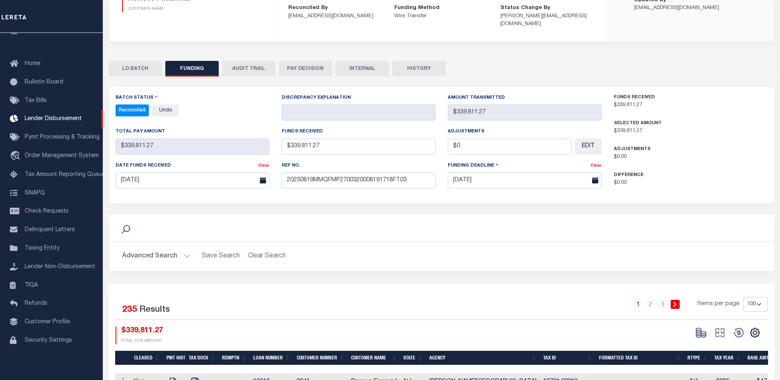
click at [368, 62] on button "INTERNAL" at bounding box center [361, 69] width 53 height 16
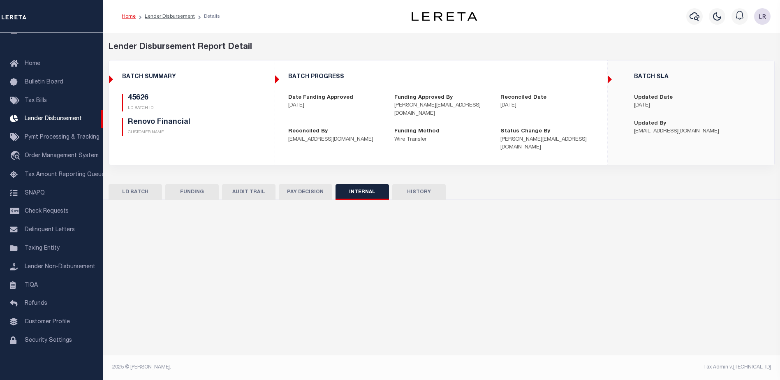
scroll to position [0, 0]
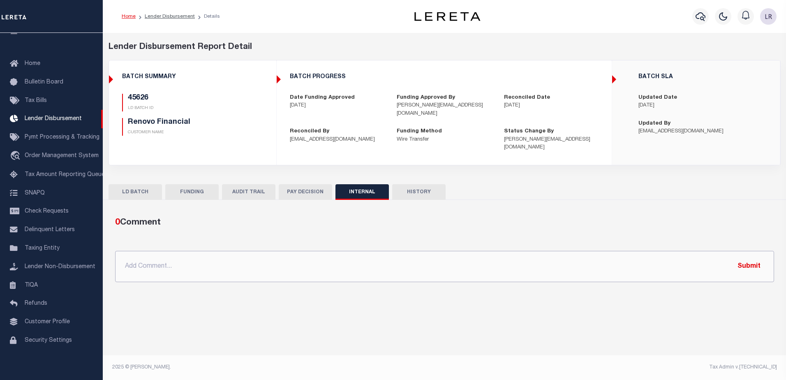
click at [447, 253] on input "text" at bounding box center [444, 266] width 659 height 31
paste input "ORG AMT - $518509.35 45602- $128327.55 45609- $9726.11 45626- $339811.27 45633-…"
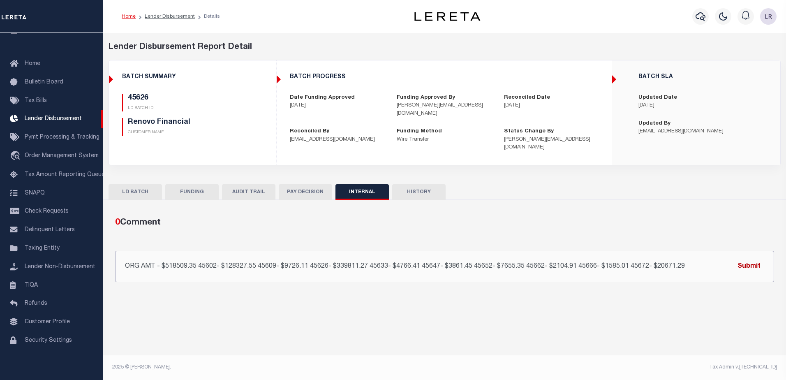
type input "ORG AMT - $518509.35 45602- $128327.55 45609- $9726.11 45626- $339811.27 45633-…"
click at [745, 258] on button "Submit" at bounding box center [749, 266] width 34 height 17
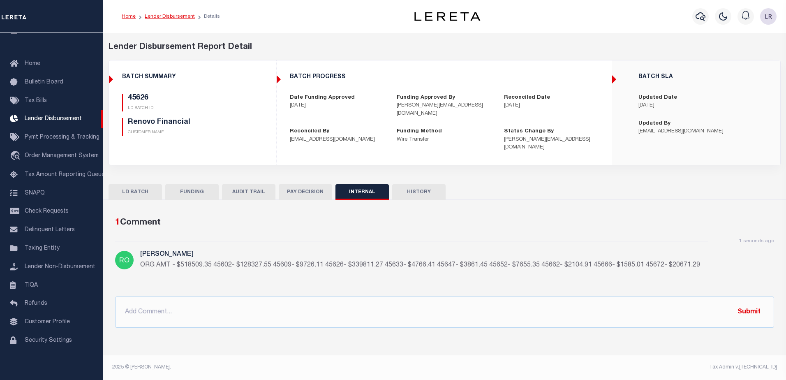
click at [170, 17] on link "Lender Disbursement" at bounding box center [170, 16] width 50 height 5
checkbox input "true"
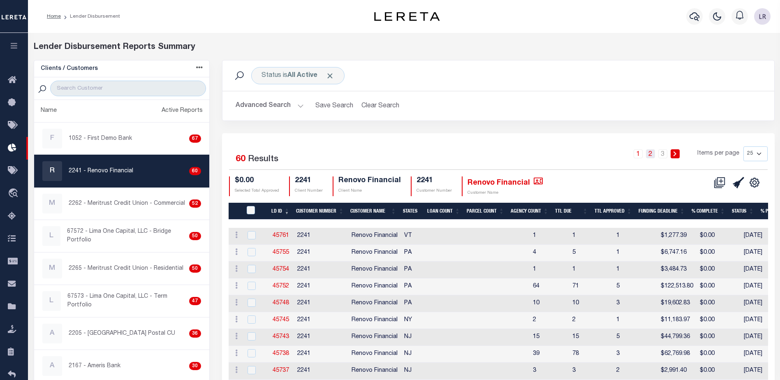
click at [649, 155] on link "2" at bounding box center [650, 153] width 9 height 9
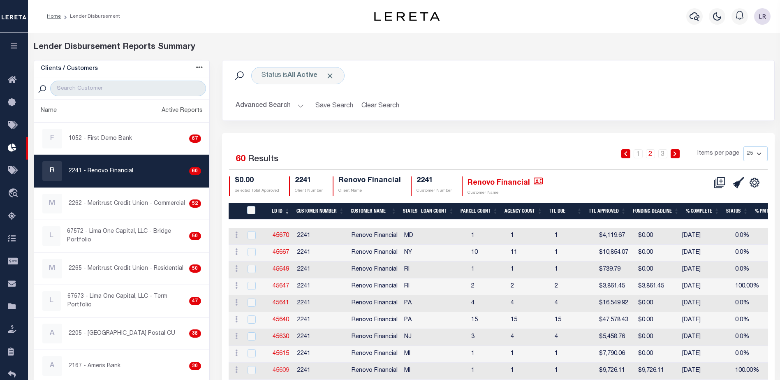
click at [281, 371] on link "45609" at bounding box center [280, 370] width 16 height 6
checkbox input "true"
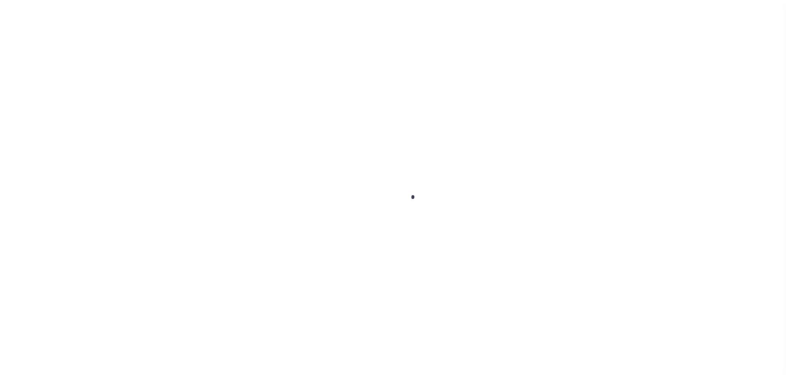
type input "$0.00"
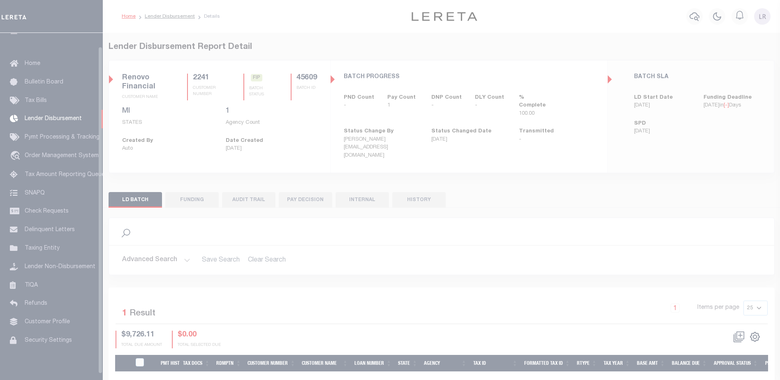
scroll to position [14, 0]
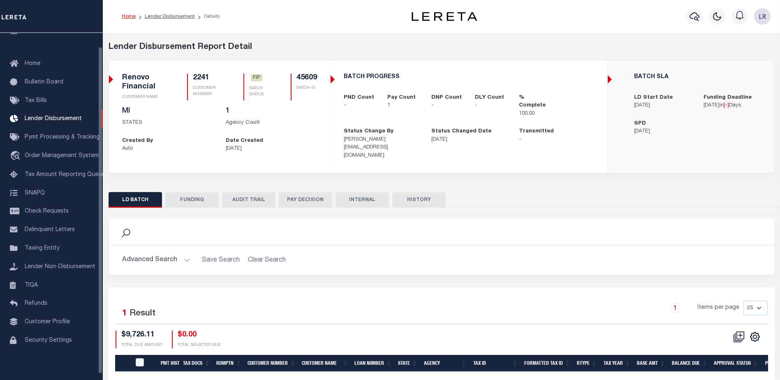
click at [183, 192] on button "FUNDING" at bounding box center [191, 200] width 53 height 16
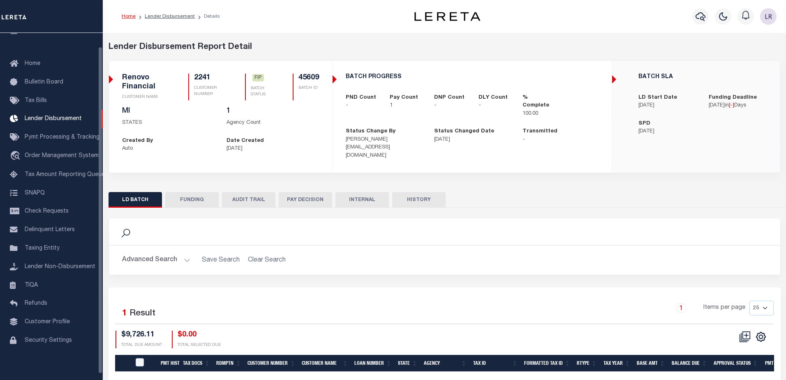
type input "$9,726.11"
type input "$0"
type input "[DATE]"
select select "100"
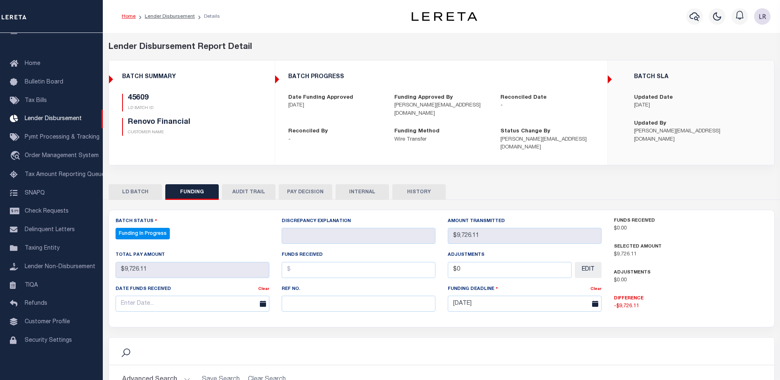
select select "100"
click at [307, 298] on input "text" at bounding box center [359, 303] width 154 height 16
paste input "20250819MMQFMP2700320008191718FT03"
type input "20250819MMQFMP2700320008191718FT03"
click at [293, 263] on input "text" at bounding box center [359, 270] width 154 height 16
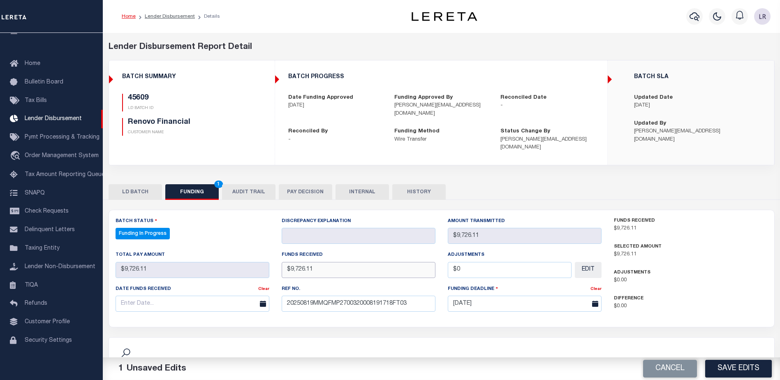
type input "$9,726.11"
click at [231, 295] on input "text" at bounding box center [192, 303] width 154 height 16
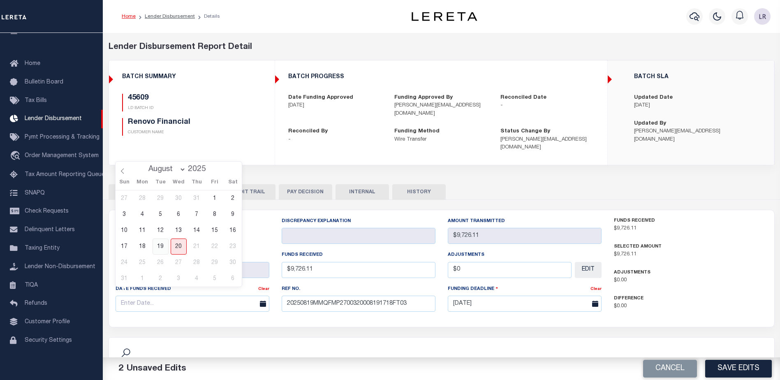
click at [161, 246] on span "19" at bounding box center [160, 246] width 16 height 16
type input "[DATE]"
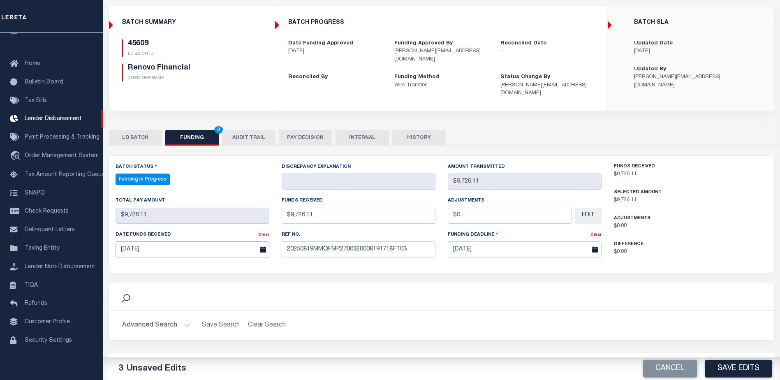
scroll to position [162, 0]
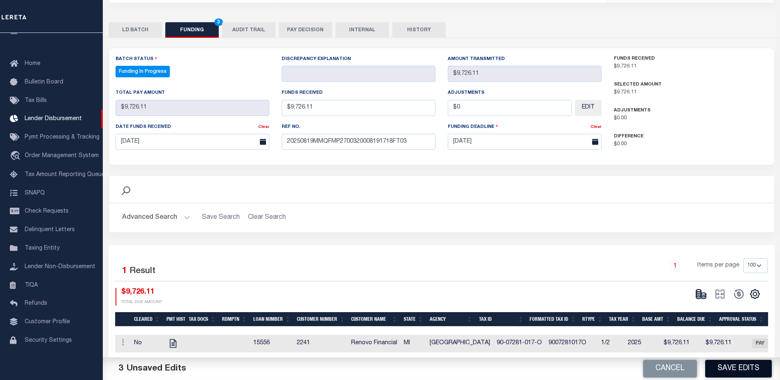
click at [725, 366] on button "Save Edits" at bounding box center [738, 369] width 67 height 18
type input "$9,726.11"
type input "$0"
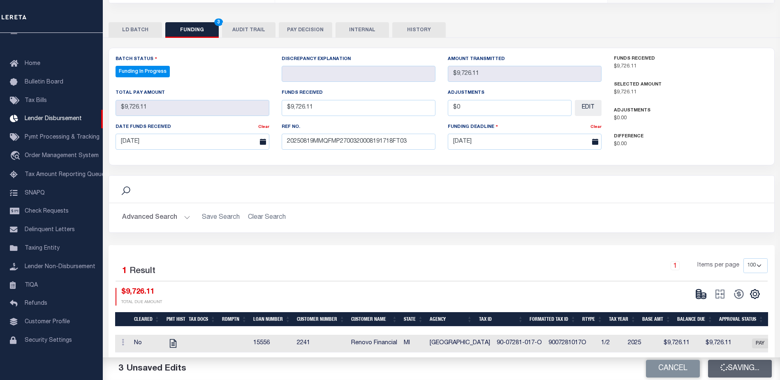
select select "100"
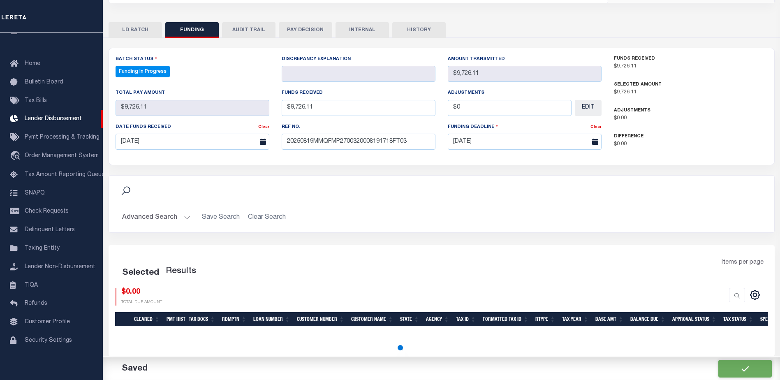
select select "100"
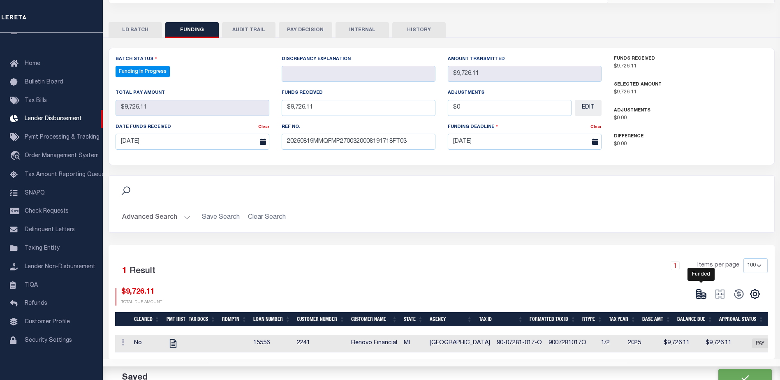
click at [700, 291] on icon at bounding box center [698, 292] width 5 height 3
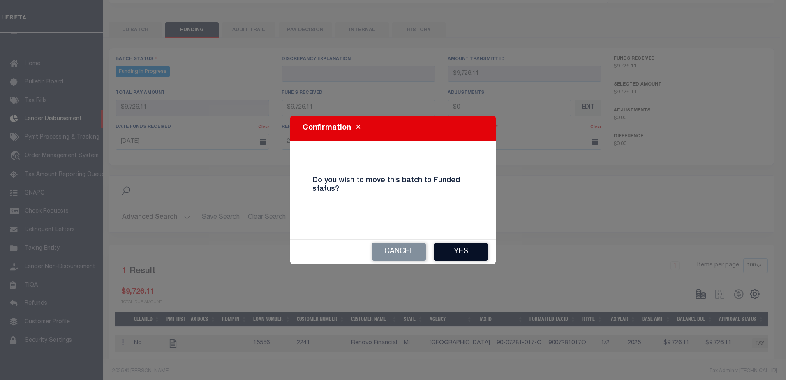
click at [479, 253] on button "Yes" at bounding box center [460, 252] width 53 height 18
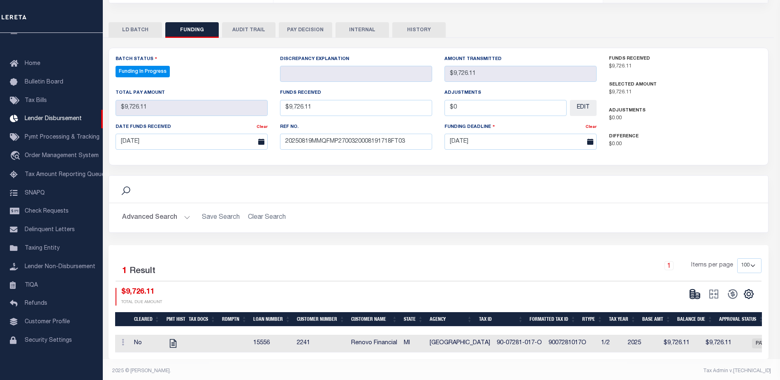
type input "$9,726.11"
type input "$0"
select select "100"
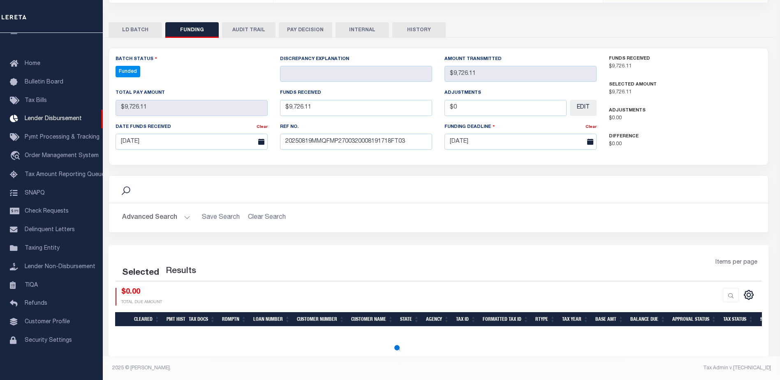
select select "100"
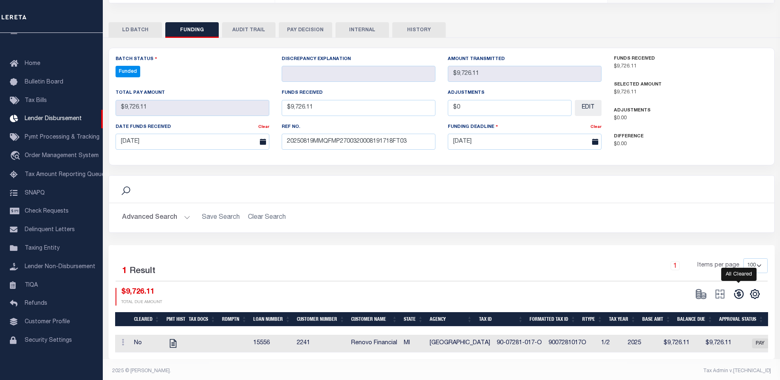
click at [736, 288] on icon at bounding box center [739, 294] width 12 height 12
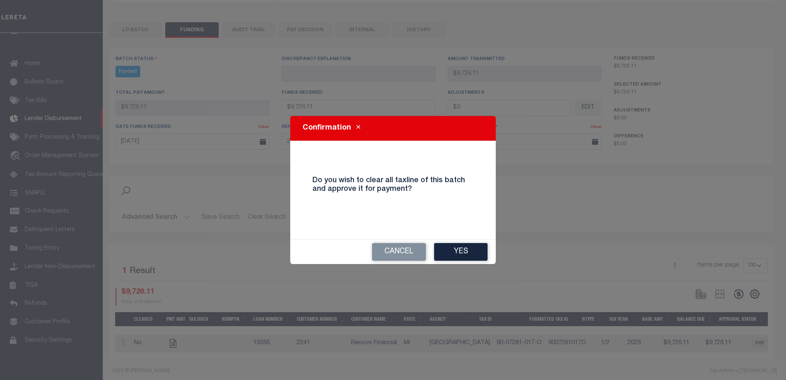
click at [453, 246] on button "Yes" at bounding box center [460, 252] width 53 height 18
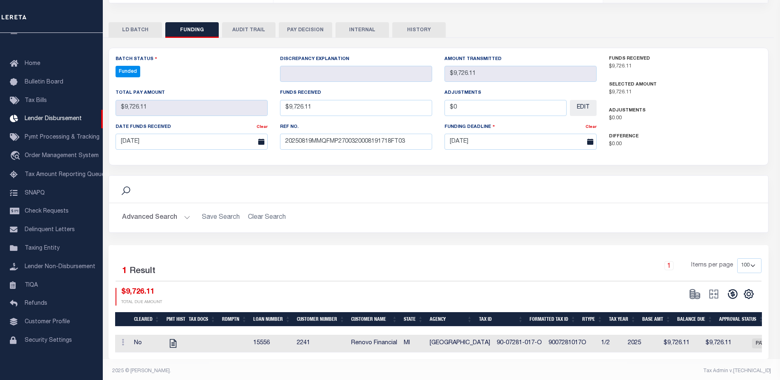
type input "$9,726.11"
type input "$0"
select select "100"
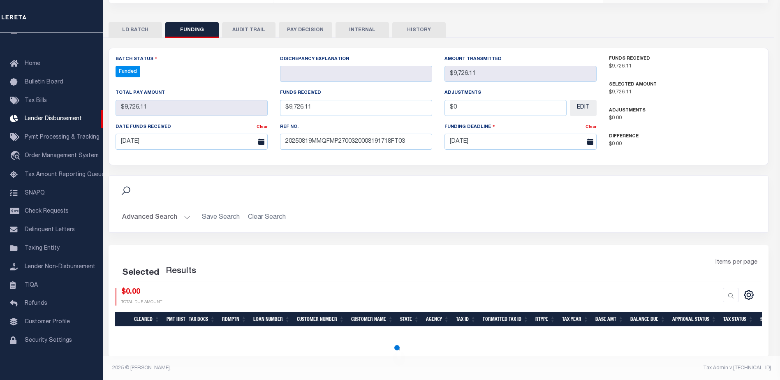
select select "100"
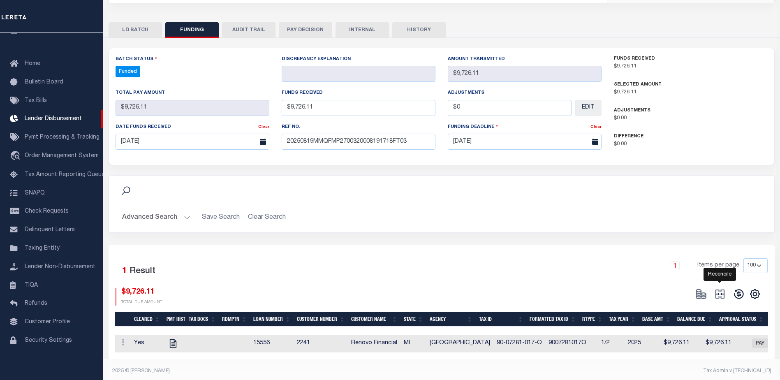
click at [716, 288] on icon at bounding box center [720, 294] width 12 height 12
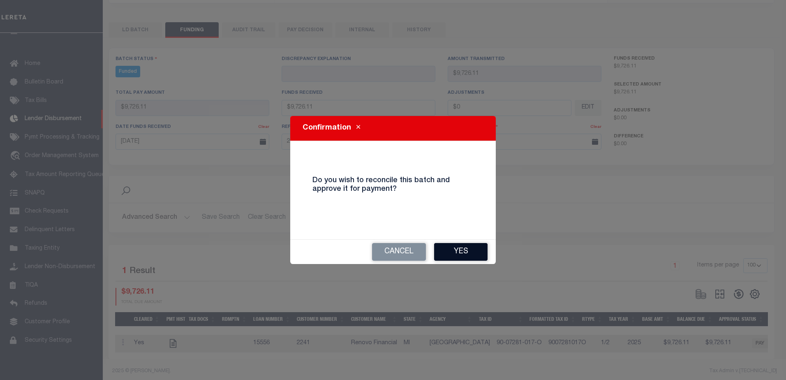
click at [458, 260] on button "Yes" at bounding box center [460, 252] width 53 height 18
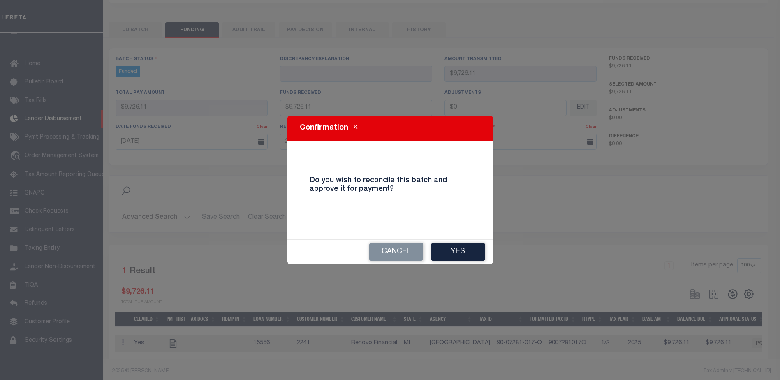
type input "$9,726.11"
type input "$0"
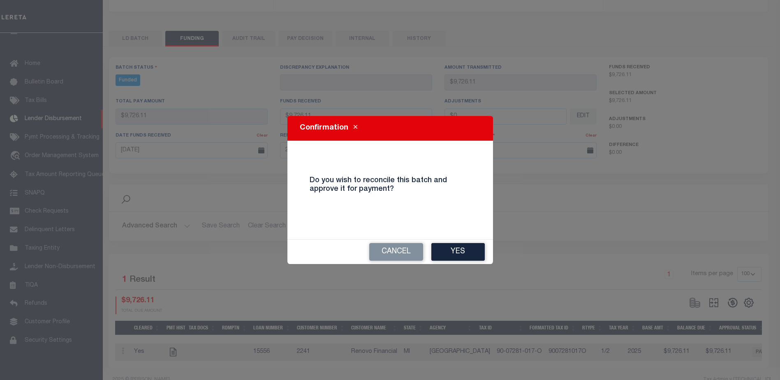
select select "100"
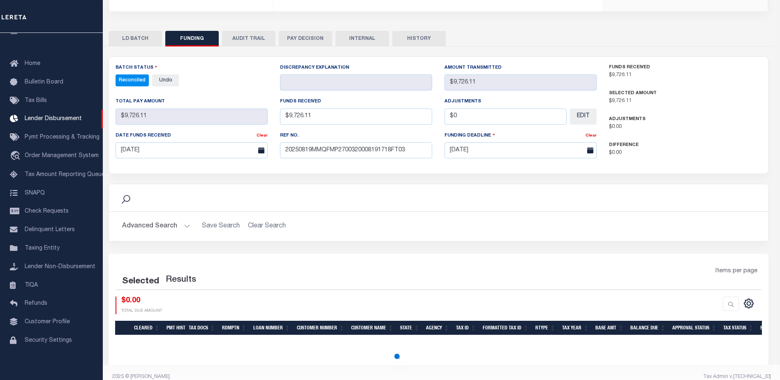
select select "100"
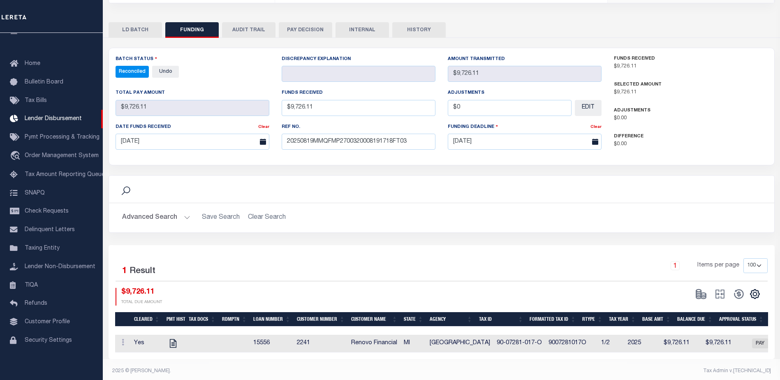
click at [358, 26] on button "INTERNAL" at bounding box center [361, 30] width 53 height 16
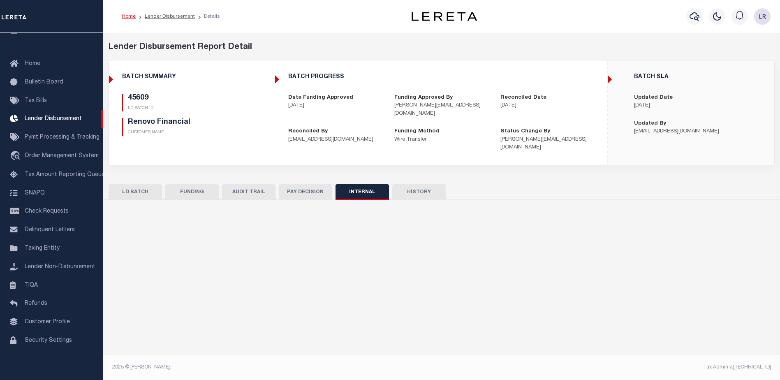
scroll to position [0, 0]
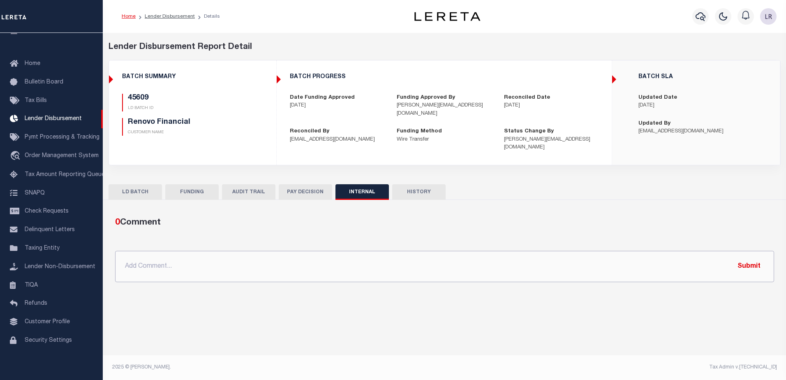
drag, startPoint x: 404, startPoint y: 263, endPoint x: 413, endPoint y: 263, distance: 9.0
click at [404, 263] on input "text" at bounding box center [444, 266] width 659 height 31
paste input "ORG AMT - $518509.35 45602- $128327.55 45609- $9726.11 45626- $339811.27 45633-…"
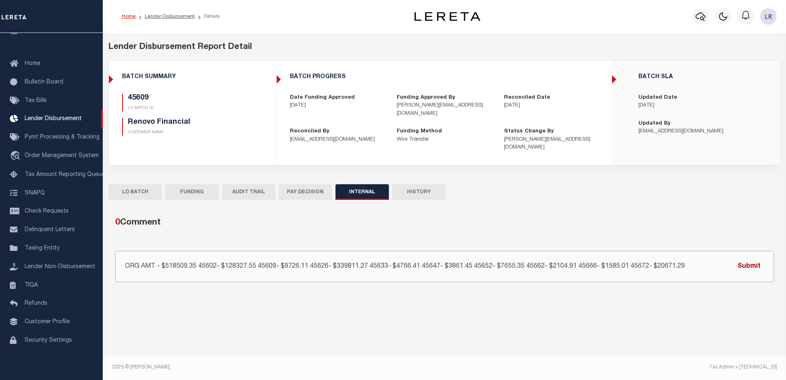
type input "ORG AMT - $518509.35 45602- $128327.55 45609- $9726.11 45626- $339811.27 45633-…"
click at [763, 258] on button "Submit" at bounding box center [749, 266] width 34 height 17
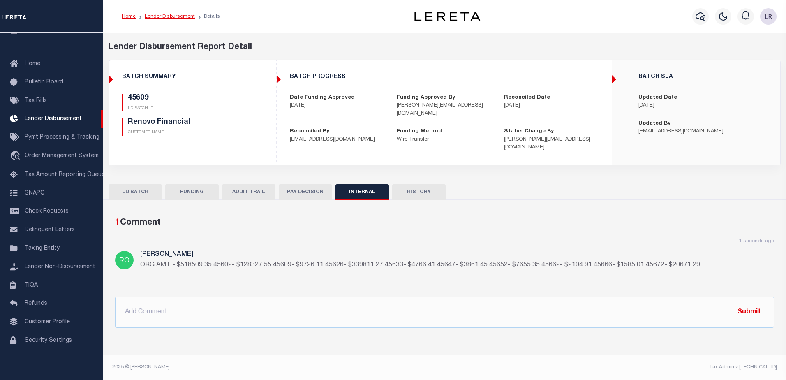
click at [182, 16] on link "Lender Disbursement" at bounding box center [170, 16] width 50 height 5
checkbox input "true"
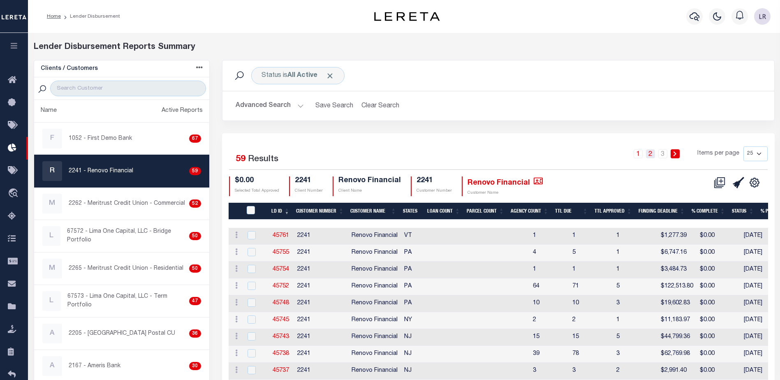
click at [651, 154] on link "2" at bounding box center [650, 153] width 9 height 9
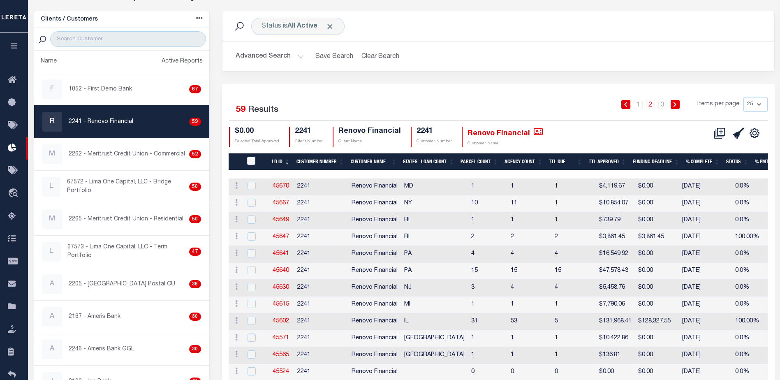
scroll to position [82, 0]
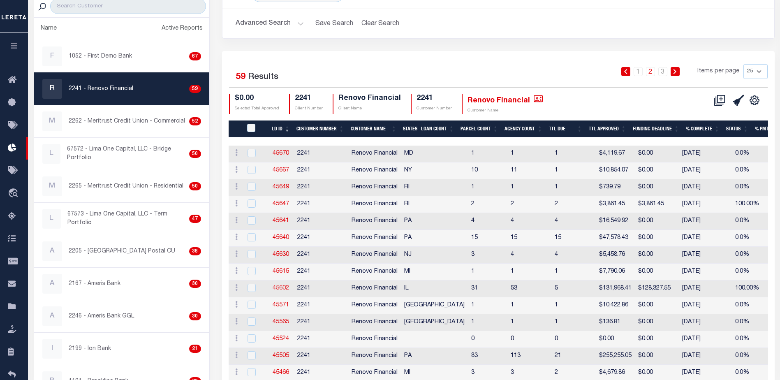
click at [285, 285] on link "45602" at bounding box center [280, 288] width 16 height 6
checkbox input "true"
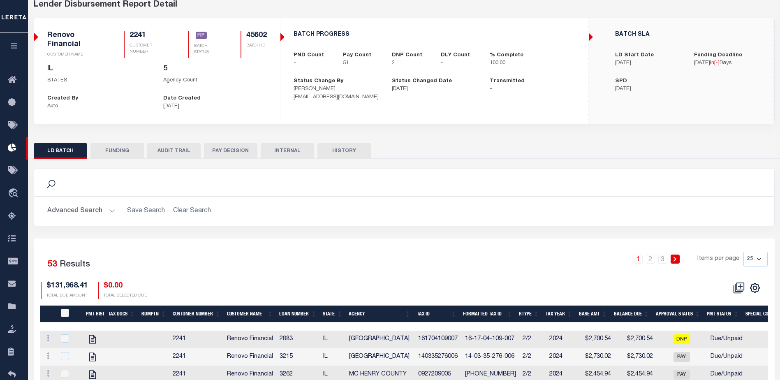
scroll to position [12, 0]
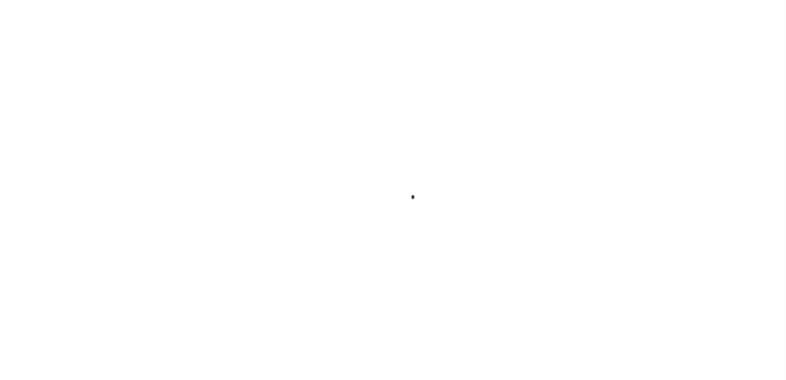
type input "$0.00"
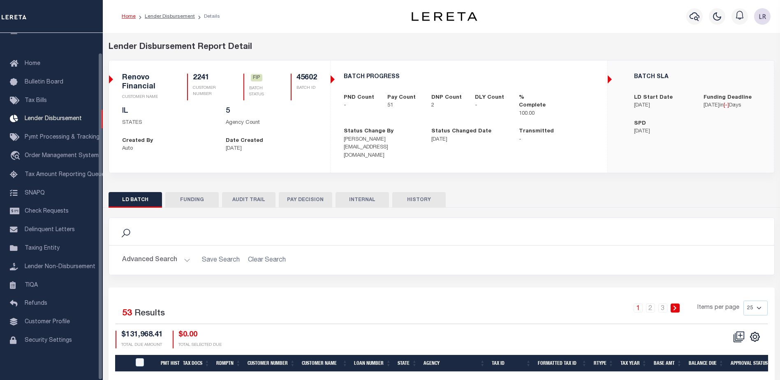
scroll to position [21, 0]
click at [187, 192] on button "FUNDING" at bounding box center [191, 200] width 53 height 16
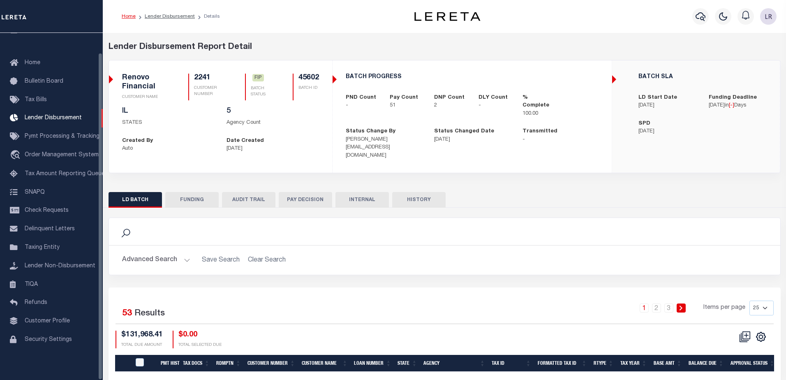
type input "$128,327.55"
type input "$0"
type input "[DATE]"
select select "100"
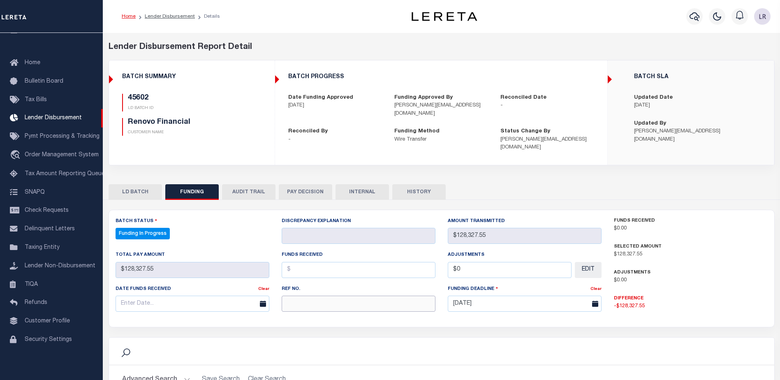
select select "100"
click at [307, 297] on input "text" at bounding box center [359, 303] width 154 height 16
paste input "20250819MMQFMP2700320008191718FT03"
type input "20250819MMQFMP2700320008191718FT03"
click at [296, 263] on input "text" at bounding box center [359, 270] width 154 height 16
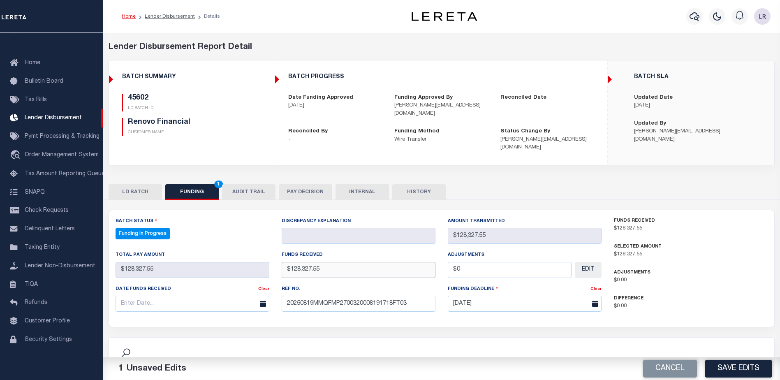
type input "$128,327.55"
click at [206, 296] on input "text" at bounding box center [192, 303] width 154 height 16
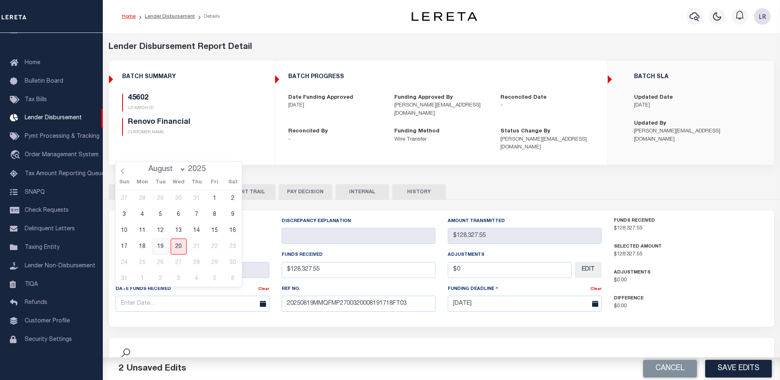
click at [166, 243] on span "19" at bounding box center [160, 246] width 16 height 16
type input "[DATE]"
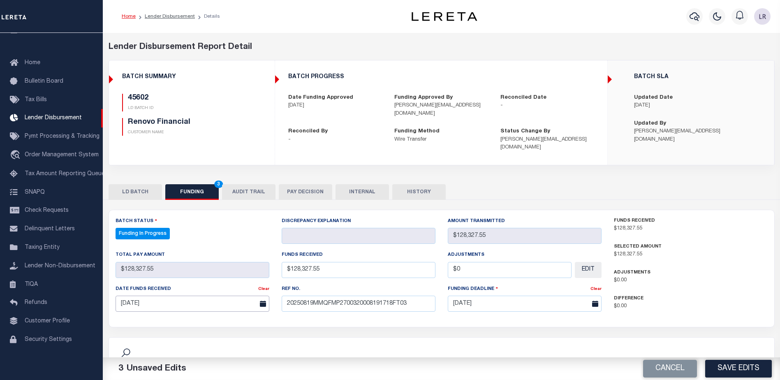
scroll to position [82, 0]
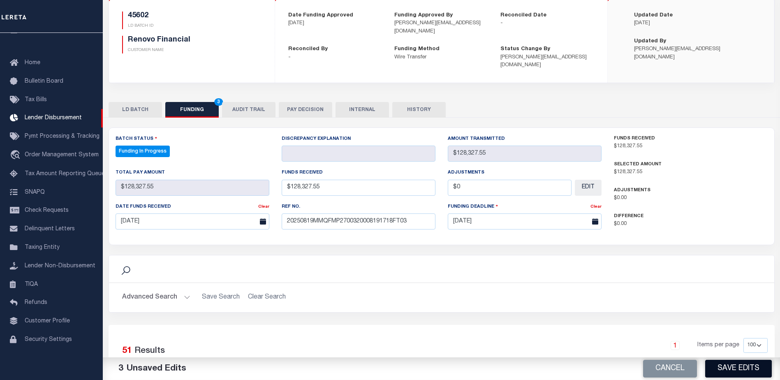
click at [733, 367] on button "Save Edits" at bounding box center [738, 369] width 67 height 18
type input "$128,327.55"
type input "$0"
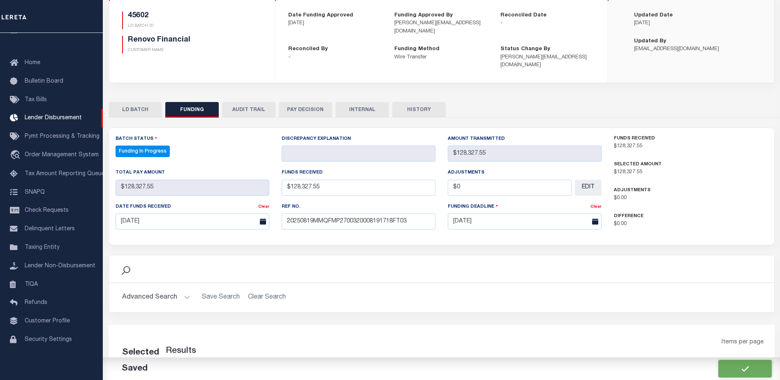
scroll to position [153, 0]
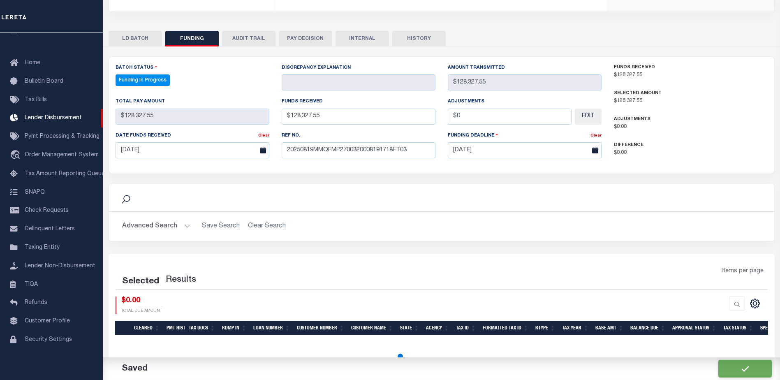
select select "100"
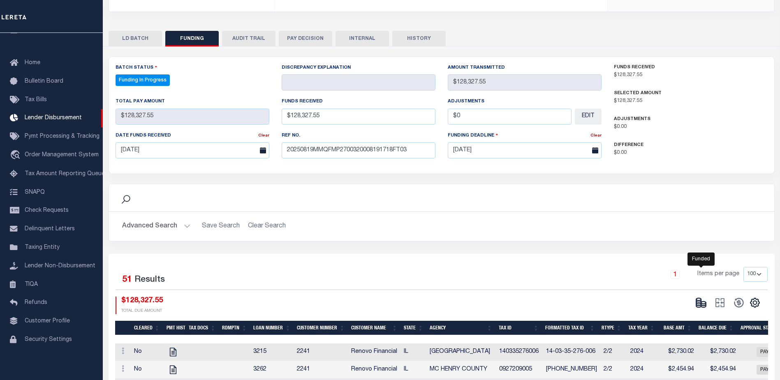
click at [702, 298] on icon at bounding box center [701, 303] width 12 height 12
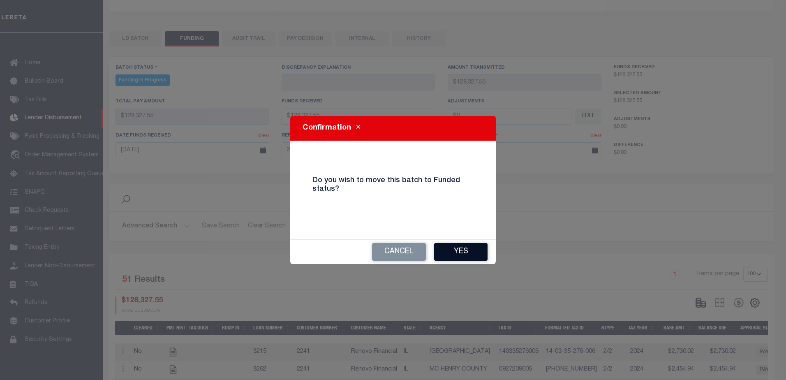
click at [477, 259] on button "Yes" at bounding box center [460, 252] width 53 height 18
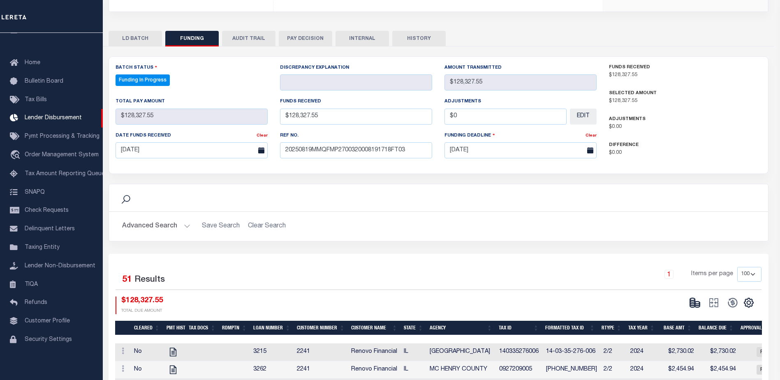
type input "$128,327.55"
type input "$0"
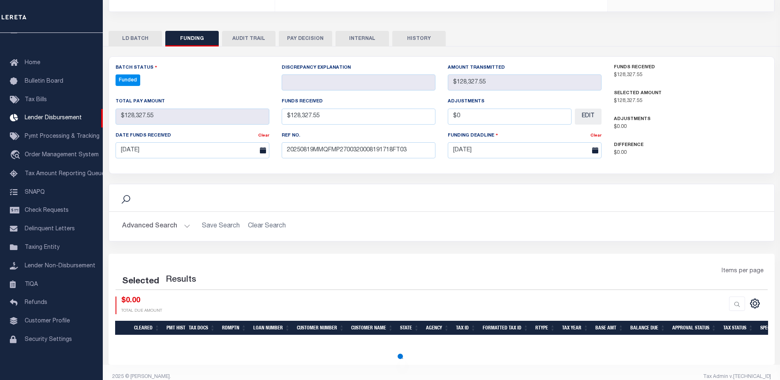
select select "100"
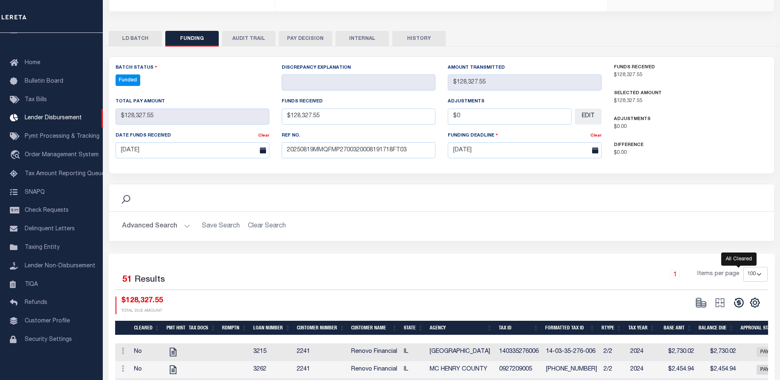
click at [738, 298] on icon at bounding box center [738, 302] width 9 height 9
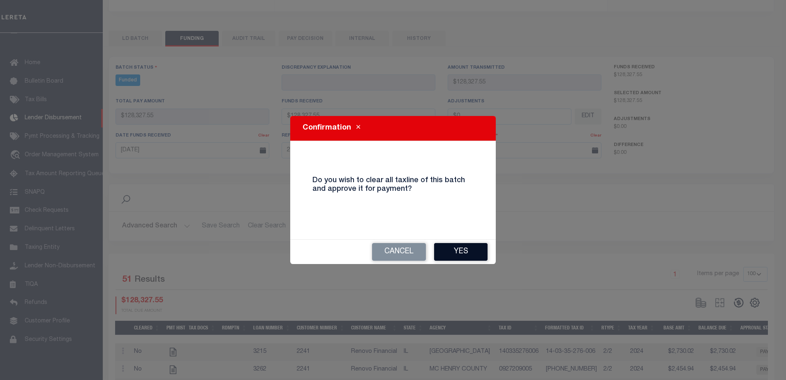
click at [480, 257] on button "Yes" at bounding box center [460, 252] width 53 height 18
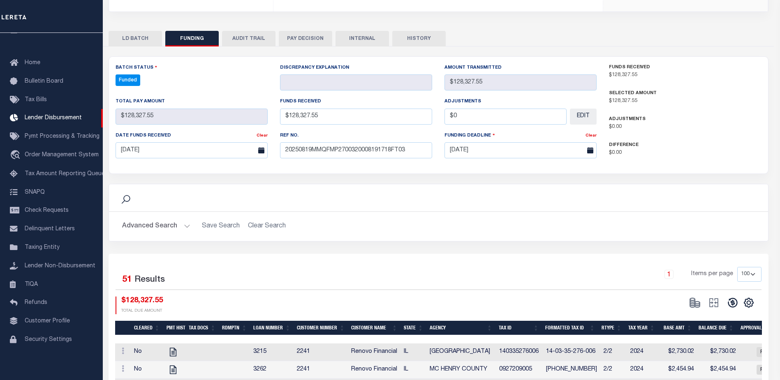
type input "$128,327.55"
type input "$0"
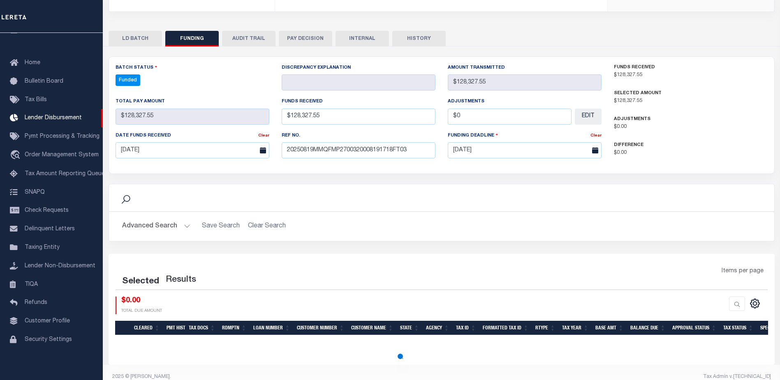
select select "100"
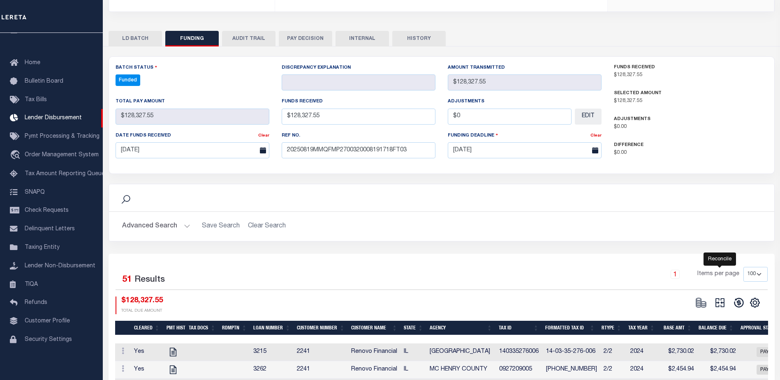
click at [720, 298] on icon at bounding box center [719, 302] width 9 height 9
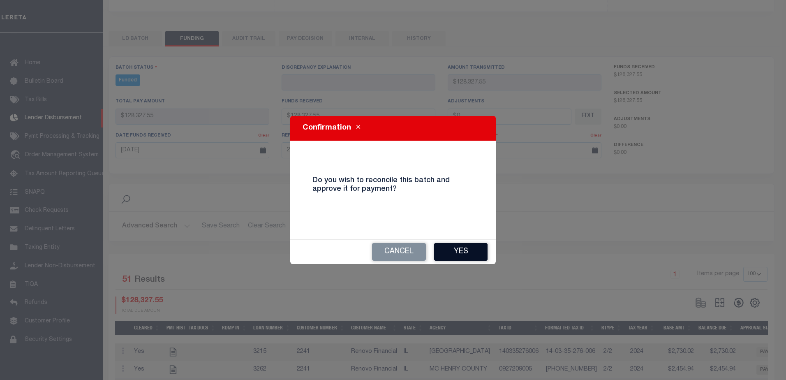
click at [459, 252] on button "Yes" at bounding box center [460, 252] width 53 height 18
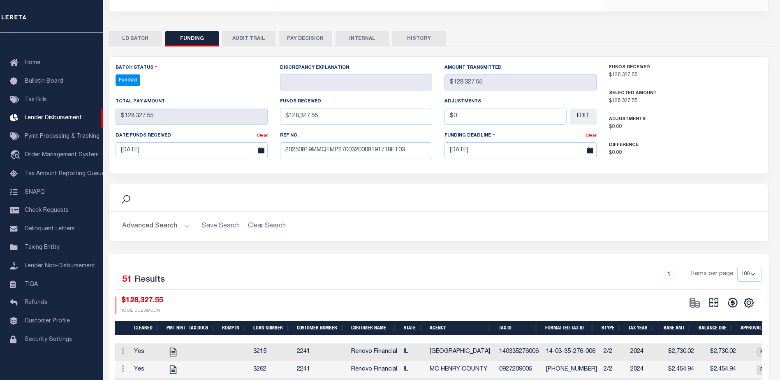
type input "$128,327.55"
type input "$0"
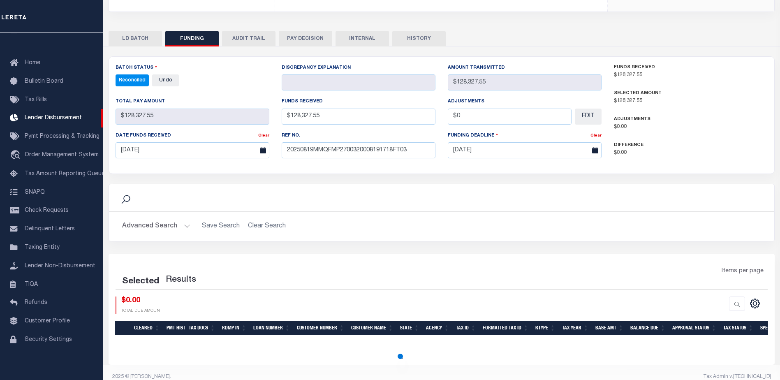
select select "100"
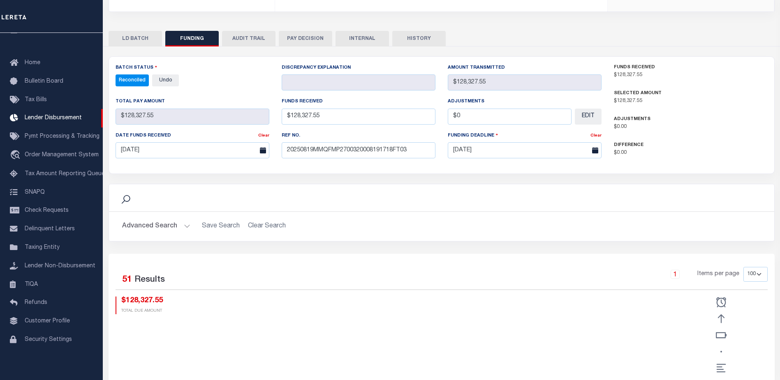
click at [373, 36] on button "INTERNAL" at bounding box center [361, 39] width 53 height 16
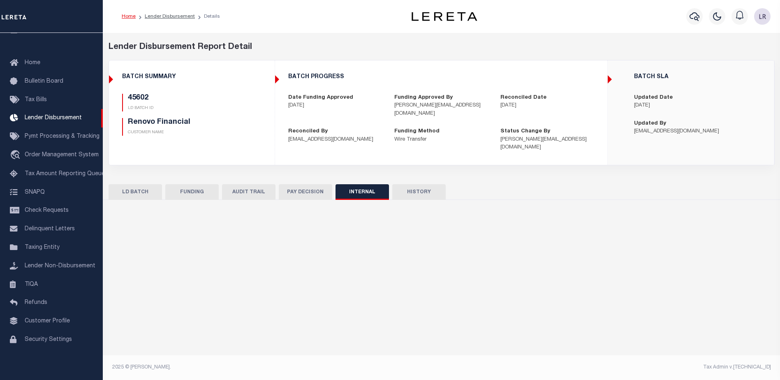
scroll to position [0, 0]
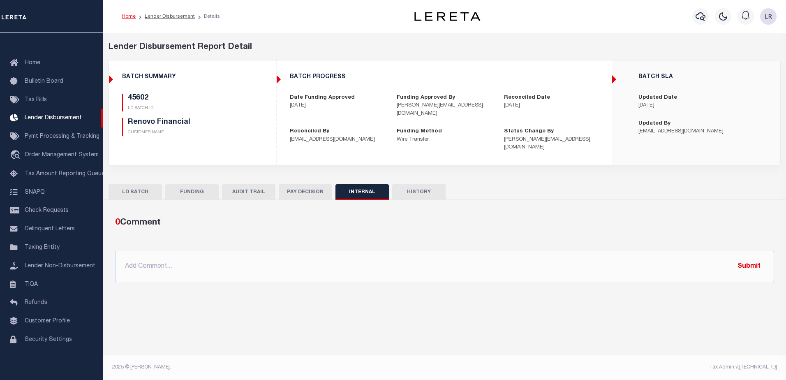
click at [378, 238] on div "0 Comment @[PERSON_NAME] @[PERSON_NAME] @[PERSON_NAME] @[PERSON_NAME] @[PERSON_…" at bounding box center [444, 249] width 672 height 66
click at [377, 251] on input "text" at bounding box center [444, 266] width 659 height 31
paste input "ORG AMT - $518509.35 45602- $128327.55 45609- $9726.11 45626- $339811.27 45633-…"
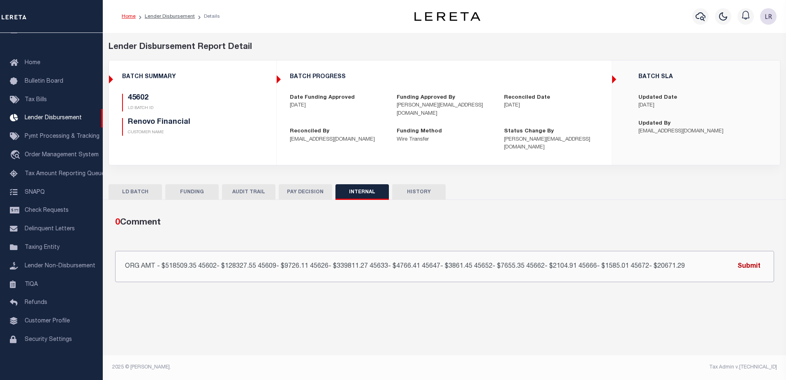
type input "ORG AMT - $518509.35 45602- $128327.55 45609- $9726.11 45626- $339811.27 45633-…"
click at [745, 258] on button "Submit" at bounding box center [749, 266] width 34 height 17
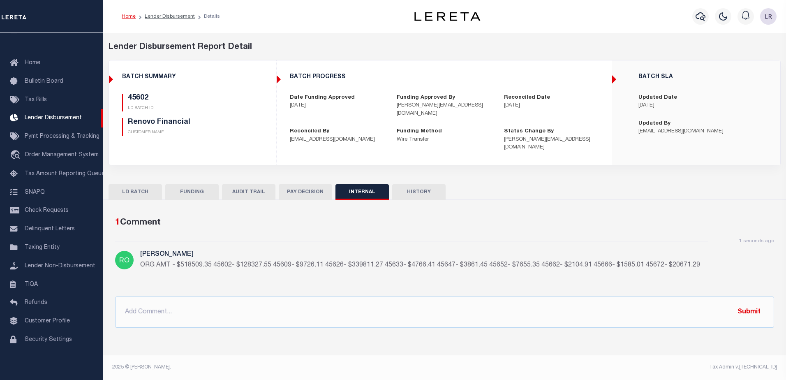
click at [171, 20] on li "Lender Disbursement" at bounding box center [165, 16] width 59 height 7
click at [171, 18] on link "Lender Disbursement" at bounding box center [170, 16] width 50 height 5
checkbox input "true"
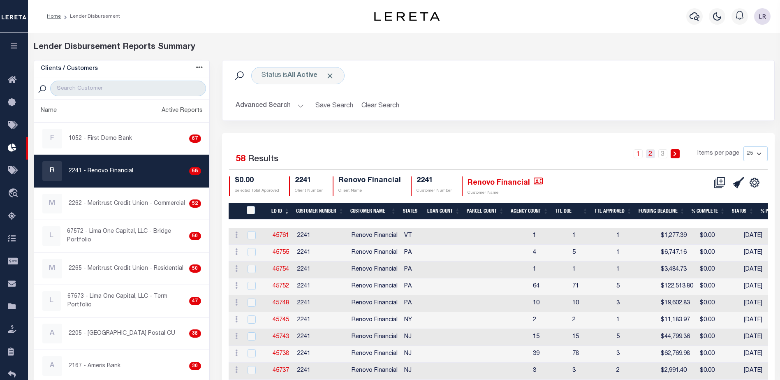
click at [655, 156] on link "2" at bounding box center [650, 153] width 9 height 9
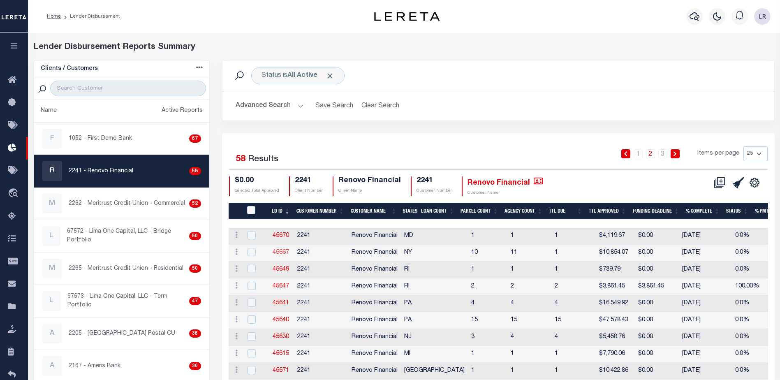
click at [284, 251] on link "45667" at bounding box center [280, 252] width 16 height 6
checkbox input "true"
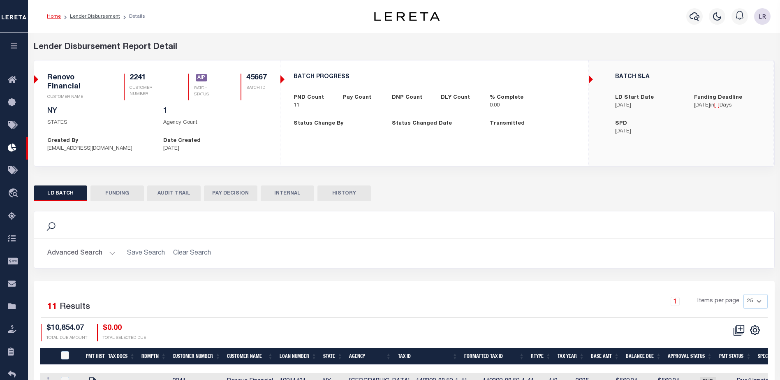
click at [122, 193] on button "FUNDING" at bounding box center [116, 193] width 53 height 16
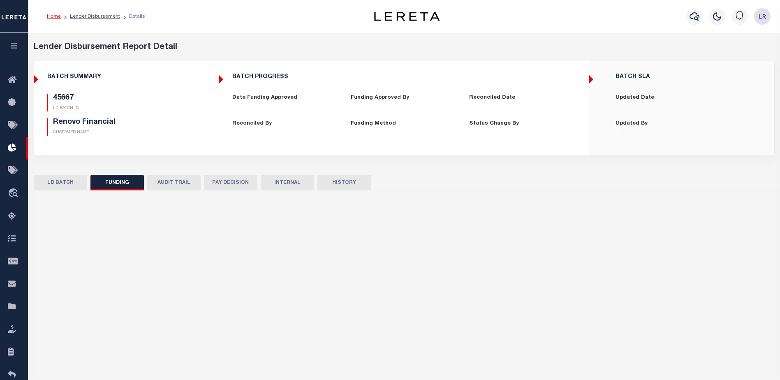
type input "$0"
select select "100"
